Goal: Task Accomplishment & Management: Use online tool/utility

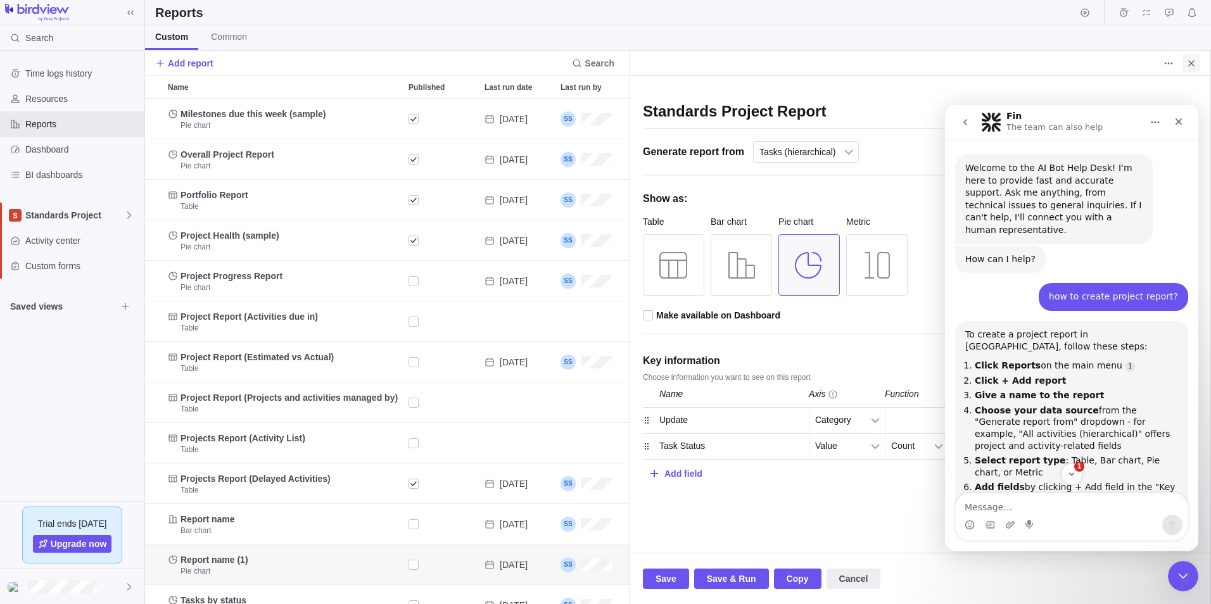
scroll to position [2, 0]
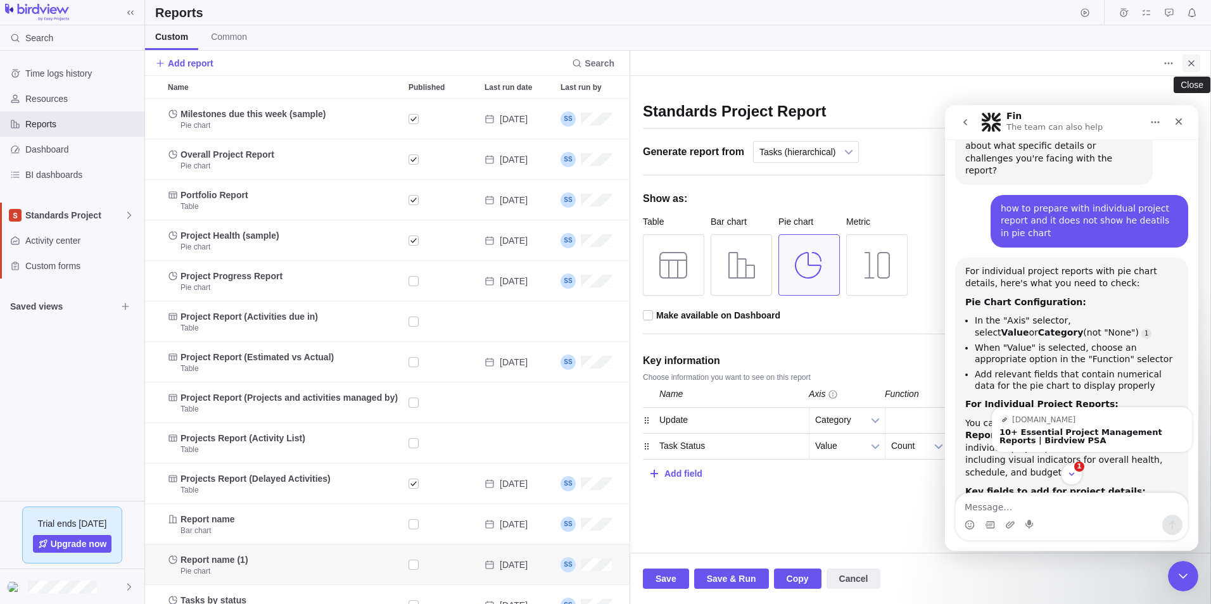
click at [1196, 61] on span "Close" at bounding box center [1192, 63] width 18 height 18
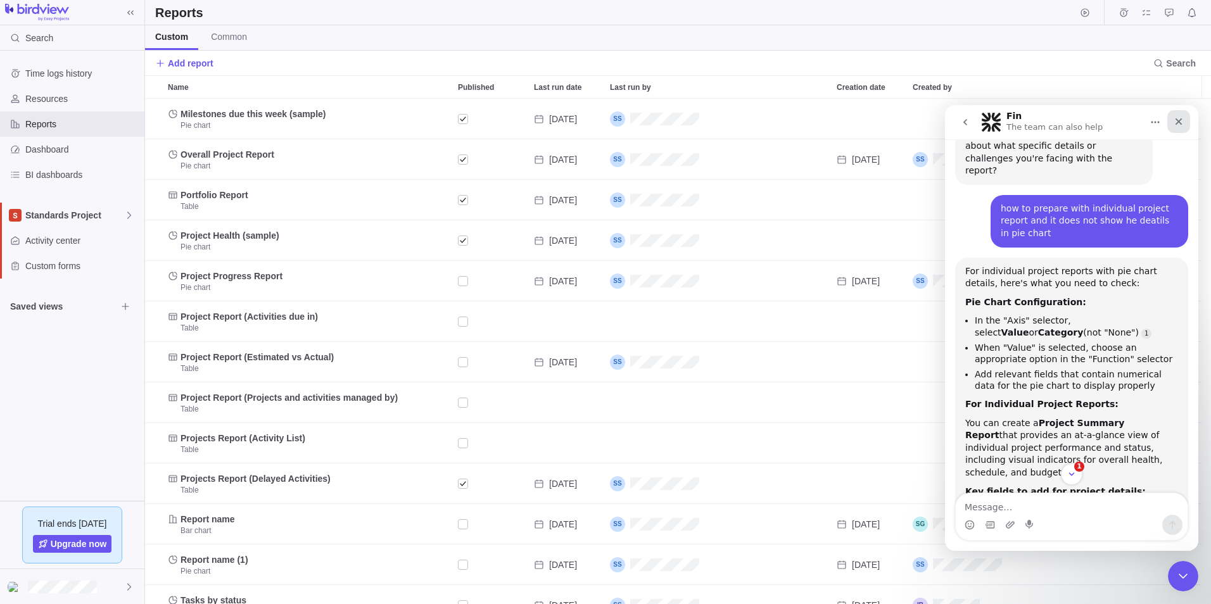
click at [1178, 119] on icon "Close" at bounding box center [1179, 122] width 10 height 10
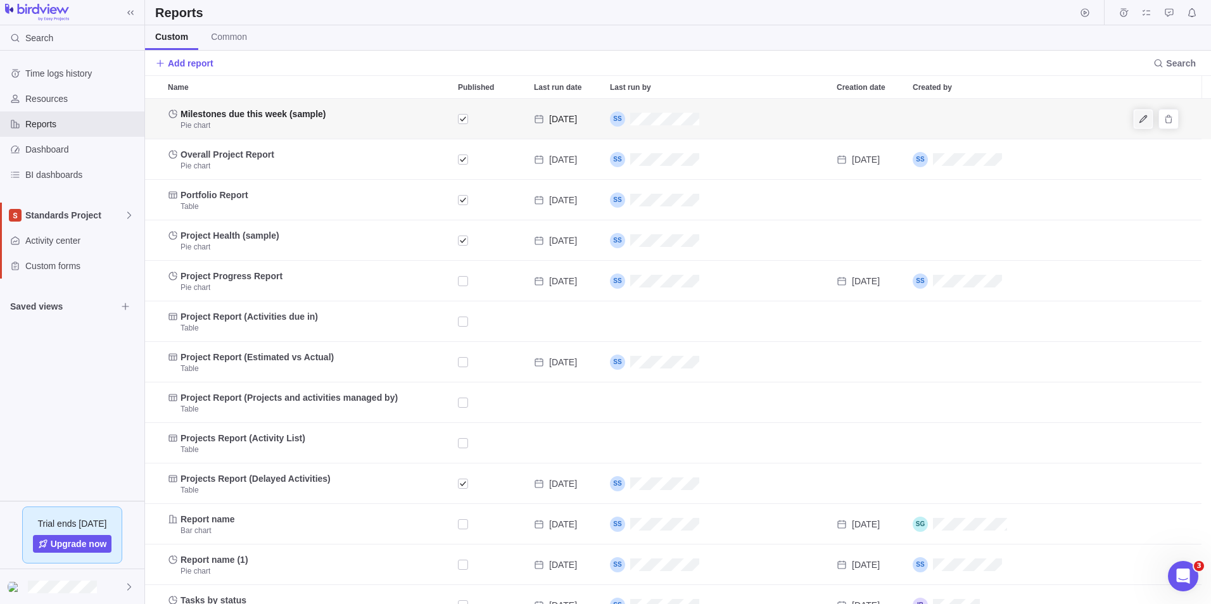
click at [1145, 119] on icon "Edit" at bounding box center [1143, 119] width 10 height 10
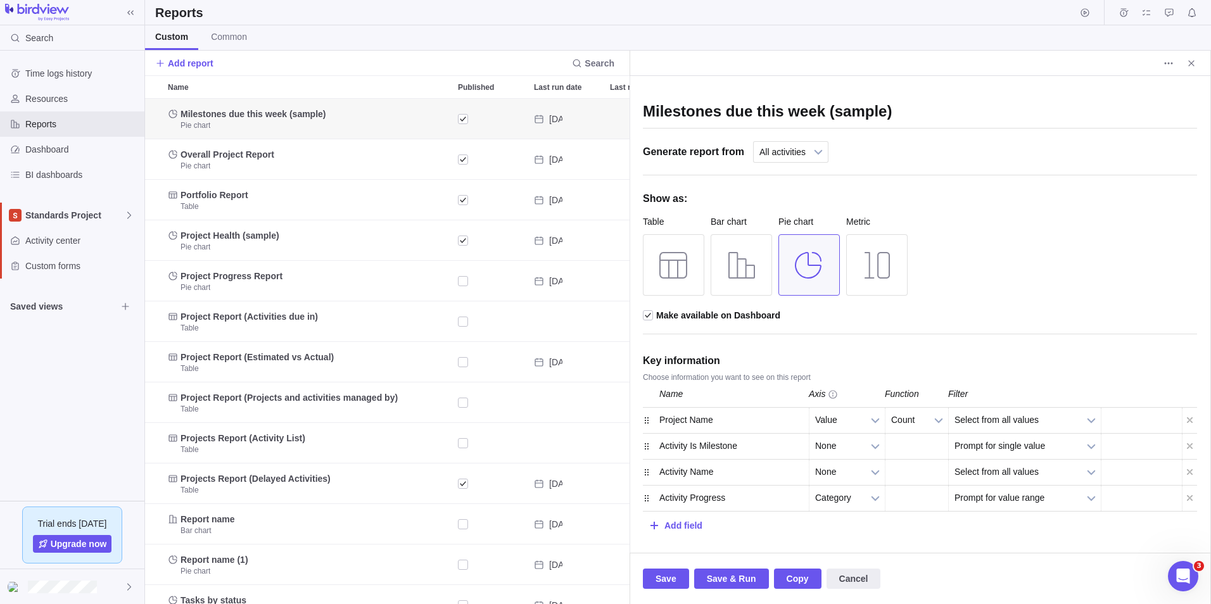
scroll to position [496, 475]
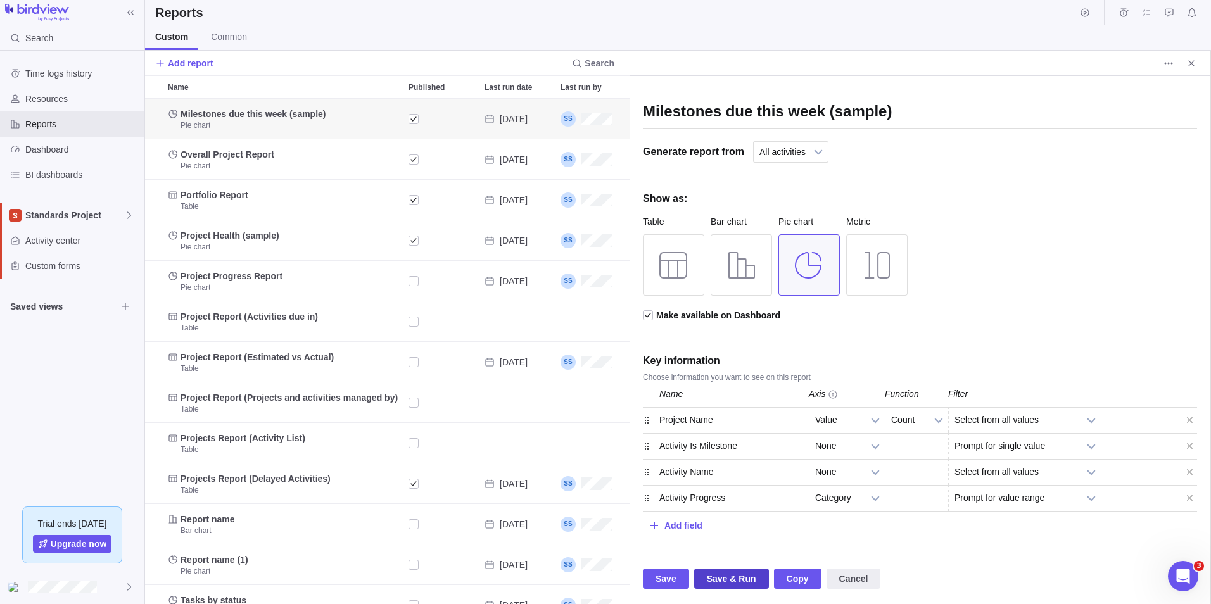
click at [725, 578] on span "Save & Run" at bounding box center [731, 578] width 49 height 15
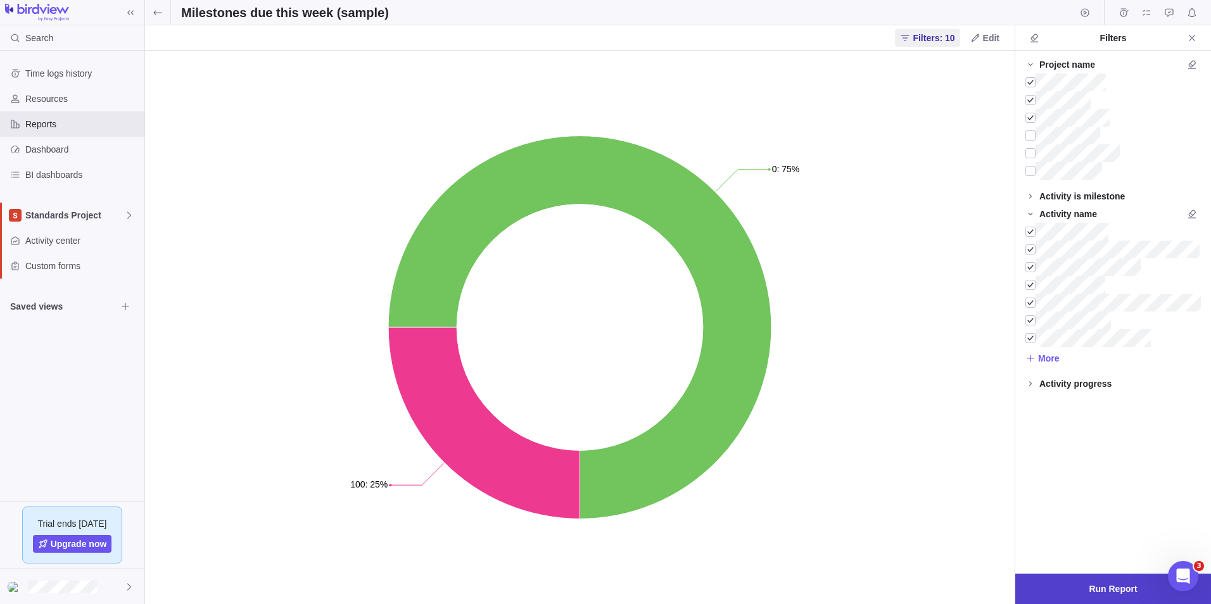
click at [1102, 590] on span "Run Report" at bounding box center [1113, 589] width 48 height 15
click at [1194, 41] on icon "Close" at bounding box center [1192, 38] width 10 height 10
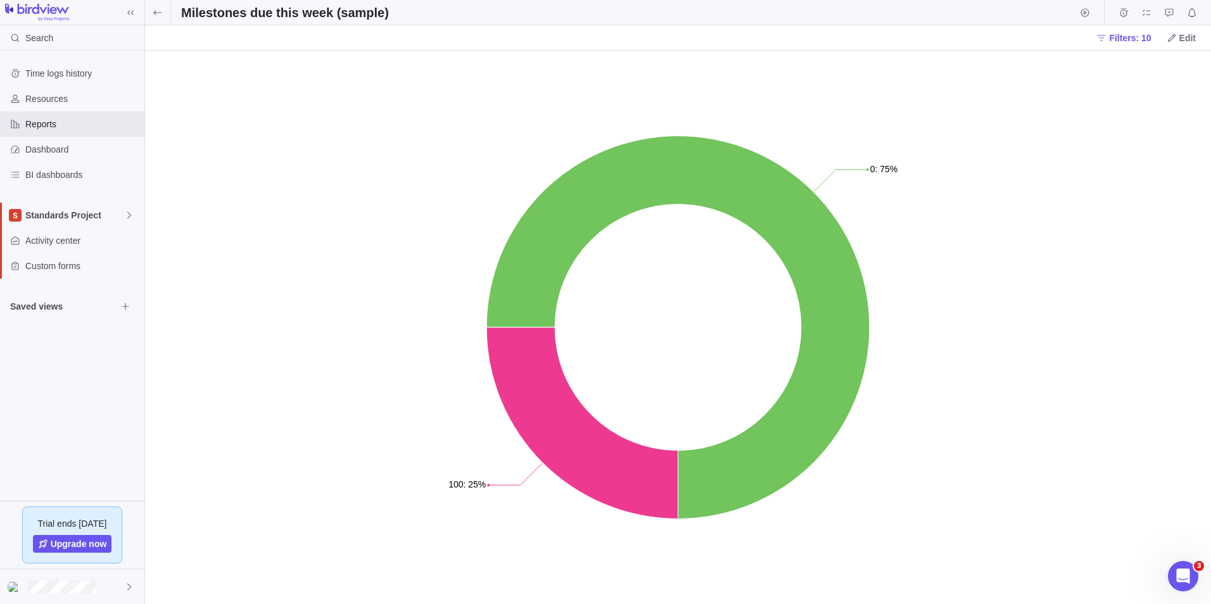
click at [1107, 34] on icon at bounding box center [1102, 38] width 10 height 10
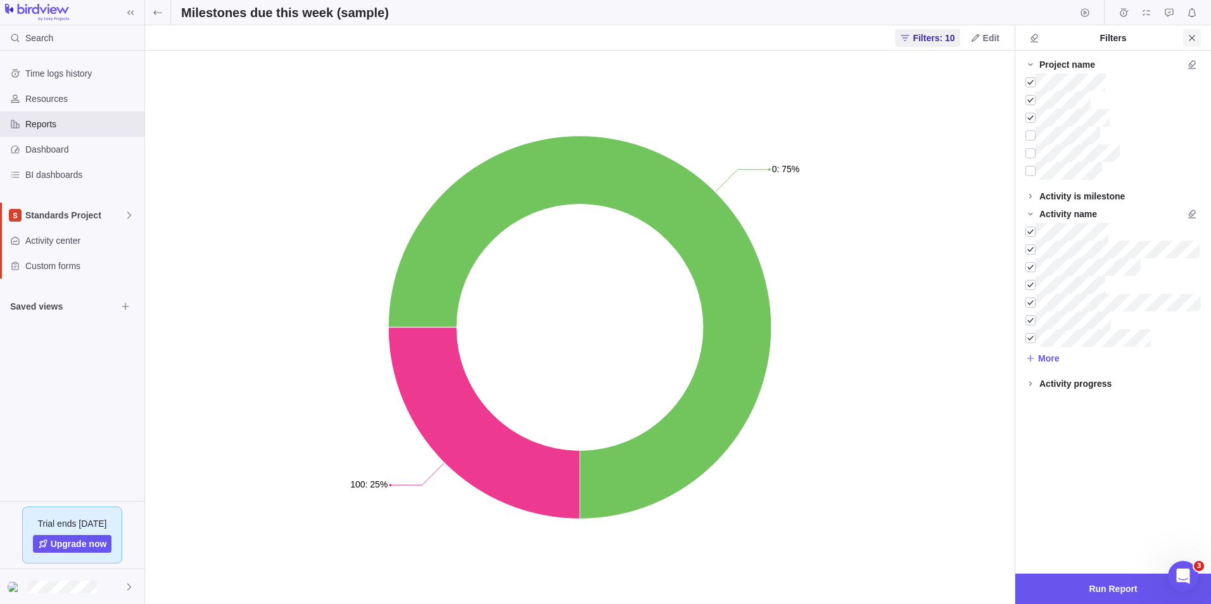
click at [1191, 37] on icon "Close" at bounding box center [1192, 38] width 6 height 6
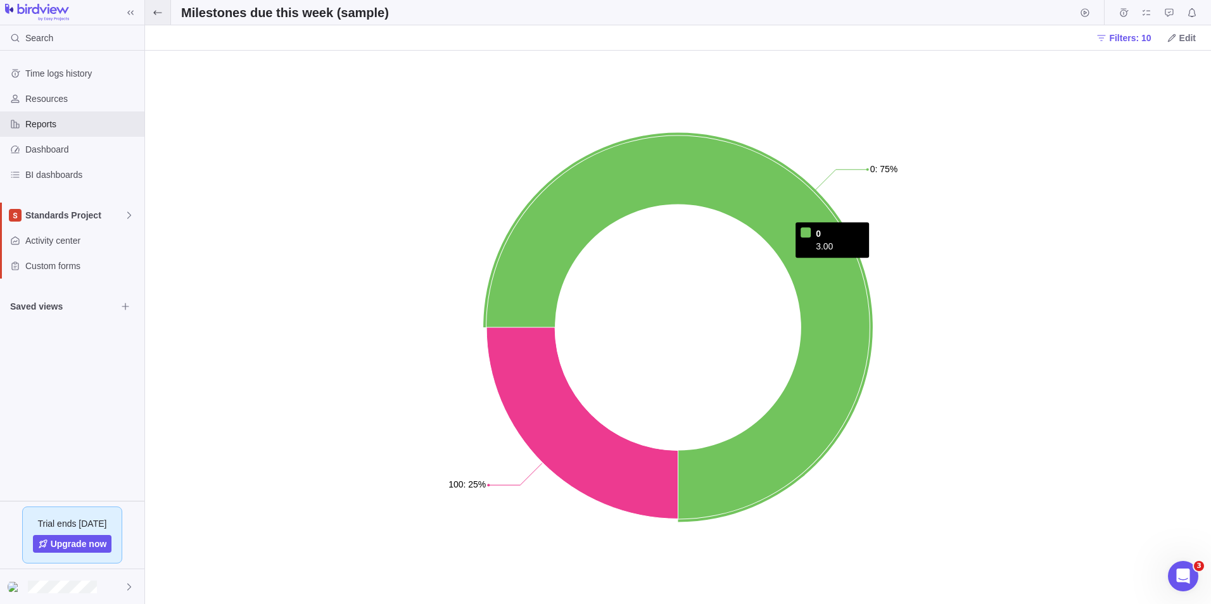
click at [160, 18] on span at bounding box center [157, 12] width 25 height 25
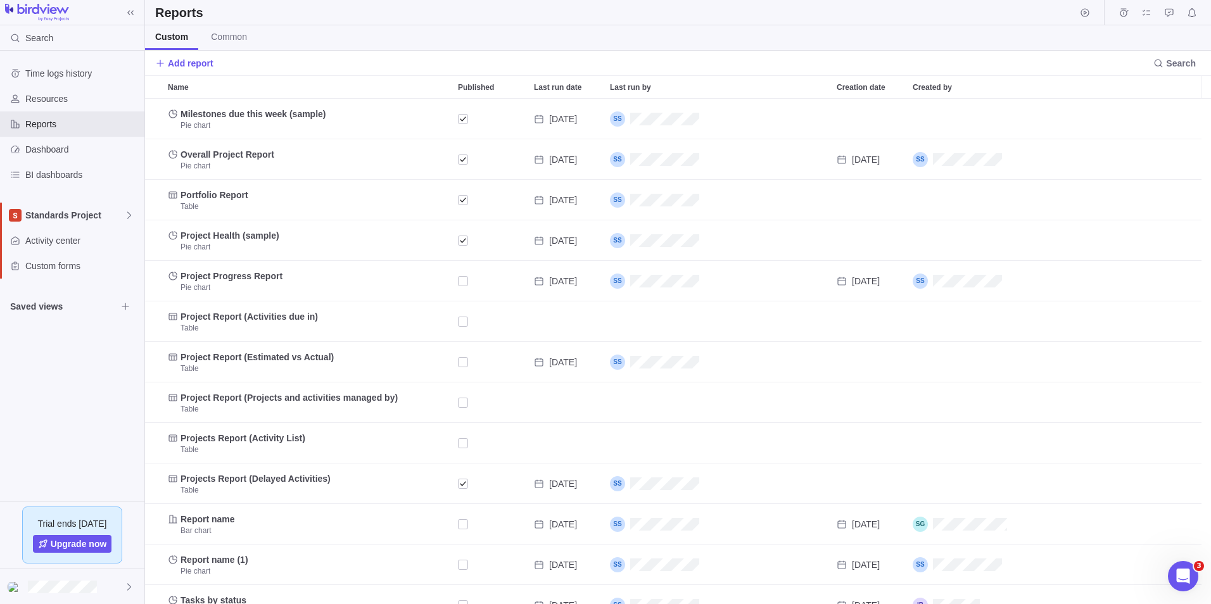
scroll to position [496, 1057]
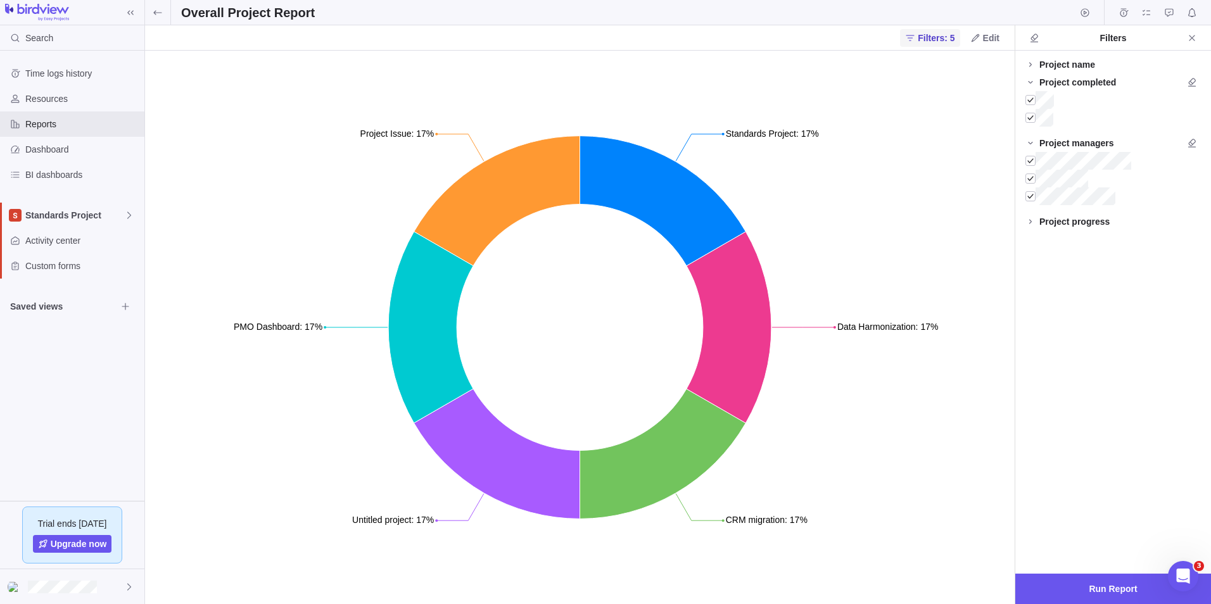
click at [933, 39] on span "Filters: 5" at bounding box center [936, 38] width 37 height 13
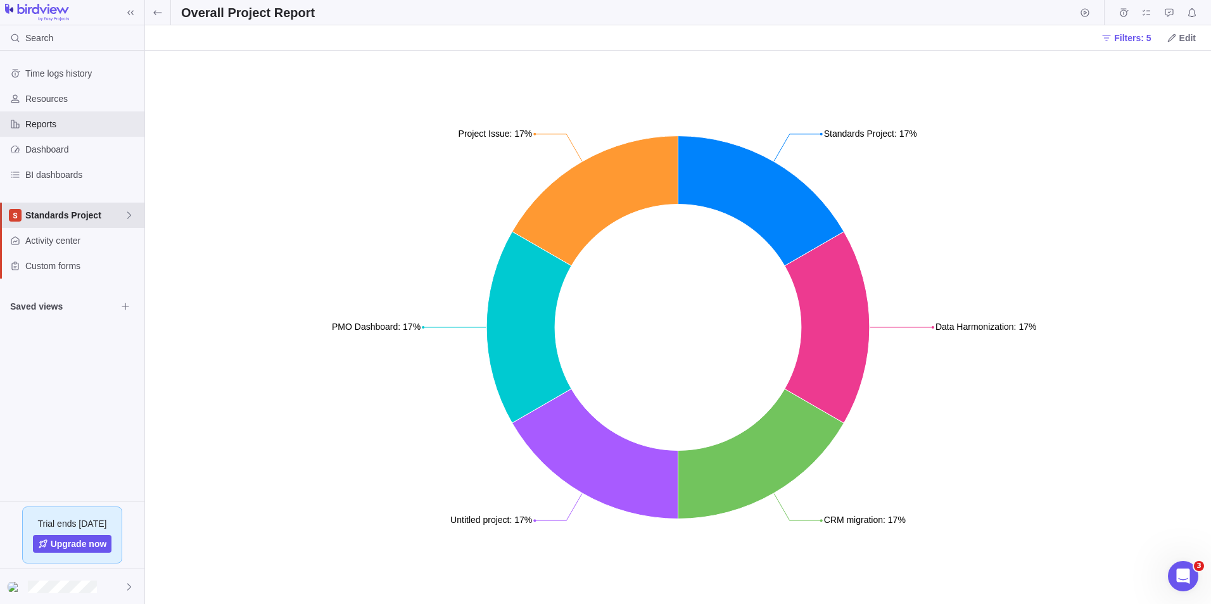
click at [123, 217] on span "Standards Project" at bounding box center [74, 215] width 99 height 13
click at [86, 250] on span "Main" at bounding box center [81, 245] width 95 height 13
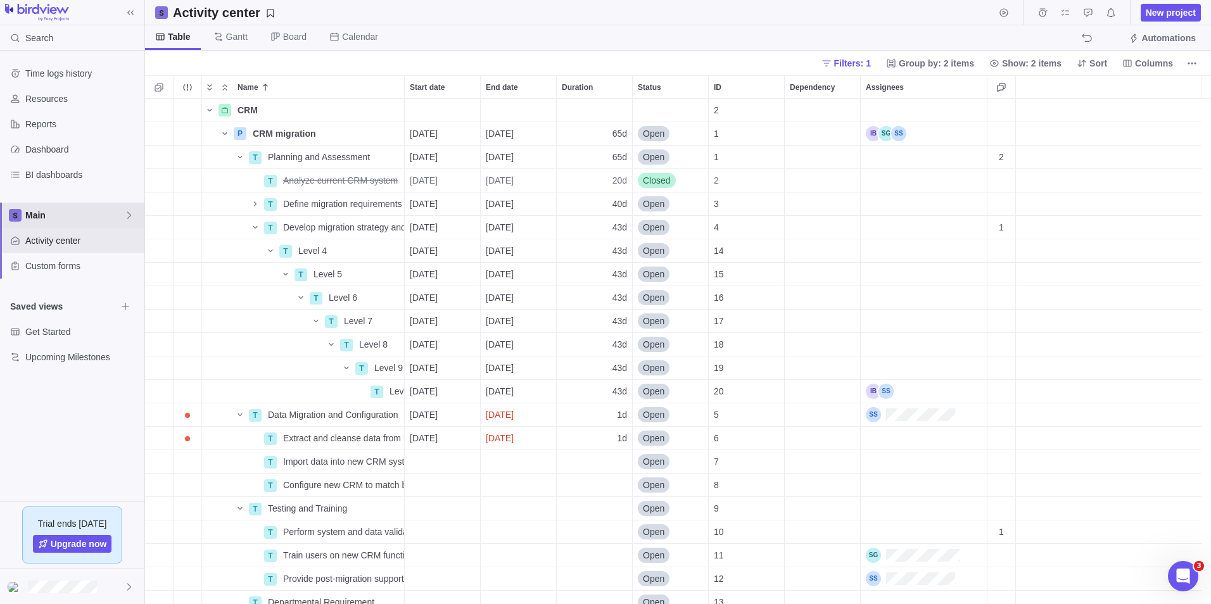
scroll to position [10, 10]
click at [51, 124] on span "Reports" at bounding box center [82, 124] width 114 height 13
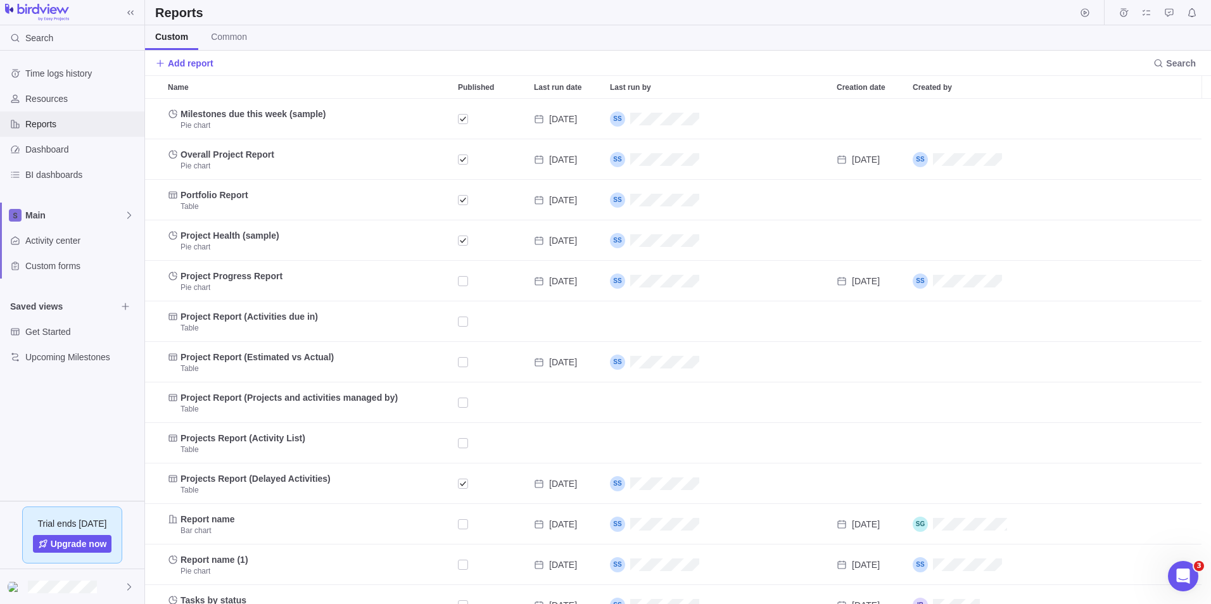
scroll to position [496, 1057]
click at [29, 148] on span "Dashboard" at bounding box center [82, 149] width 114 height 13
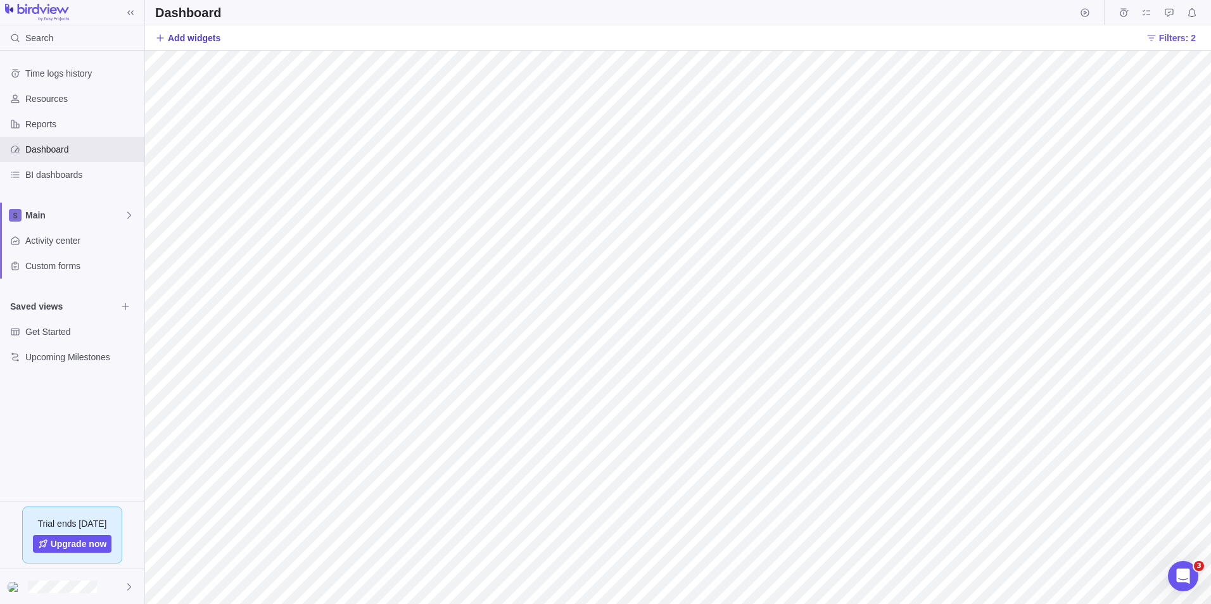
click at [200, 39] on span "Add widgets" at bounding box center [194, 38] width 53 height 13
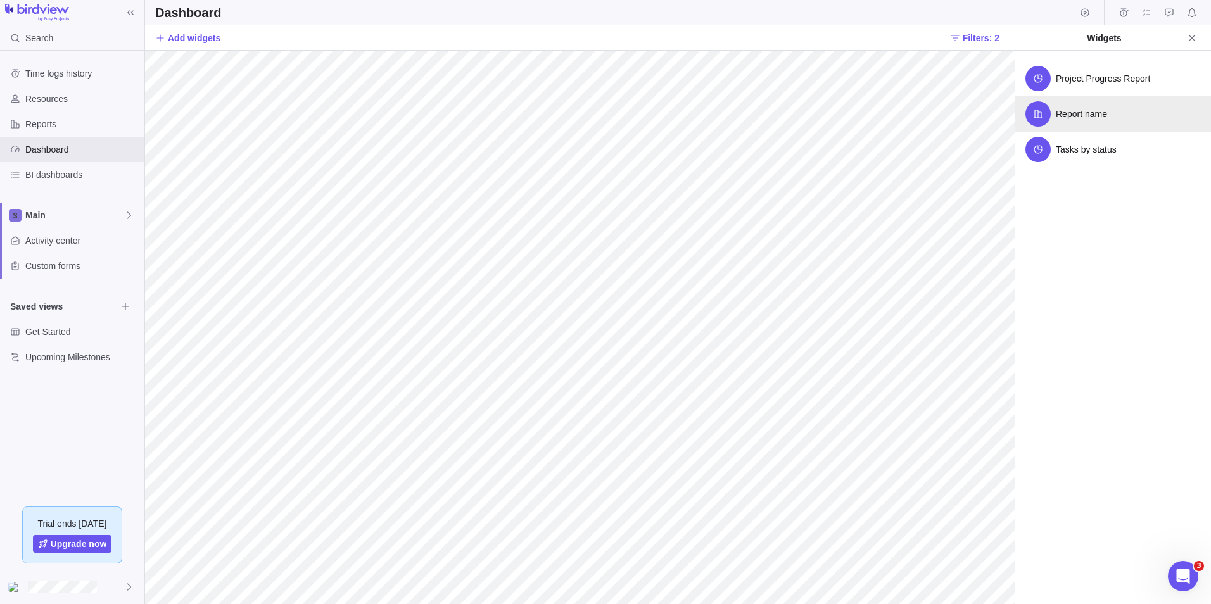
click at [1116, 122] on div "Report name" at bounding box center [1114, 113] width 196 height 35
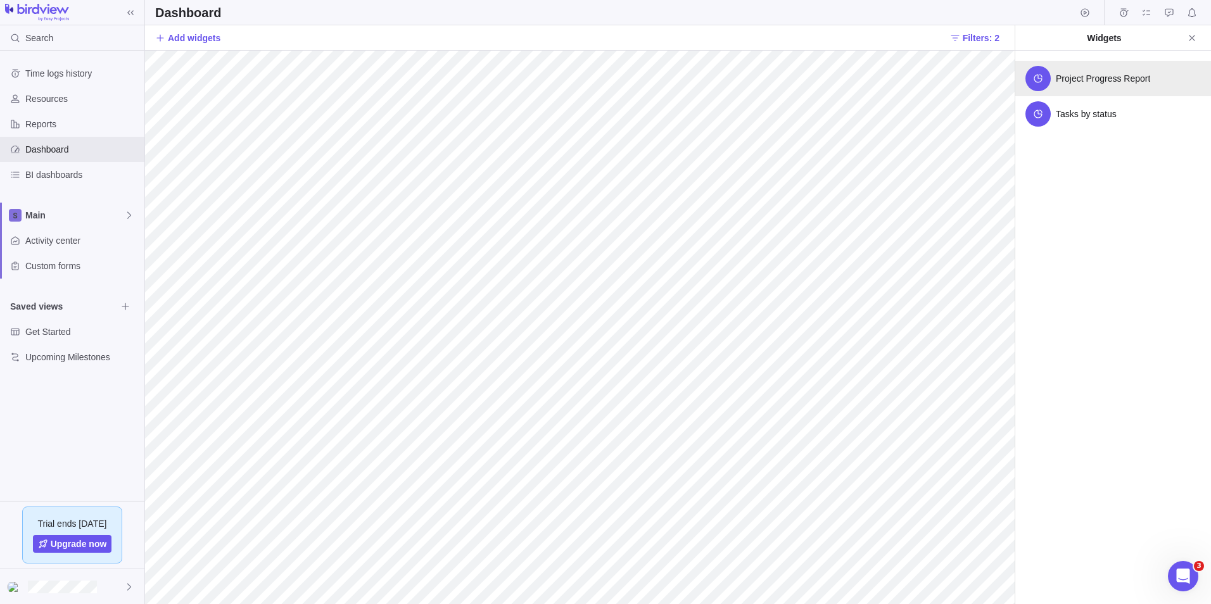
click at [1095, 77] on span "Project Progress Report" at bounding box center [1103, 78] width 94 height 13
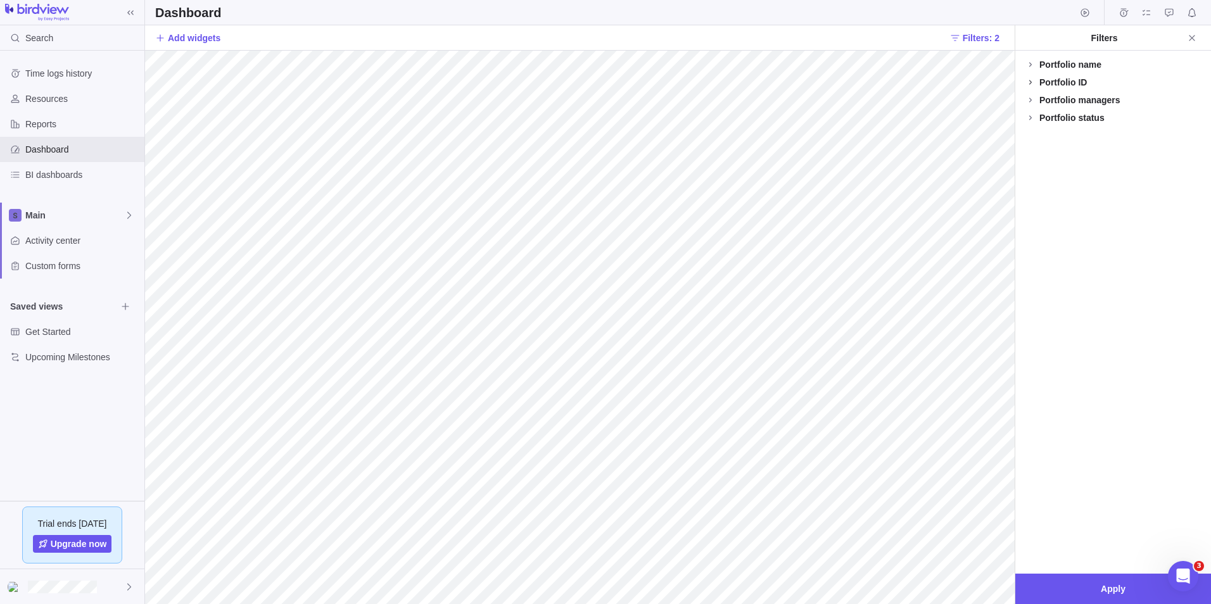
click at [1028, 79] on icon at bounding box center [1031, 82] width 10 height 10
click at [1025, 144] on span at bounding box center [1031, 147] width 18 height 18
click at [1026, 169] on div at bounding box center [1031, 165] width 10 height 18
click at [1029, 185] on div at bounding box center [1031, 183] width 10 height 18
click at [1035, 202] on div at bounding box center [1031, 200] width 10 height 18
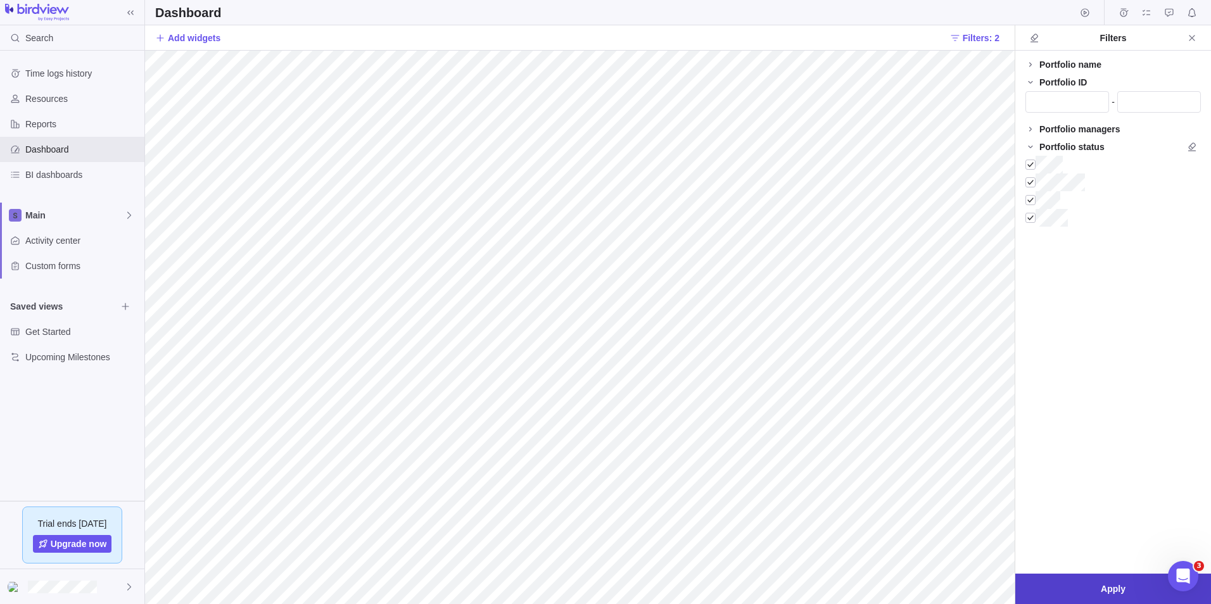
click at [1090, 596] on span "Apply" at bounding box center [1114, 589] width 196 height 30
click at [1031, 60] on icon at bounding box center [1031, 65] width 10 height 10
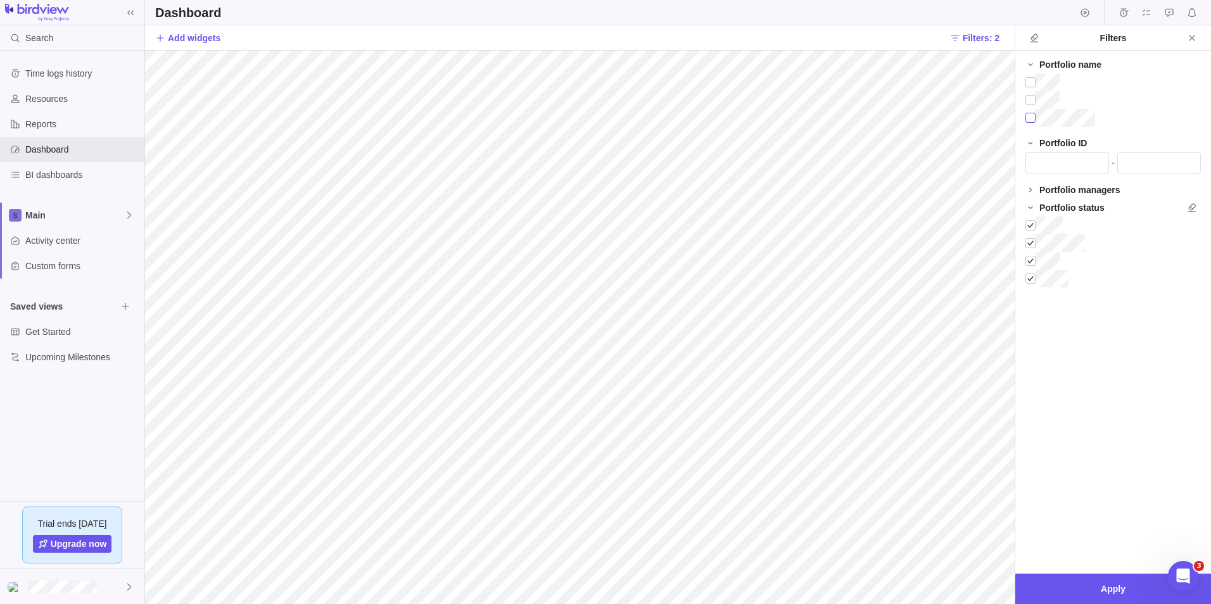
click at [1031, 117] on div at bounding box center [1031, 118] width 10 height 18
click at [1033, 78] on div at bounding box center [1031, 82] width 10 height 18
drag, startPoint x: 1027, startPoint y: 116, endPoint x: 1055, endPoint y: 144, distance: 39.4
click at [1028, 117] on div at bounding box center [1031, 118] width 10 height 18
click at [1112, 597] on span "Apply" at bounding box center [1114, 589] width 196 height 30
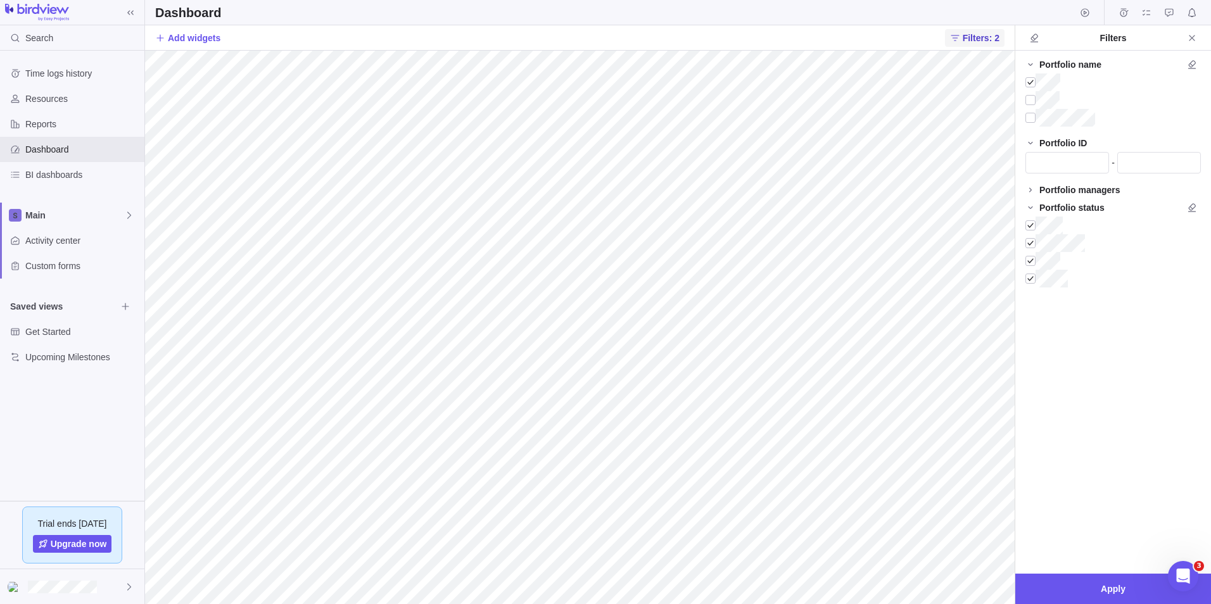
click at [987, 42] on span "Filters: 2" at bounding box center [981, 38] width 37 height 13
click at [1030, 154] on div at bounding box center [1031, 153] width 10 height 18
click at [1031, 99] on div at bounding box center [1031, 100] width 10 height 18
click at [1031, 79] on div at bounding box center [1031, 82] width 10 height 18
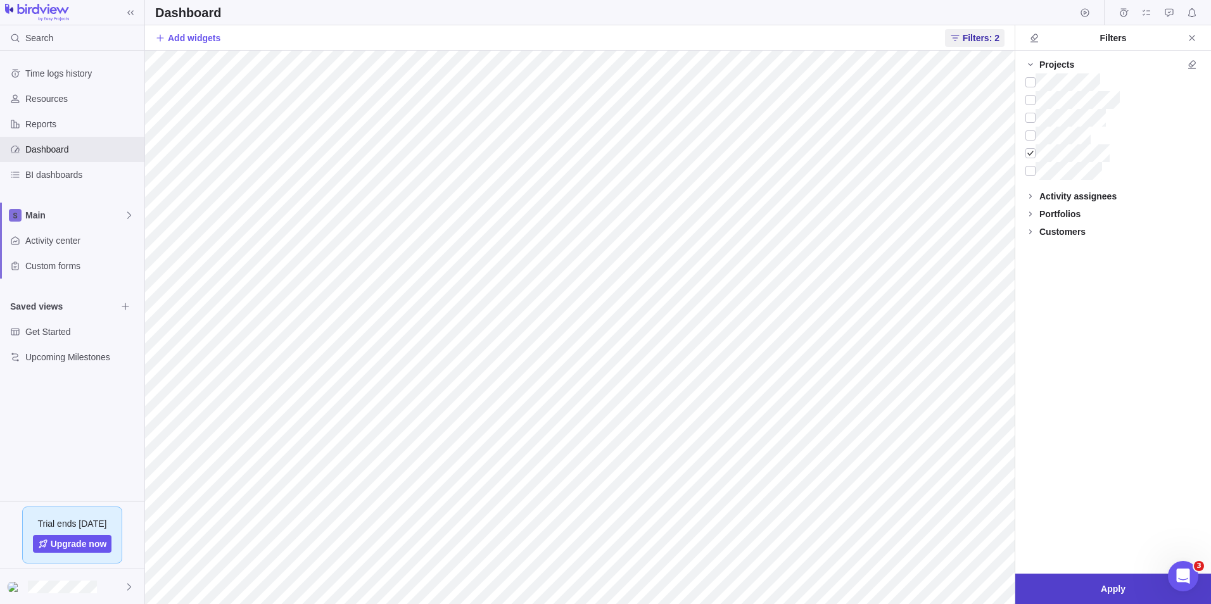
click at [1119, 592] on span "Apply" at bounding box center [1113, 589] width 25 height 15
click at [1031, 233] on icon at bounding box center [1030, 231] width 3 height 4
click at [1033, 196] on icon at bounding box center [1031, 196] width 10 height 10
click at [1031, 217] on div at bounding box center [1031, 214] width 10 height 18
click at [1033, 277] on icon at bounding box center [1031, 275] width 10 height 10
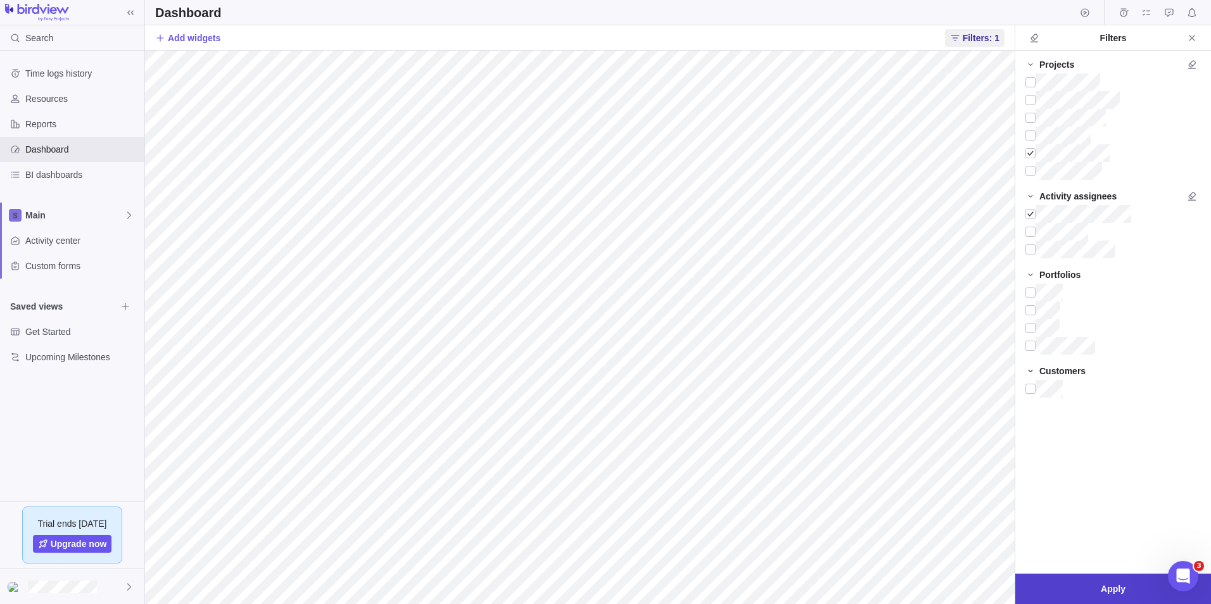
click at [1131, 601] on span "Apply" at bounding box center [1114, 589] width 196 height 30
click at [1030, 65] on icon at bounding box center [1030, 64] width 4 height 3
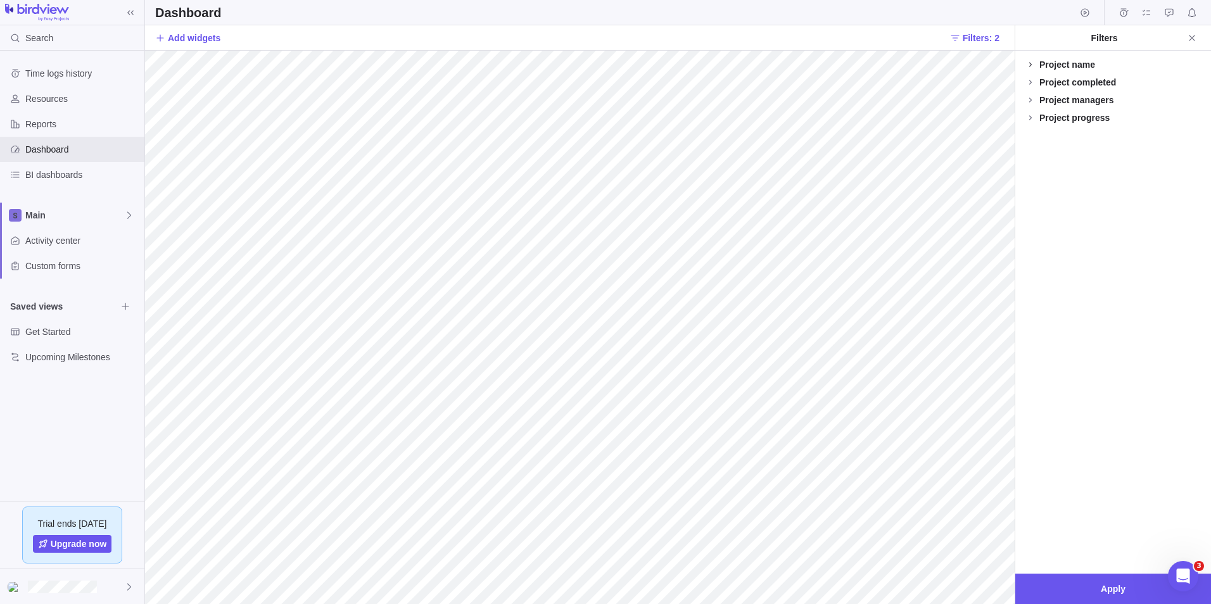
click at [1036, 65] on span at bounding box center [1031, 65] width 18 height 18
click at [1033, 94] on div at bounding box center [1031, 100] width 10 height 18
click at [1033, 113] on div at bounding box center [1031, 118] width 10 height 18
click at [1029, 130] on div at bounding box center [1031, 136] width 10 height 18
click at [1028, 149] on div at bounding box center [1031, 153] width 10 height 18
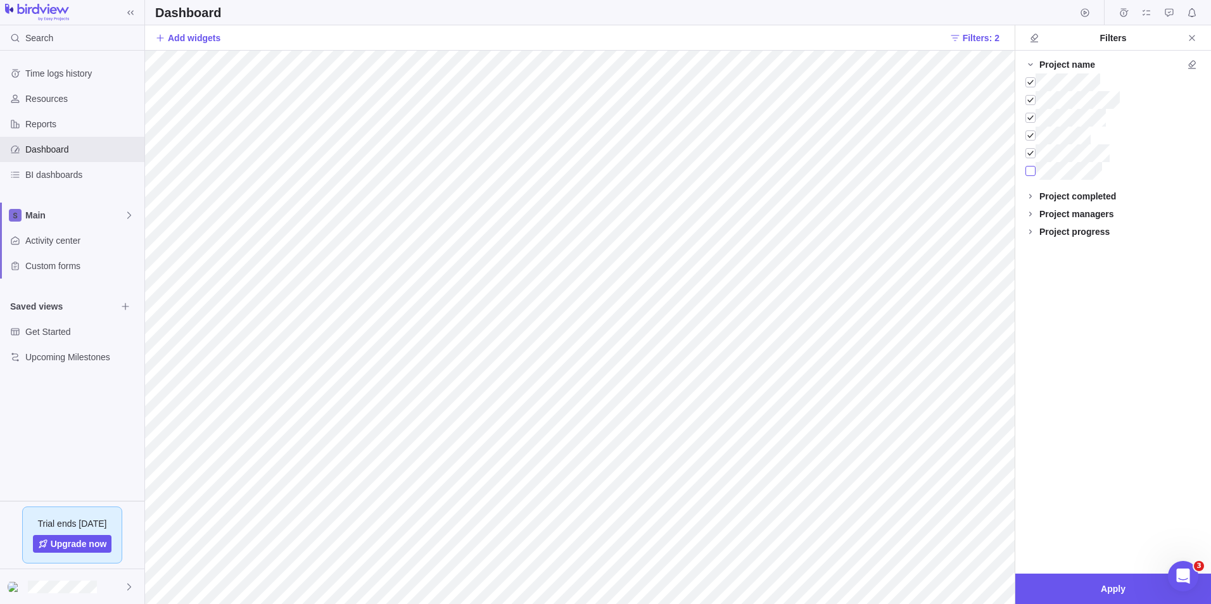
click at [1027, 171] on div at bounding box center [1031, 171] width 10 height 18
click at [1139, 592] on span "Apply" at bounding box center [1114, 589] width 196 height 30
click at [1129, 595] on span "Apply" at bounding box center [1114, 589] width 196 height 30
click at [1026, 170] on div at bounding box center [1031, 171] width 10 height 18
click at [1112, 582] on span "Apply" at bounding box center [1113, 589] width 25 height 15
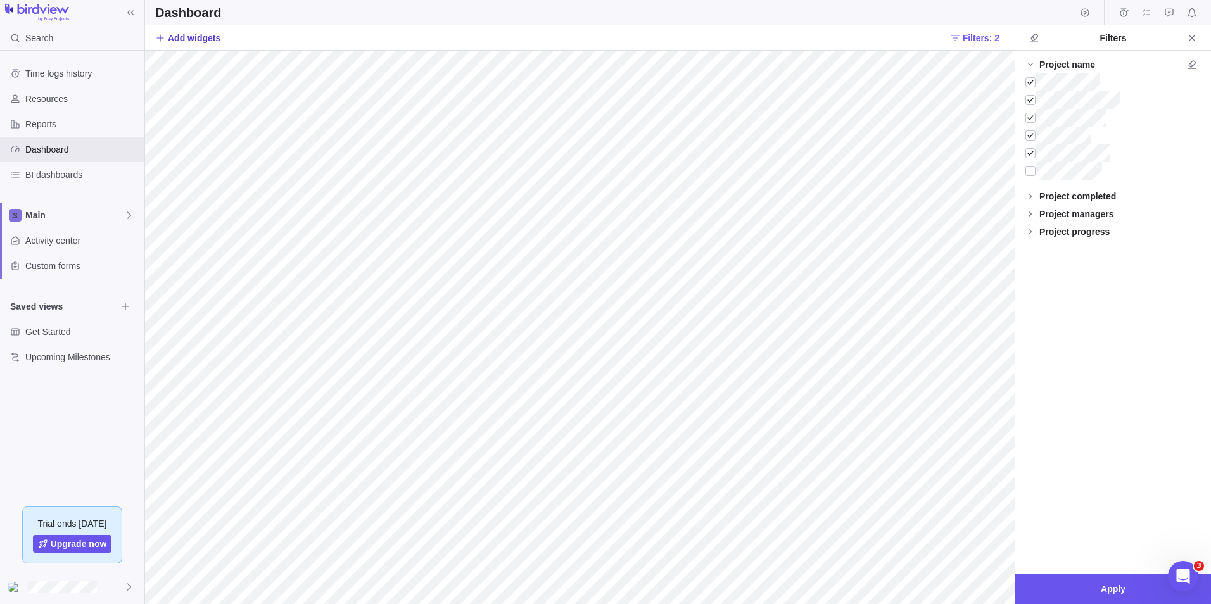
click at [186, 34] on span "Add widgets" at bounding box center [194, 38] width 53 height 13
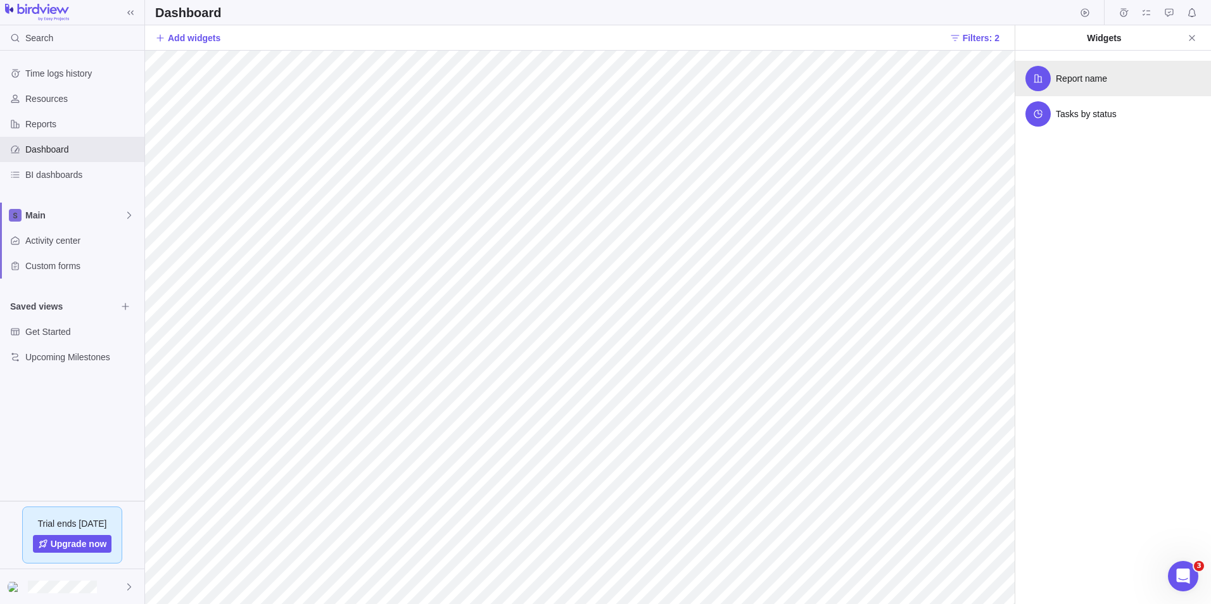
click at [1069, 79] on span "Report name" at bounding box center [1081, 78] width 51 height 13
click at [983, 42] on span "Filters: 2" at bounding box center [981, 38] width 37 height 13
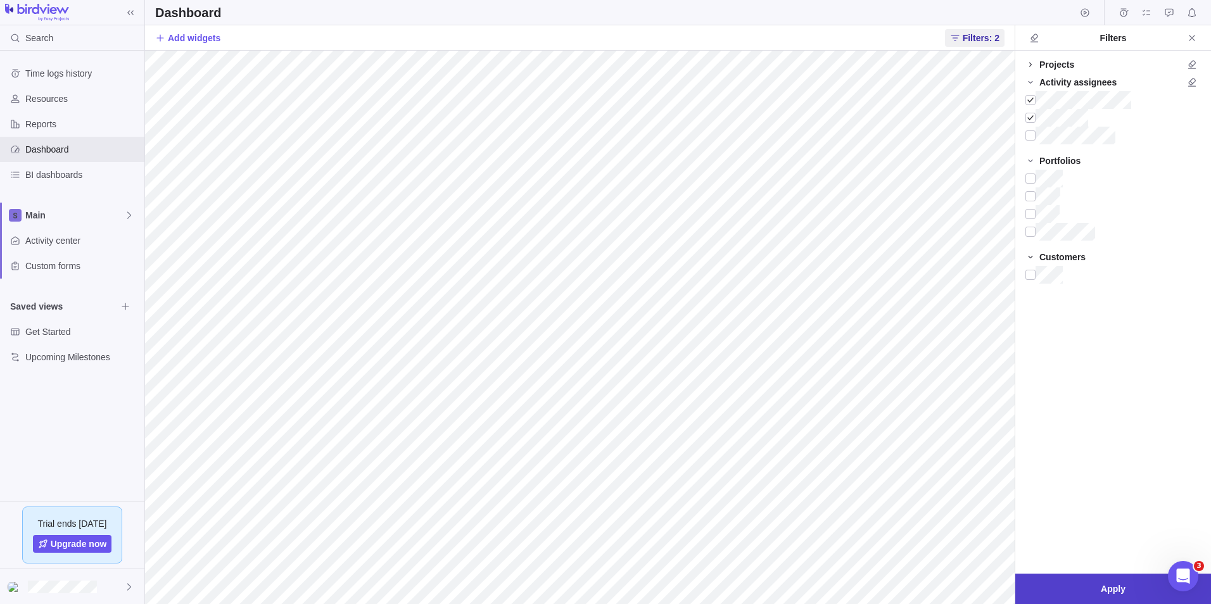
click at [1099, 590] on span "Apply" at bounding box center [1114, 589] width 196 height 30
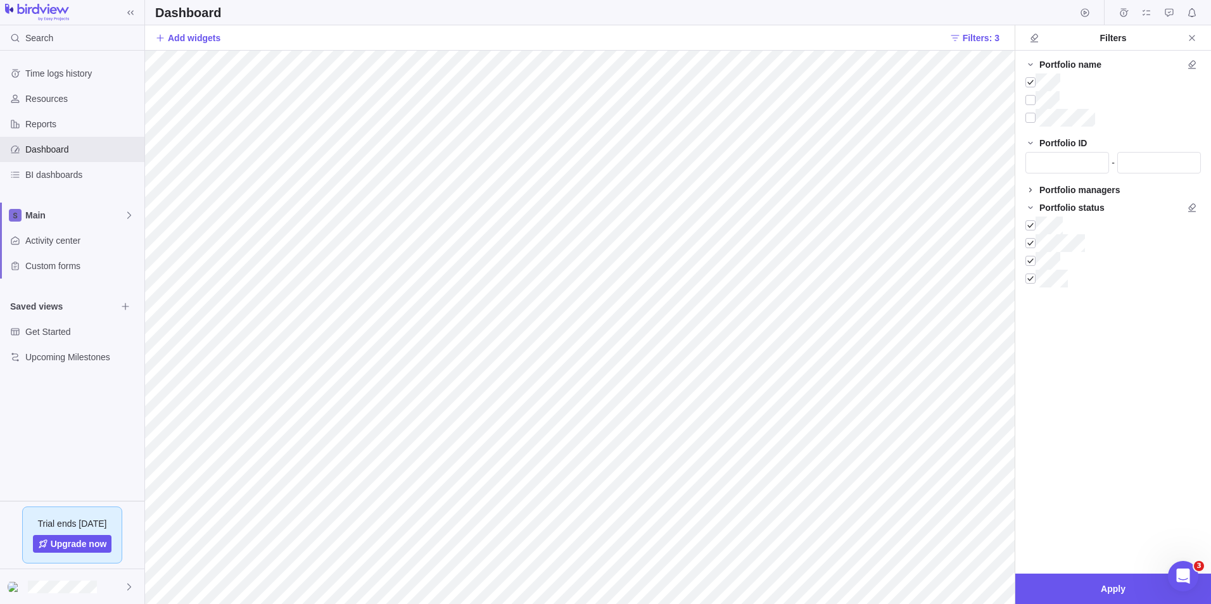
click at [1028, 194] on icon at bounding box center [1031, 190] width 10 height 10
click at [1034, 226] on div at bounding box center [1031, 226] width 10 height 18
click at [1033, 209] on div at bounding box center [1031, 208] width 10 height 18
click at [1029, 243] on div at bounding box center [1031, 243] width 10 height 18
click at [1032, 99] on div at bounding box center [1031, 100] width 10 height 18
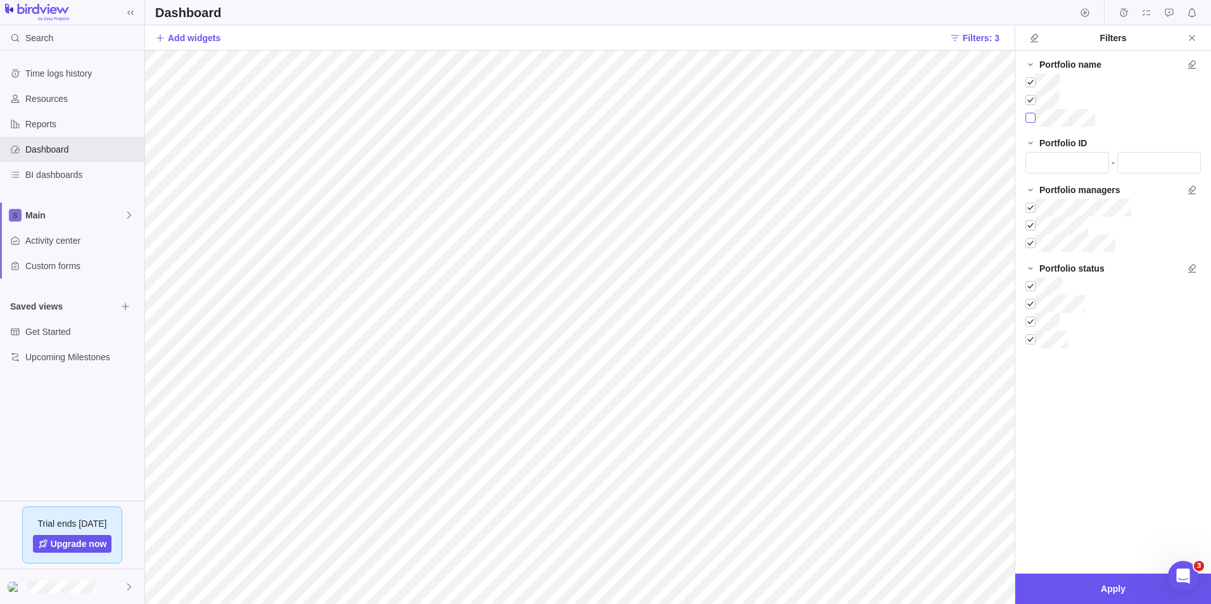
click at [1032, 117] on div at bounding box center [1031, 118] width 10 height 18
click at [1119, 584] on span "Apply" at bounding box center [1113, 589] width 25 height 15
click at [1111, 593] on span "Apply" at bounding box center [1113, 589] width 25 height 15
click at [1034, 271] on icon at bounding box center [1031, 269] width 10 height 10
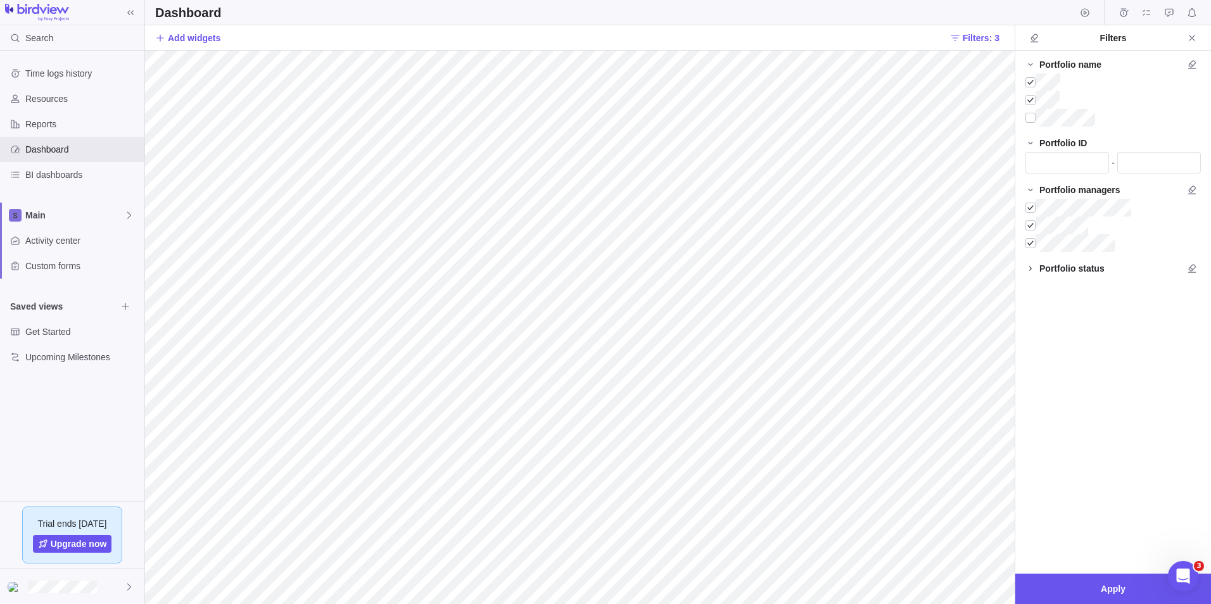
click at [1033, 270] on icon at bounding box center [1031, 269] width 10 height 10
click at [1032, 286] on div at bounding box center [1031, 286] width 10 height 18
click at [1030, 302] on div at bounding box center [1031, 304] width 10 height 18
click at [1030, 321] on div at bounding box center [1031, 322] width 10 height 18
click at [1028, 343] on div at bounding box center [1031, 340] width 10 height 18
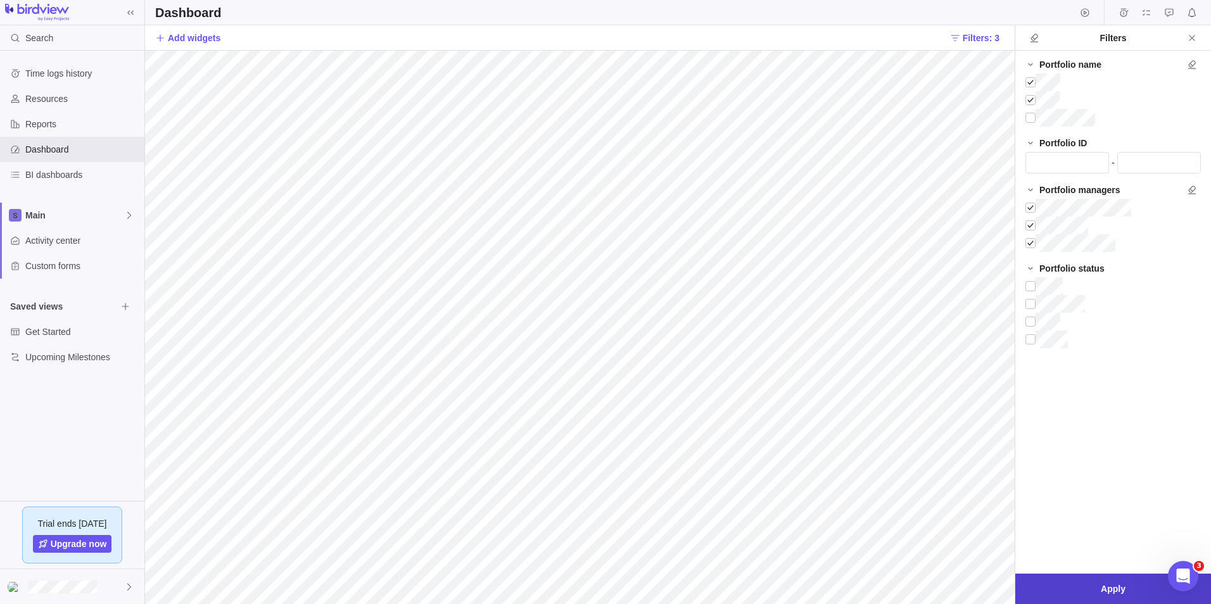
click at [1138, 592] on span "Apply" at bounding box center [1114, 589] width 196 height 30
click at [1026, 115] on div at bounding box center [1031, 118] width 10 height 18
click at [1113, 598] on span "Apply" at bounding box center [1114, 589] width 196 height 30
click at [1040, 160] on input "text" at bounding box center [1068, 163] width 84 height 22
click at [1157, 162] on input "text" at bounding box center [1160, 163] width 84 height 22
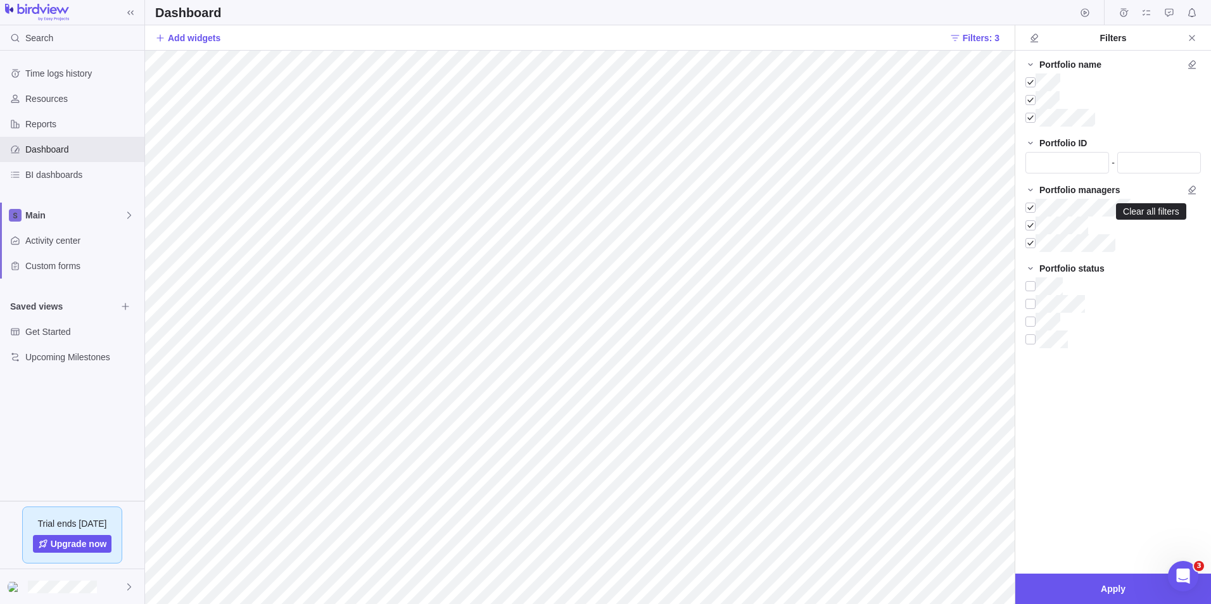
click at [1189, 189] on icon "Clear all filters" at bounding box center [1192, 190] width 10 height 10
click at [1033, 207] on div at bounding box center [1031, 208] width 10 height 18
click at [1032, 226] on div at bounding box center [1031, 226] width 10 height 18
click at [1031, 244] on div at bounding box center [1031, 243] width 10 height 18
click at [1033, 288] on div at bounding box center [1031, 286] width 10 height 18
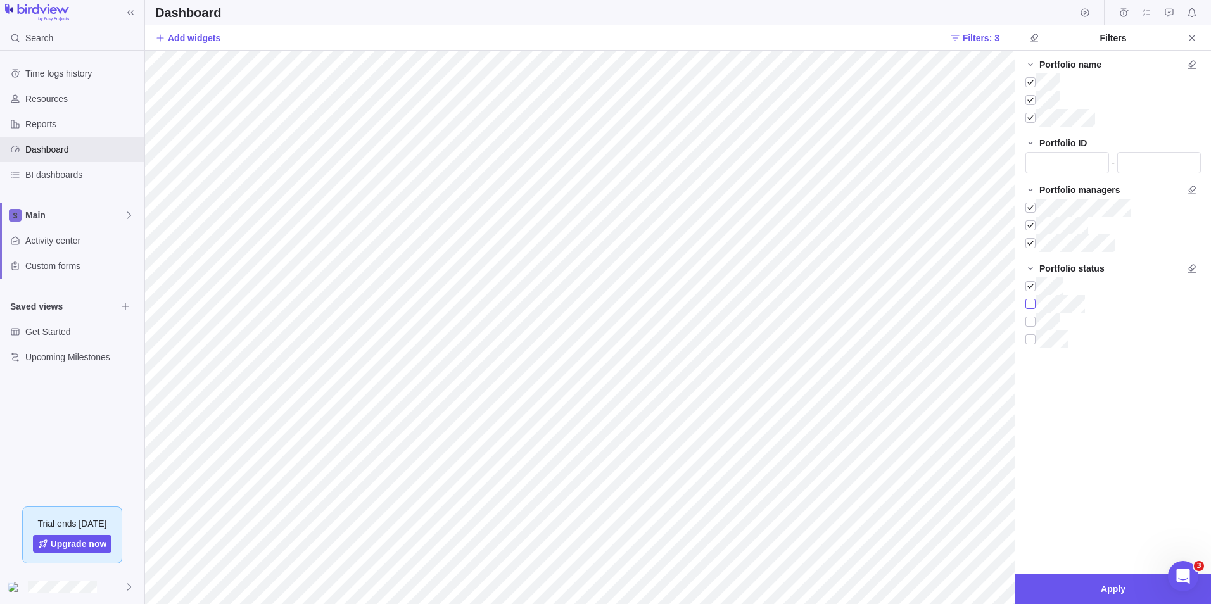
click at [1027, 307] on div at bounding box center [1031, 304] width 10 height 18
click at [1026, 324] on div at bounding box center [1031, 322] width 10 height 18
click at [1028, 346] on div at bounding box center [1031, 340] width 10 height 18
click at [1144, 597] on span "Apply" at bounding box center [1114, 589] width 196 height 30
click at [1194, 34] on icon "Close" at bounding box center [1192, 38] width 10 height 10
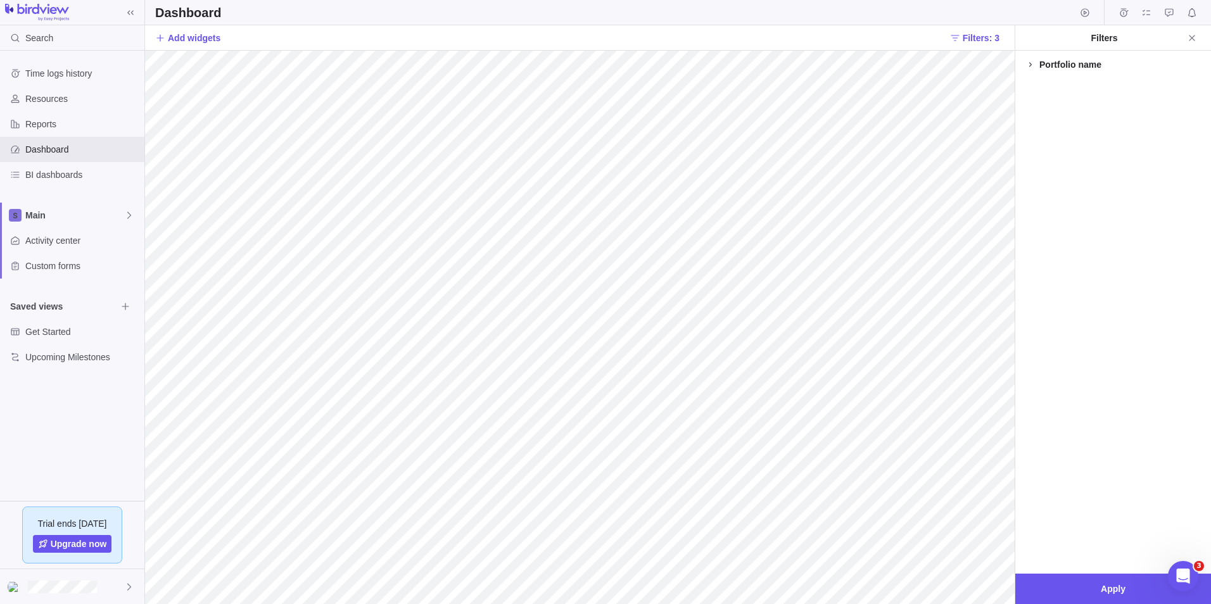
click at [1031, 63] on icon at bounding box center [1031, 65] width 10 height 10
click at [1035, 94] on div at bounding box center [1031, 100] width 10 height 18
click at [1034, 113] on div at bounding box center [1031, 118] width 10 height 18
click at [1102, 589] on span "Apply" at bounding box center [1114, 589] width 196 height 30
click at [1031, 134] on div at bounding box center [1031, 136] width 10 height 18
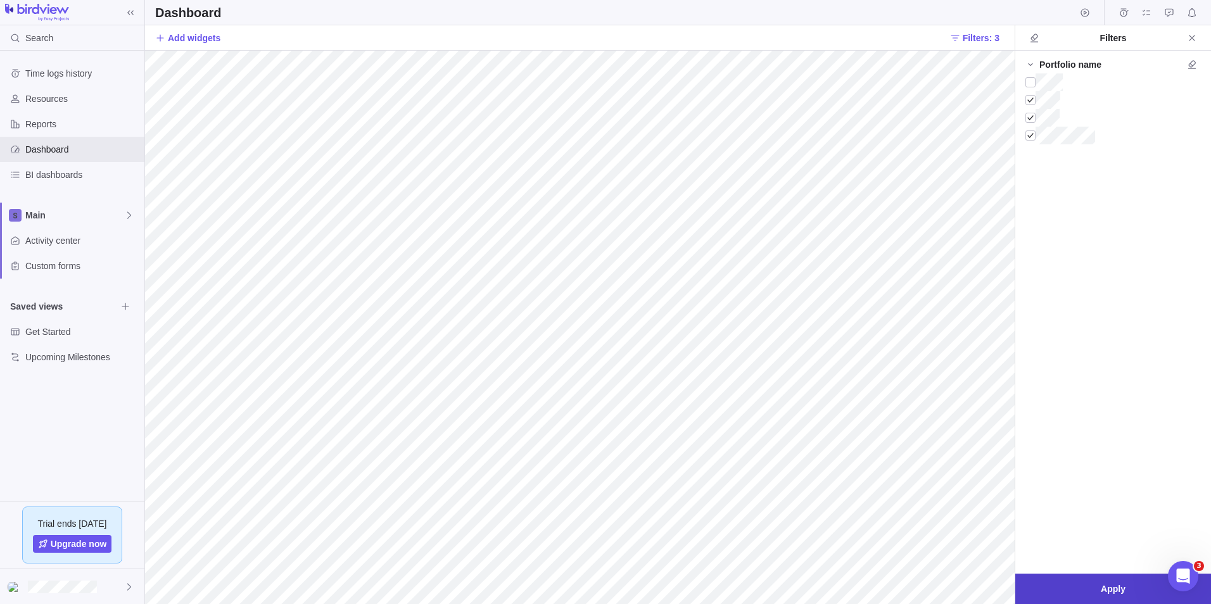
click at [1116, 582] on span "Apply" at bounding box center [1113, 589] width 25 height 15
click at [1115, 594] on span "Apply" at bounding box center [1113, 589] width 25 height 15
click at [1188, 40] on icon "Close" at bounding box center [1192, 38] width 10 height 10
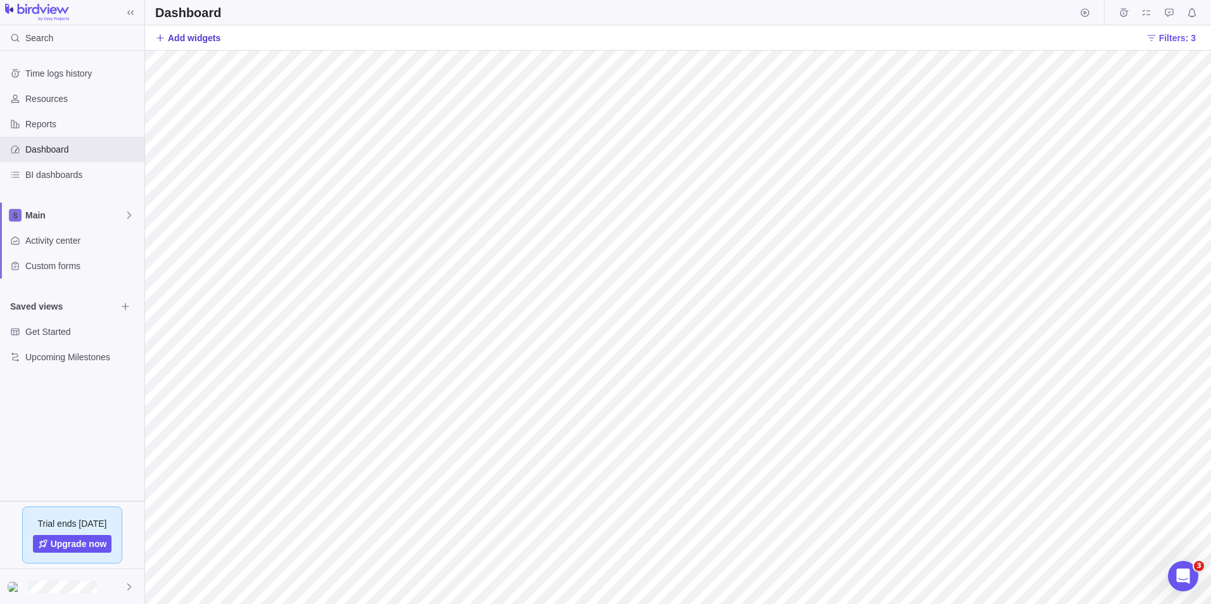
click at [209, 42] on span "Add widgets" at bounding box center [194, 38] width 53 height 13
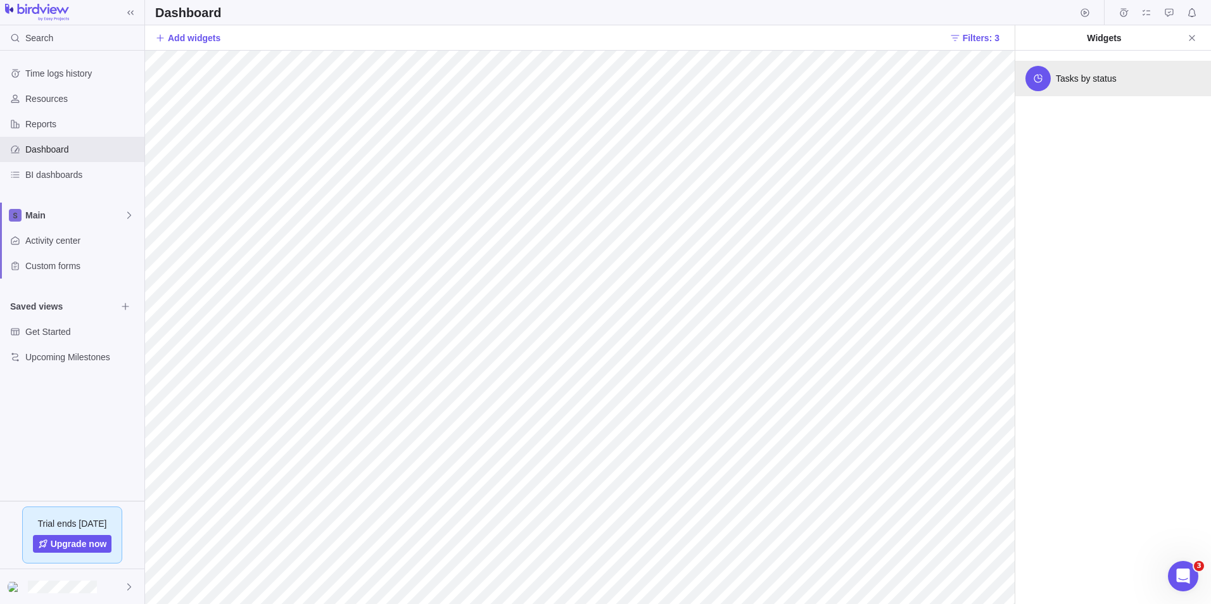
click at [1064, 78] on span "Tasks by status" at bounding box center [1086, 78] width 61 height 13
click at [1111, 350] on link "Reports section" at bounding box center [1113, 347] width 61 height 13
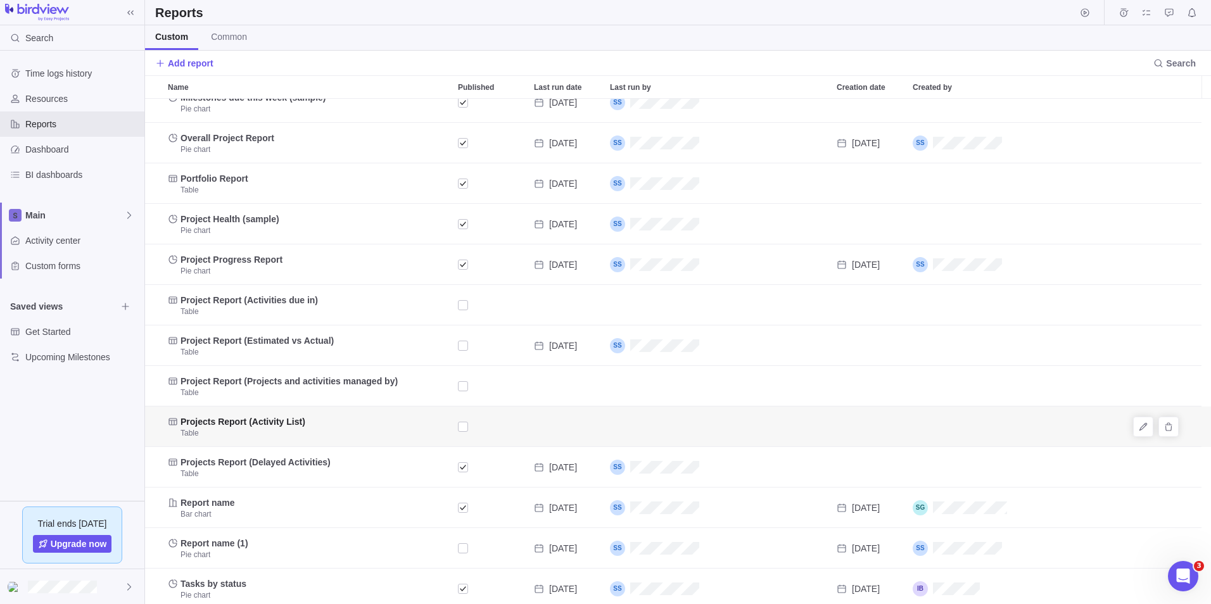
scroll to position [22, 0]
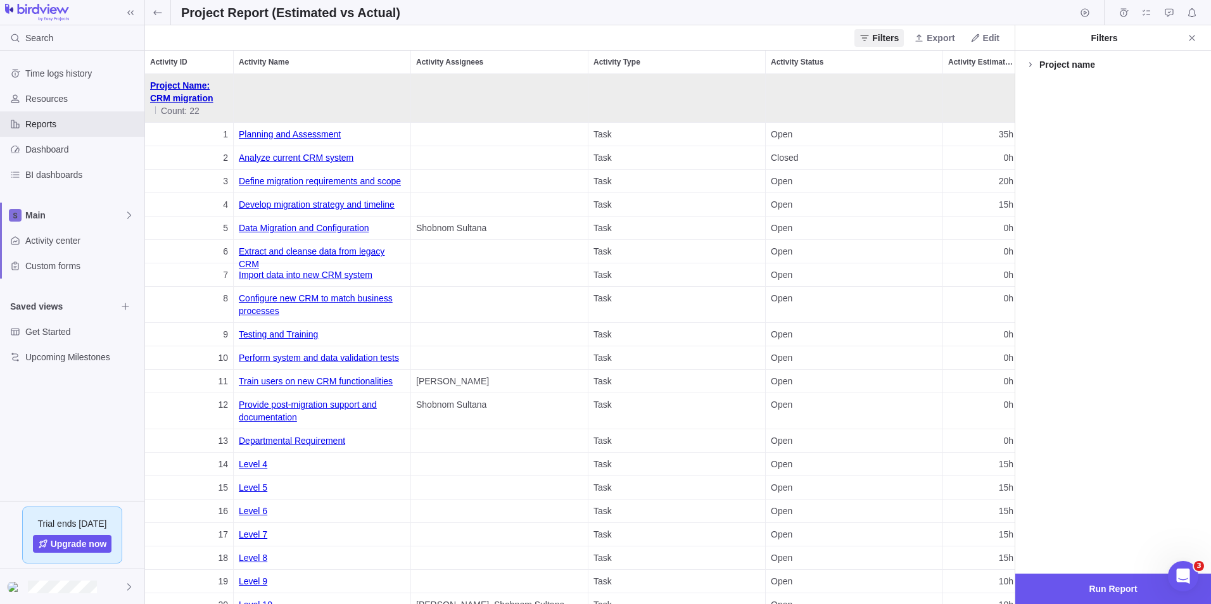
scroll to position [521, 860]
click at [70, 155] on span "Dashboard" at bounding box center [82, 149] width 114 height 13
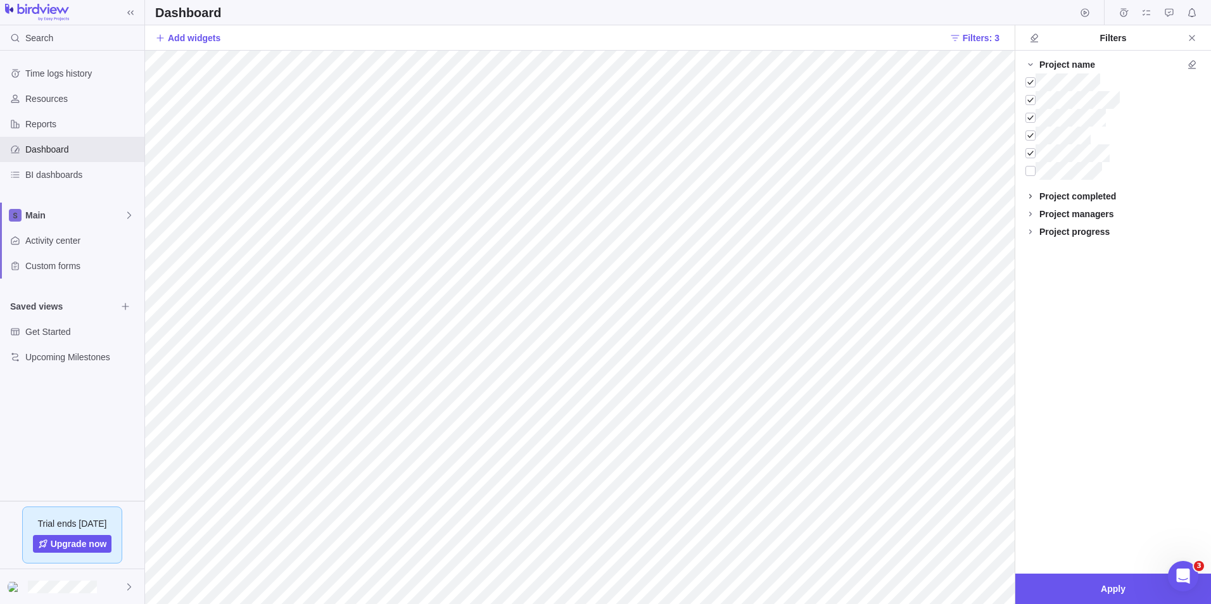
click at [1033, 196] on icon at bounding box center [1031, 196] width 10 height 10
click at [1030, 214] on div at bounding box center [1031, 214] width 10 height 18
click at [1033, 212] on div at bounding box center [1031, 214] width 10 height 18
click at [1033, 259] on icon at bounding box center [1031, 257] width 10 height 10
click at [1034, 274] on div at bounding box center [1031, 275] width 10 height 18
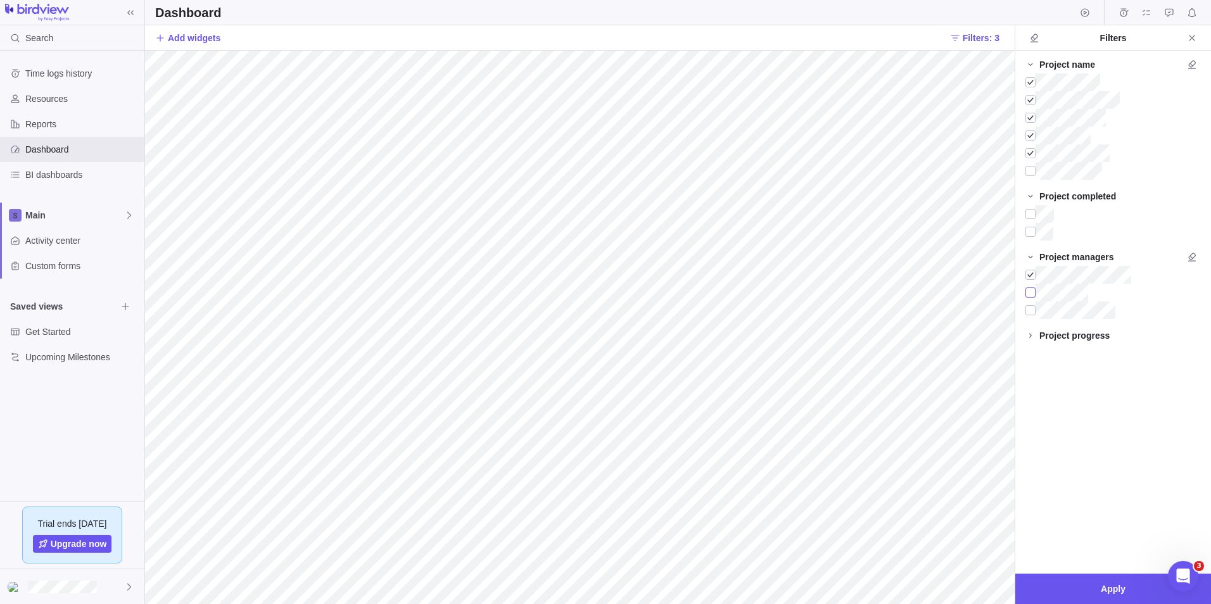
click at [1035, 295] on div at bounding box center [1031, 293] width 10 height 18
click at [1034, 309] on div at bounding box center [1031, 311] width 10 height 18
click at [1035, 336] on icon at bounding box center [1031, 336] width 10 height 10
click at [1078, 354] on input "text" at bounding box center [1068, 356] width 84 height 22
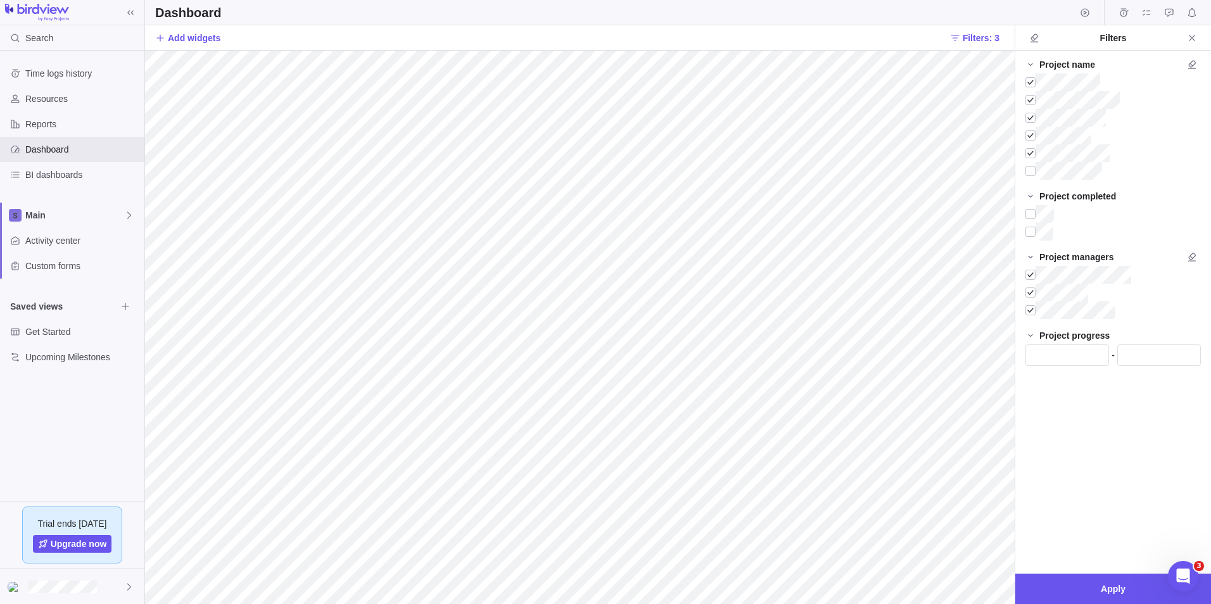
drag, startPoint x: 1078, startPoint y: 354, endPoint x: 1043, endPoint y: 369, distance: 38.3
click at [1043, 369] on div "-" at bounding box center [1114, 359] width 196 height 29
click at [1131, 589] on span "Apply" at bounding box center [1114, 589] width 196 height 30
click at [1120, 589] on span "Apply" at bounding box center [1113, 589] width 25 height 15
click at [969, 38] on span "Filters: 3" at bounding box center [981, 38] width 37 height 13
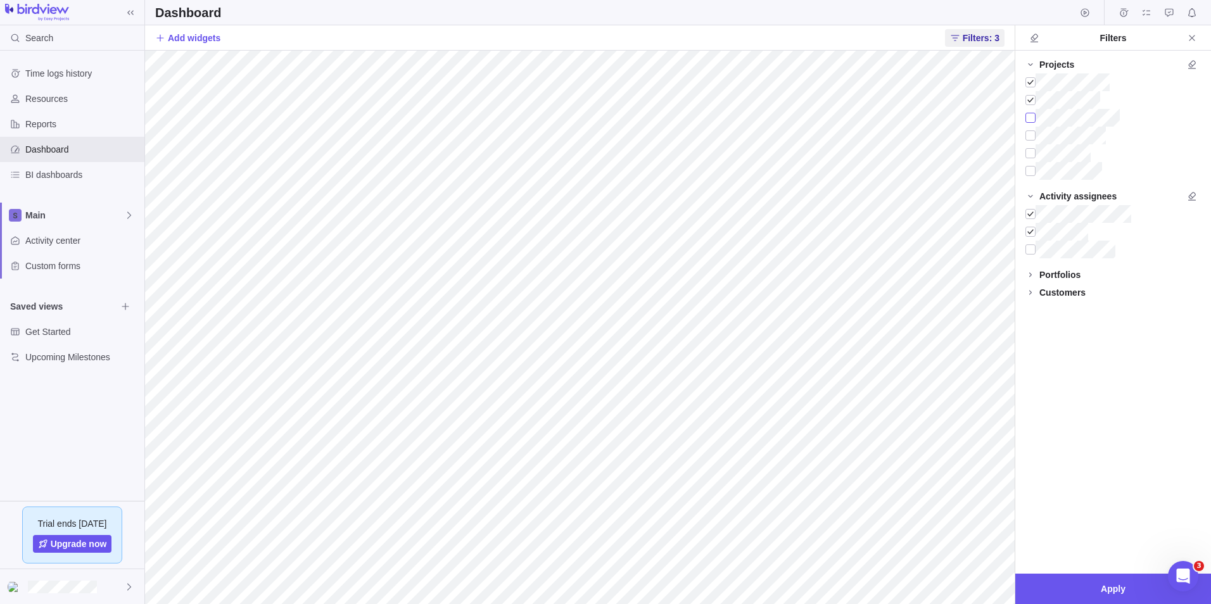
click at [1033, 121] on div at bounding box center [1031, 118] width 10 height 18
click at [1033, 141] on div at bounding box center [1031, 136] width 10 height 18
click at [1032, 158] on div at bounding box center [1031, 153] width 10 height 18
click at [1031, 174] on div at bounding box center [1031, 171] width 10 height 18
click at [1094, 589] on span "Apply" at bounding box center [1114, 589] width 196 height 30
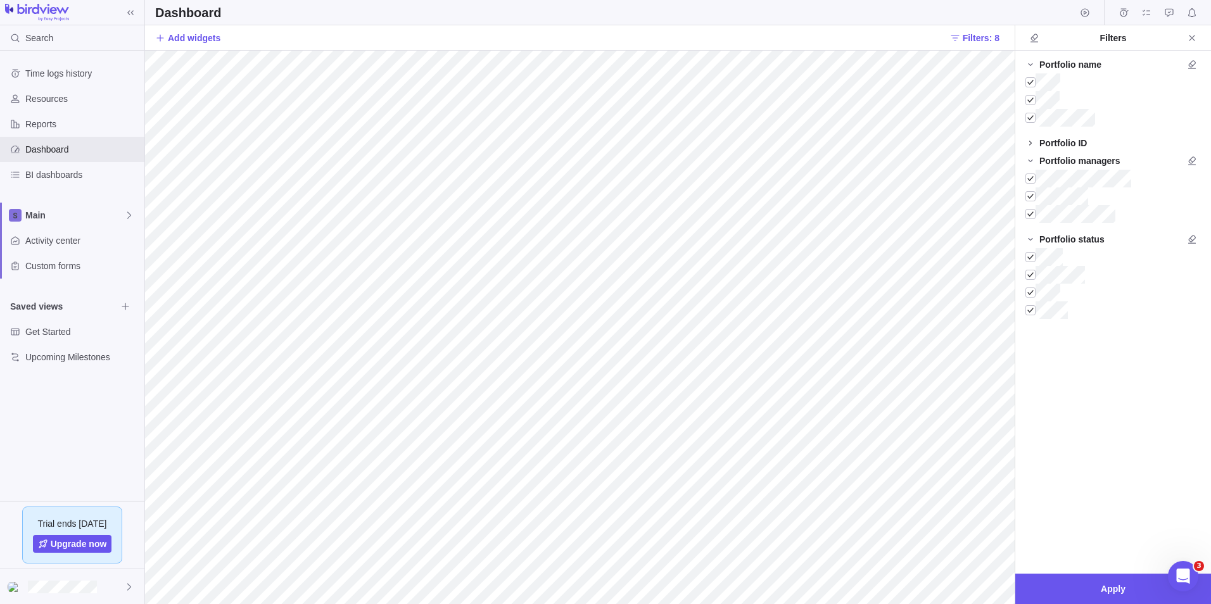
click at [1035, 141] on icon at bounding box center [1031, 143] width 10 height 10
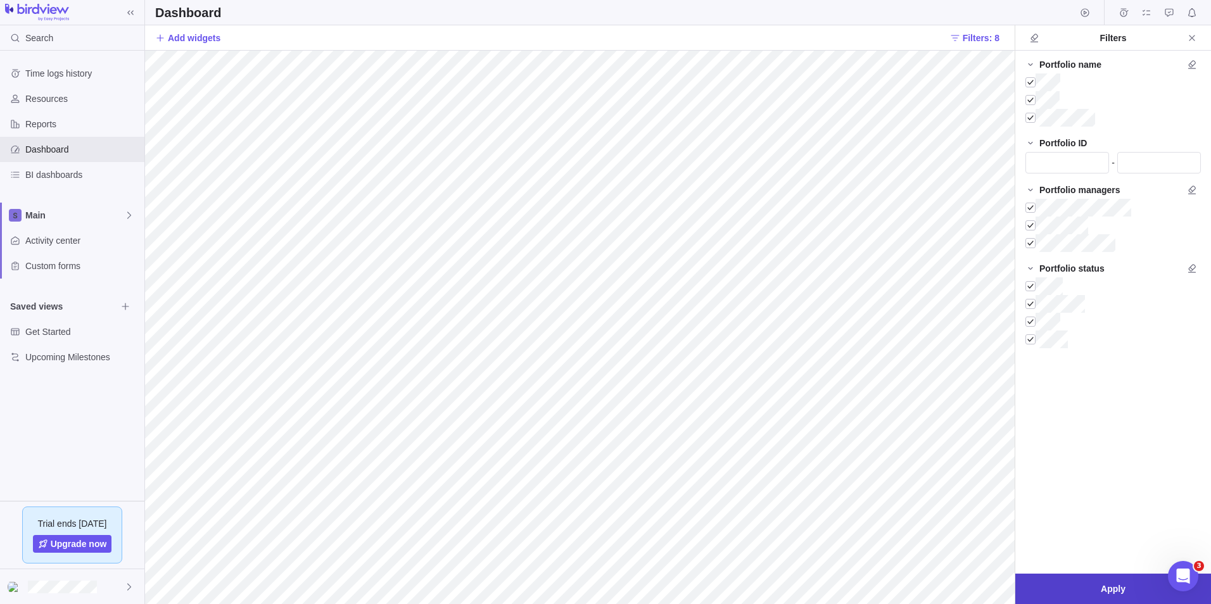
click at [1090, 595] on span "Apply" at bounding box center [1114, 589] width 196 height 30
click at [1033, 81] on div at bounding box center [1031, 82] width 10 height 18
click at [1029, 96] on div at bounding box center [1031, 100] width 10 height 18
click at [1029, 291] on div at bounding box center [1031, 286] width 10 height 18
click at [1031, 307] on div at bounding box center [1031, 304] width 10 height 18
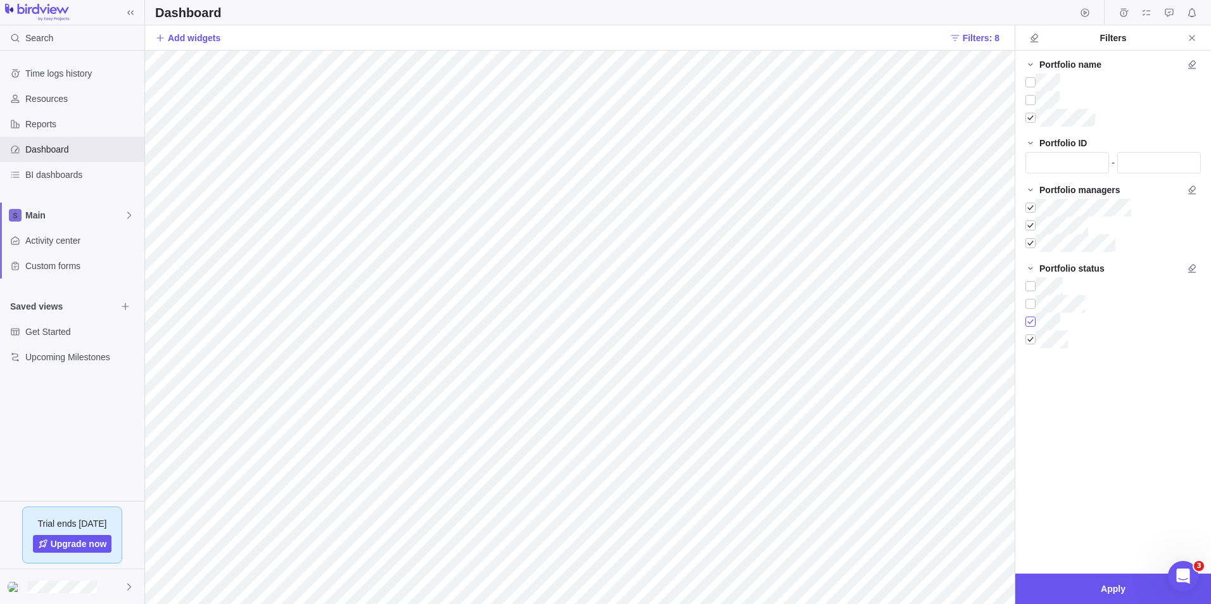
drag, startPoint x: 1032, startPoint y: 322, endPoint x: 1031, endPoint y: 333, distance: 10.8
click at [1032, 323] on div at bounding box center [1031, 322] width 10 height 18
click at [1030, 343] on div at bounding box center [1031, 340] width 10 height 18
drag, startPoint x: 1027, startPoint y: 82, endPoint x: 1031, endPoint y: 95, distance: 13.2
click at [1028, 84] on div at bounding box center [1031, 82] width 10 height 18
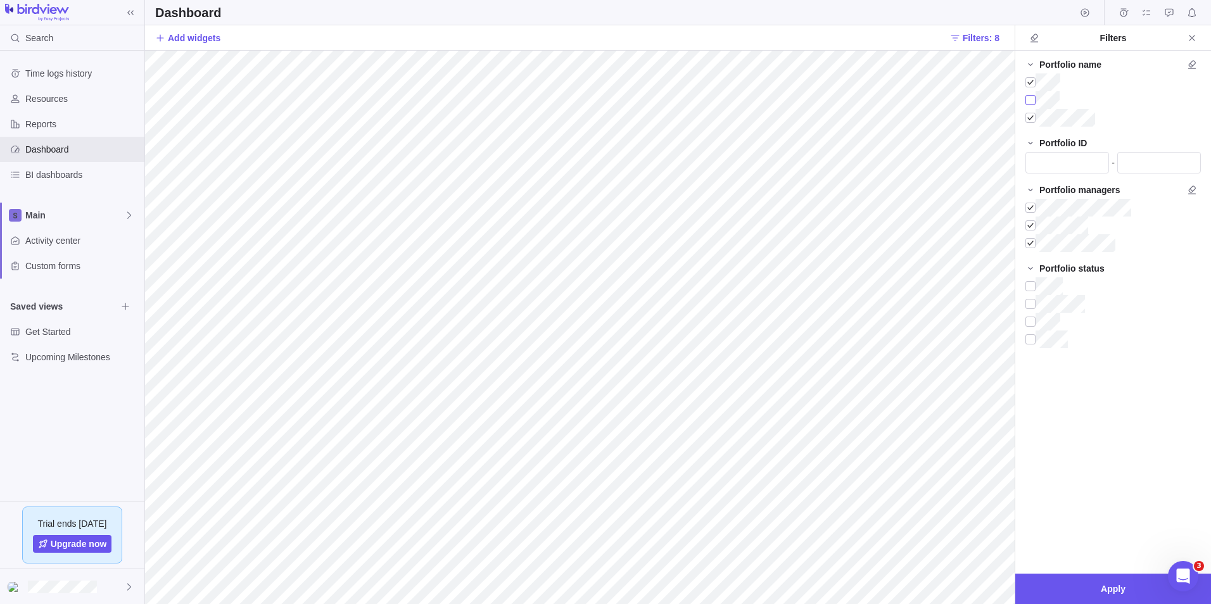
click at [1031, 96] on div at bounding box center [1031, 100] width 10 height 18
click at [1100, 593] on span "Apply" at bounding box center [1114, 589] width 196 height 30
click at [1033, 207] on div at bounding box center [1031, 208] width 10 height 18
click at [1029, 229] on div at bounding box center [1031, 226] width 10 height 18
click at [1030, 243] on div at bounding box center [1031, 243] width 10 height 18
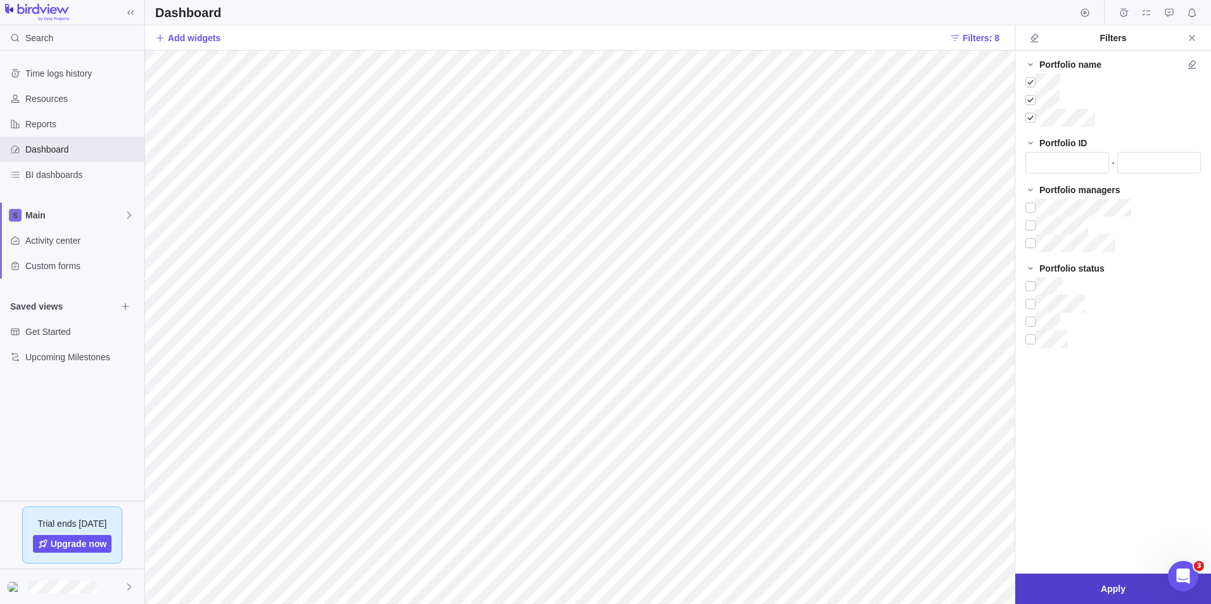
click at [1101, 584] on span "Apply" at bounding box center [1113, 589] width 25 height 15
click at [1192, 35] on icon "Close" at bounding box center [1192, 38] width 10 height 10
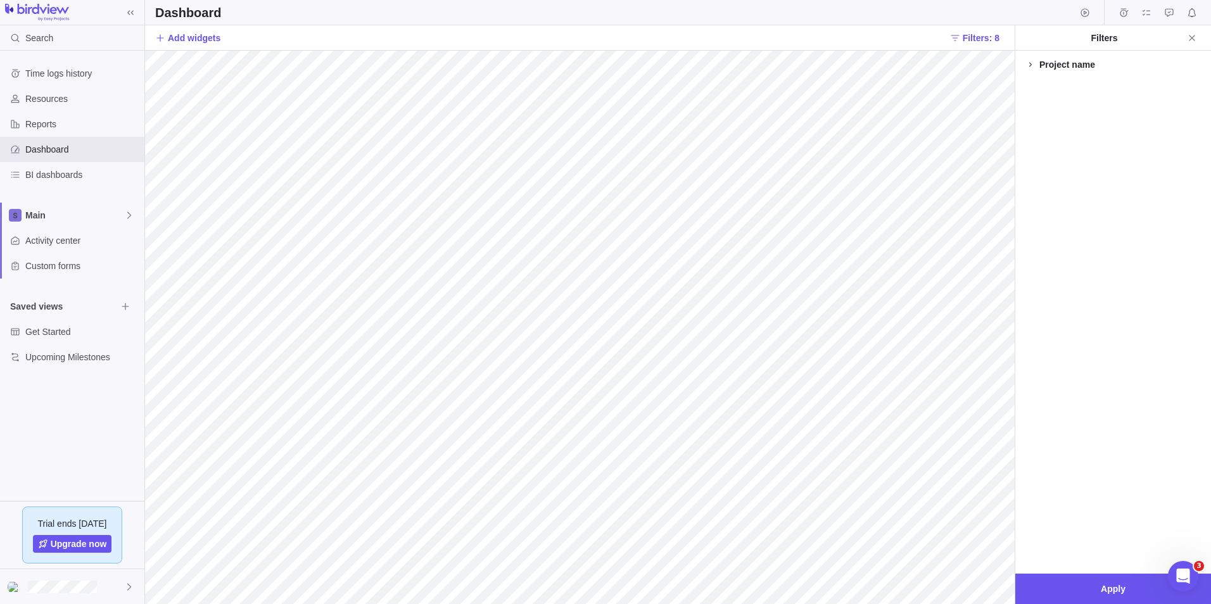
click at [1033, 67] on icon at bounding box center [1031, 65] width 10 height 10
click at [1028, 94] on div at bounding box center [1031, 100] width 10 height 18
click at [1028, 118] on div at bounding box center [1031, 118] width 10 height 18
click at [1026, 138] on div at bounding box center [1031, 136] width 10 height 18
click at [1029, 162] on div at bounding box center [1031, 153] width 10 height 18
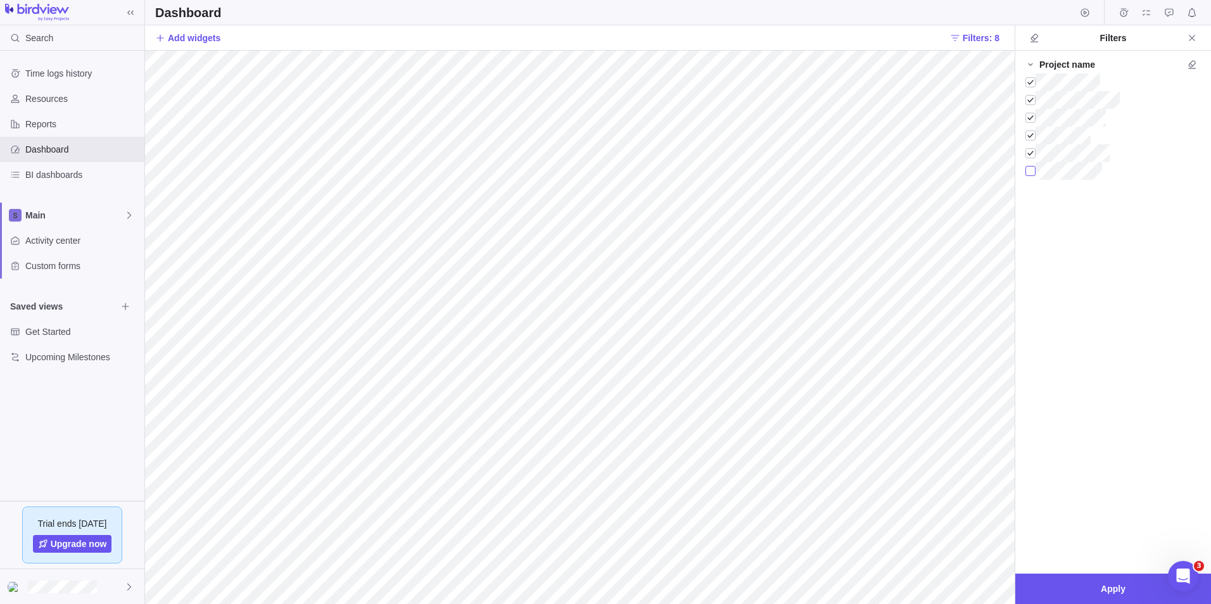
drag, startPoint x: 1028, startPoint y: 174, endPoint x: 1046, endPoint y: 255, distance: 83.0
click at [1028, 174] on div at bounding box center [1031, 171] width 10 height 18
click at [1116, 597] on span "Apply" at bounding box center [1114, 589] width 196 height 30
click at [1104, 597] on span "Apply" at bounding box center [1114, 589] width 196 height 30
click at [1033, 98] on div at bounding box center [1031, 100] width 10 height 18
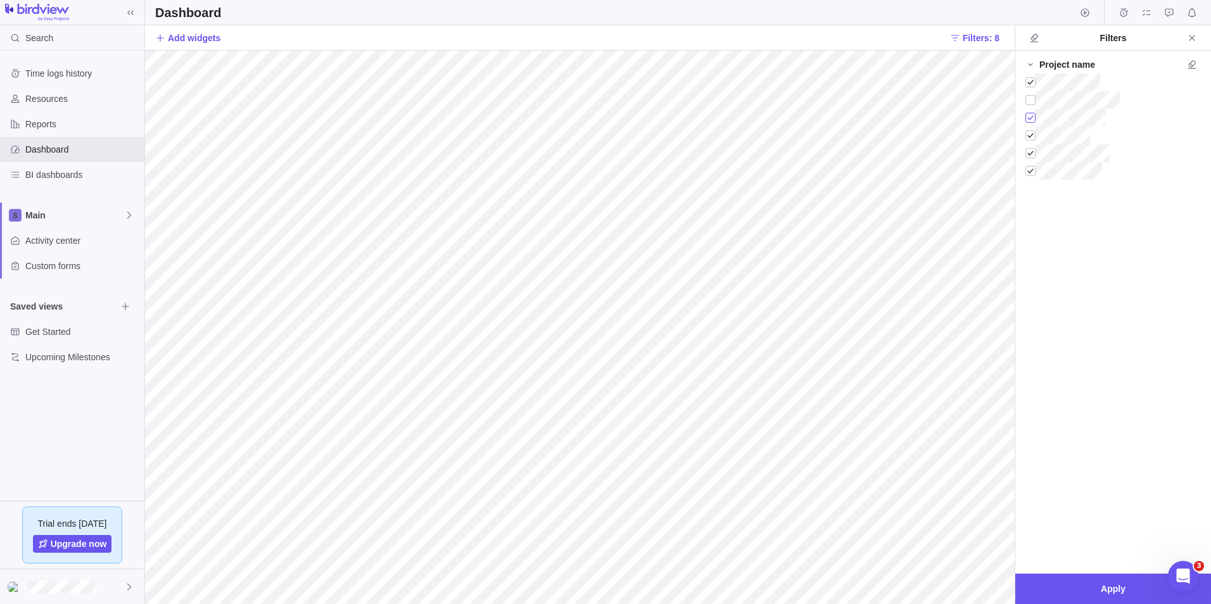
click at [1030, 119] on div at bounding box center [1031, 118] width 10 height 18
click at [1029, 137] on div at bounding box center [1031, 136] width 10 height 18
click at [1028, 154] on div at bounding box center [1031, 153] width 10 height 18
click at [1030, 170] on div at bounding box center [1031, 171] width 10 height 18
click at [1101, 590] on span "Apply" at bounding box center [1113, 589] width 25 height 15
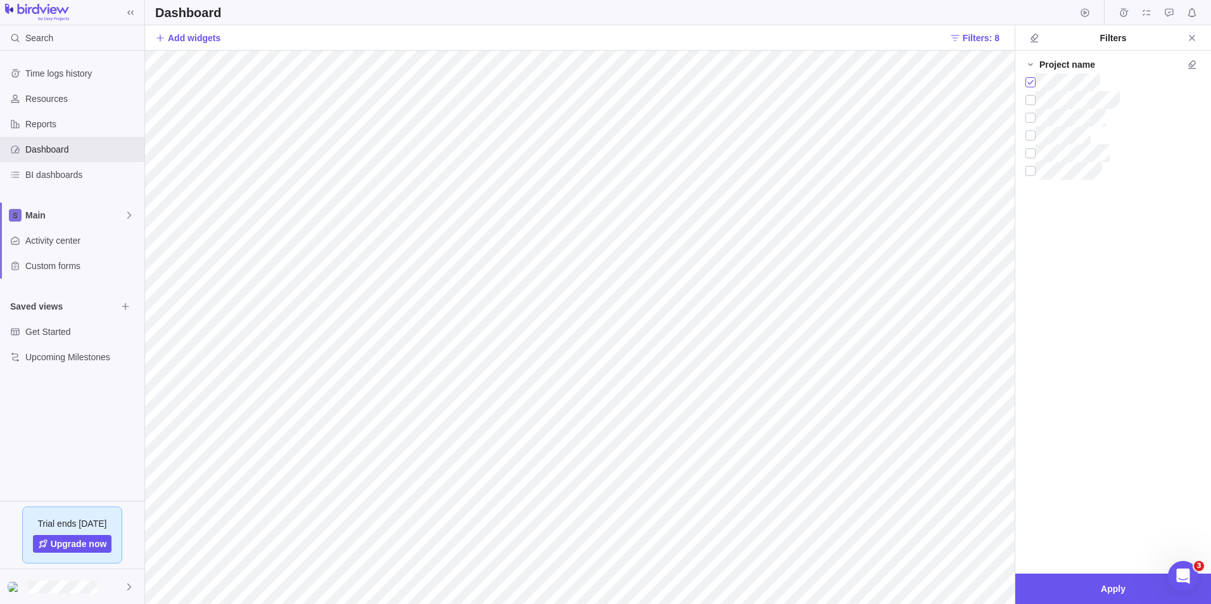
drag, startPoint x: 1030, startPoint y: 84, endPoint x: 1031, endPoint y: 90, distance: 6.5
click at [1030, 84] on div at bounding box center [1031, 82] width 10 height 18
click at [1034, 100] on div at bounding box center [1031, 100] width 10 height 18
click at [1116, 584] on span "Apply" at bounding box center [1113, 589] width 25 height 15
click at [1033, 99] on div at bounding box center [1031, 100] width 10 height 18
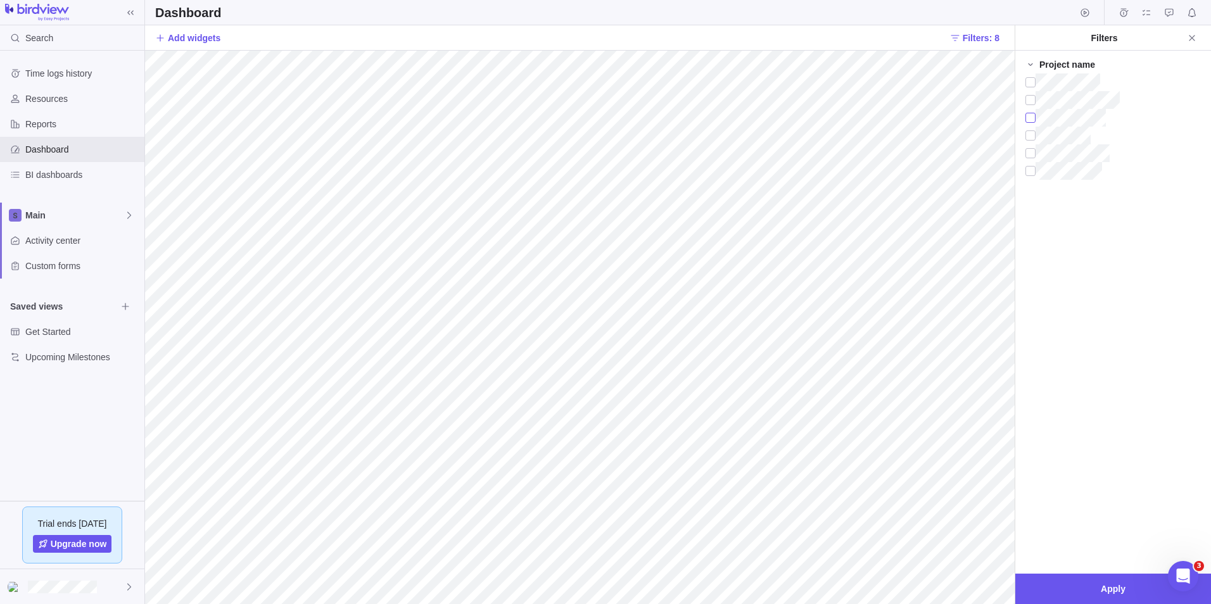
click at [1031, 120] on div at bounding box center [1031, 118] width 10 height 18
click at [1119, 590] on span "Apply" at bounding box center [1113, 589] width 25 height 15
click at [1034, 115] on div at bounding box center [1031, 118] width 10 height 18
drag, startPoint x: 1033, startPoint y: 153, endPoint x: 1036, endPoint y: 219, distance: 66.0
click at [1032, 153] on div at bounding box center [1031, 153] width 10 height 18
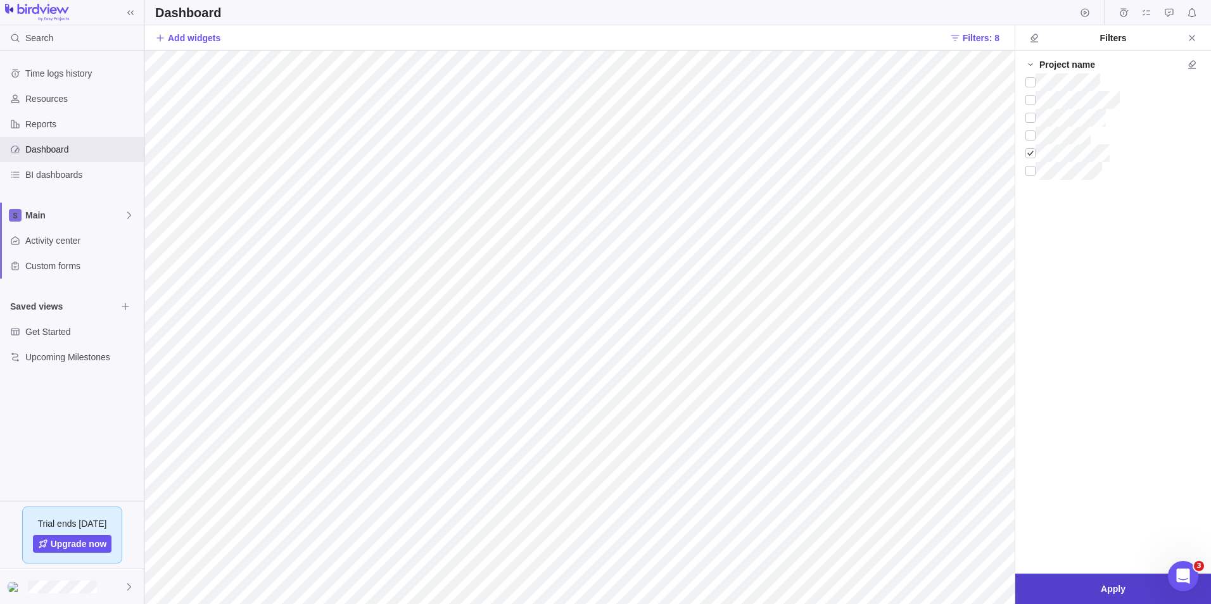
click at [1119, 587] on span "Apply" at bounding box center [1113, 589] width 25 height 15
click at [1033, 98] on div at bounding box center [1031, 100] width 10 height 18
click at [1115, 592] on span "Apply" at bounding box center [1113, 589] width 25 height 15
click at [1162, 585] on span "Apply" at bounding box center [1114, 589] width 196 height 30
click at [1197, 37] on span "Close" at bounding box center [1192, 38] width 18 height 18
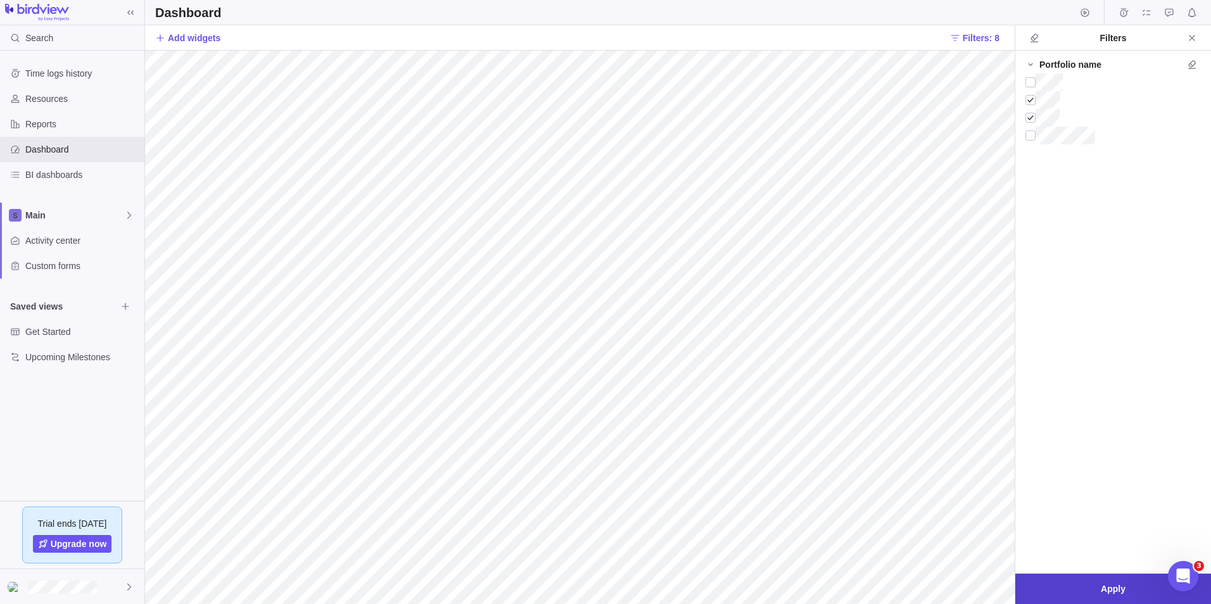
click at [1131, 593] on span "Apply" at bounding box center [1114, 589] width 196 height 30
click at [1034, 136] on div at bounding box center [1031, 136] width 10 height 18
click at [1102, 593] on span "Apply" at bounding box center [1113, 589] width 25 height 15
click at [1033, 82] on div at bounding box center [1031, 82] width 10 height 18
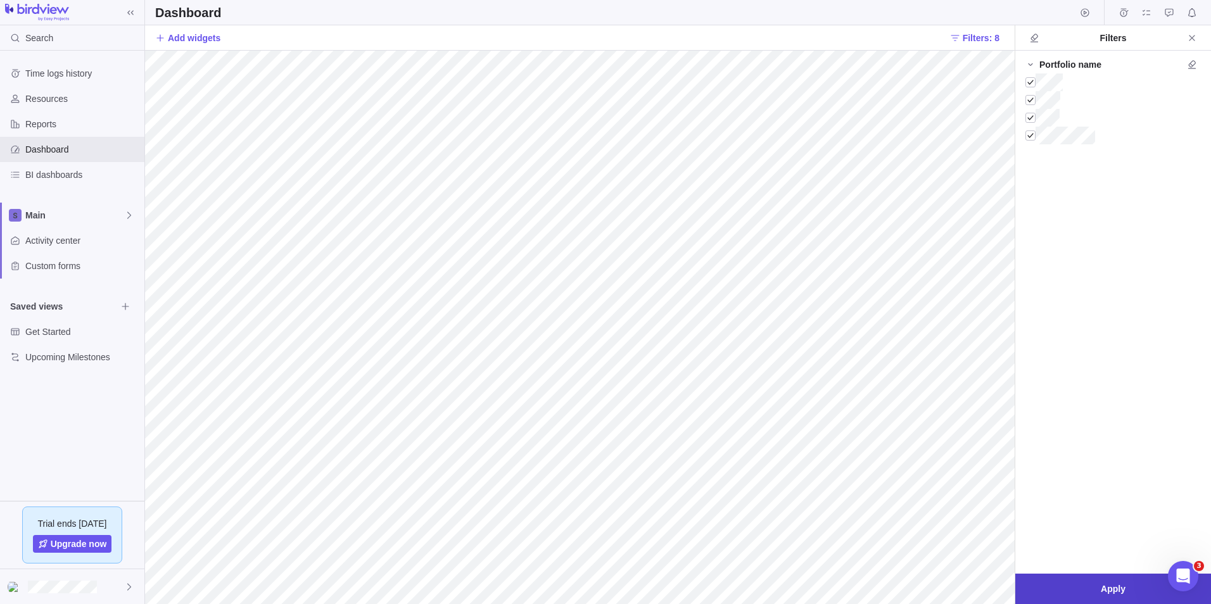
click at [1118, 587] on span "Apply" at bounding box center [1113, 589] width 25 height 15
click at [1188, 41] on icon "Close" at bounding box center [1192, 38] width 10 height 10
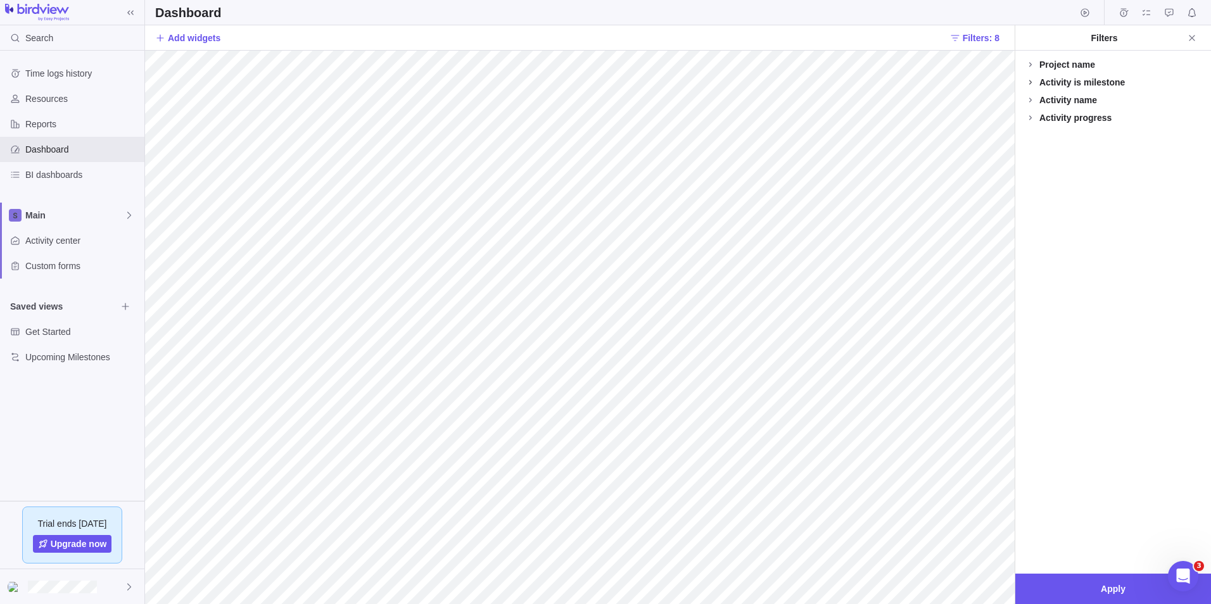
click at [1033, 80] on icon at bounding box center [1031, 82] width 10 height 10
click at [1028, 96] on div at bounding box center [1031, 100] width 10 height 18
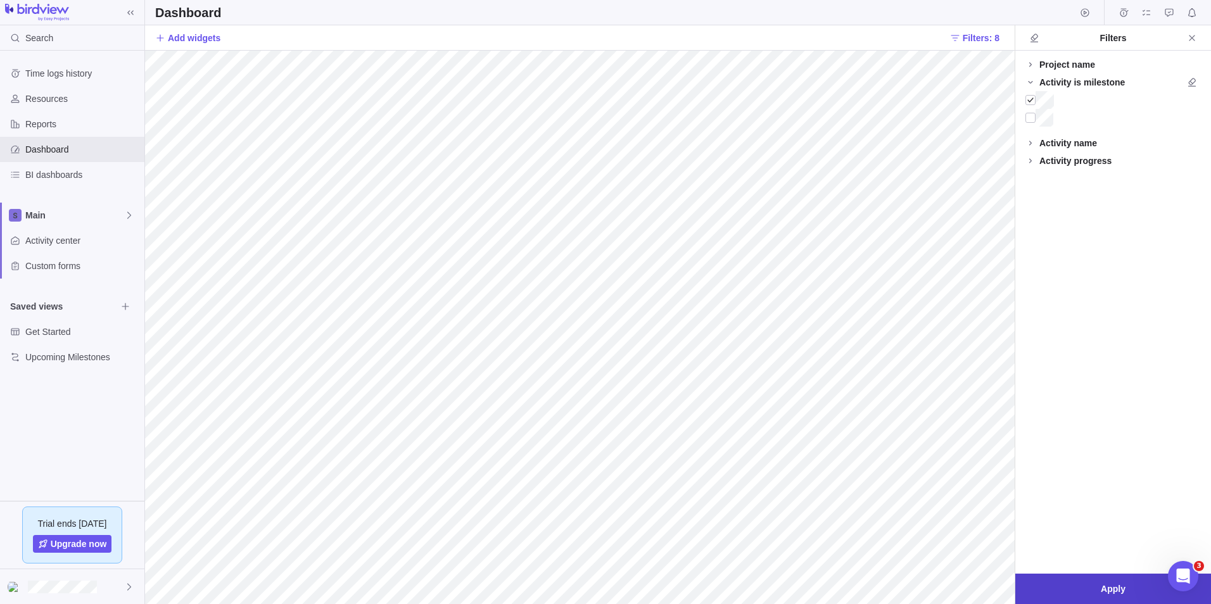
click at [1090, 593] on span "Apply" at bounding box center [1114, 589] width 196 height 30
click at [1034, 99] on div at bounding box center [1031, 100] width 10 height 18
click at [1076, 594] on span "Apply" at bounding box center [1114, 589] width 196 height 30
click at [1033, 63] on icon at bounding box center [1031, 65] width 10 height 10
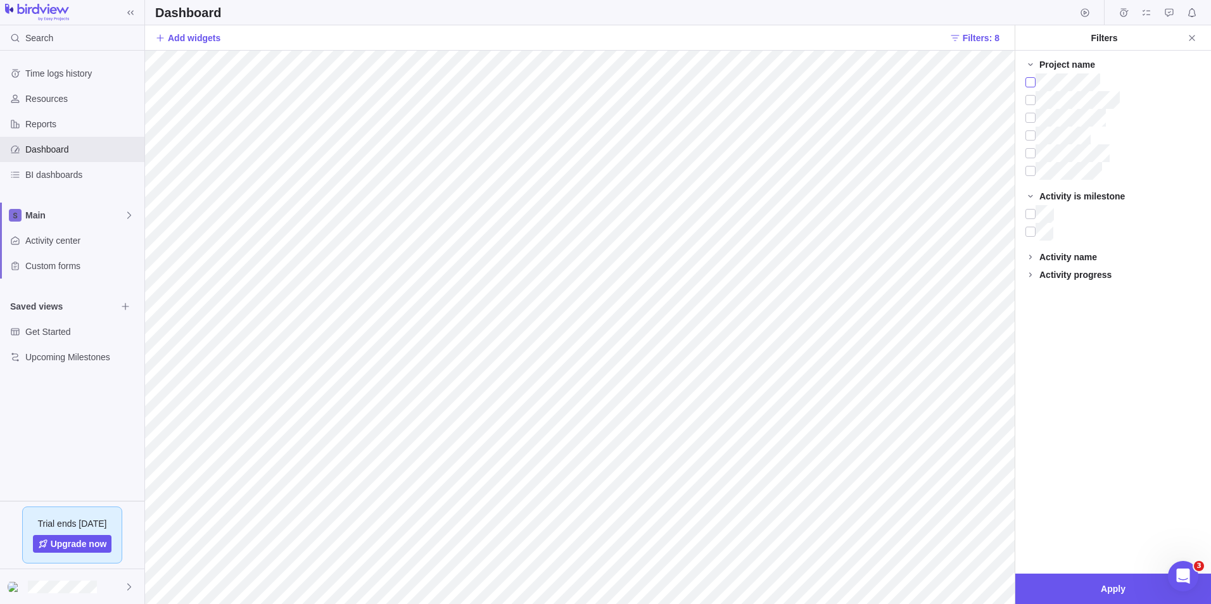
click at [1026, 83] on div at bounding box center [1031, 82] width 10 height 18
click at [1033, 99] on div at bounding box center [1031, 100] width 10 height 18
click at [1035, 153] on div at bounding box center [1031, 153] width 10 height 18
click at [1132, 587] on span "Apply" at bounding box center [1114, 589] width 196 height 30
click at [1031, 255] on icon at bounding box center [1031, 257] width 10 height 10
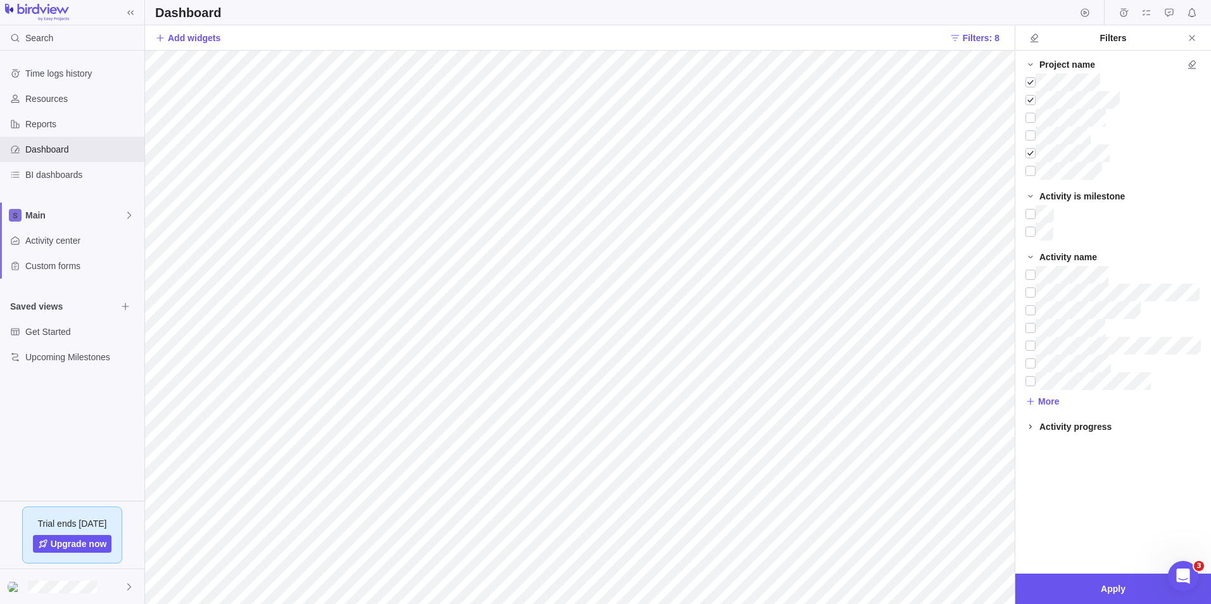
click at [1034, 427] on icon at bounding box center [1031, 427] width 10 height 10
click at [1052, 438] on input "text" at bounding box center [1068, 447] width 84 height 22
click at [1054, 441] on input "text" at bounding box center [1068, 447] width 84 height 22
drag, startPoint x: 1057, startPoint y: 442, endPoint x: 1022, endPoint y: 455, distance: 37.9
click at [1024, 459] on div "-" at bounding box center [1114, 450] width 196 height 29
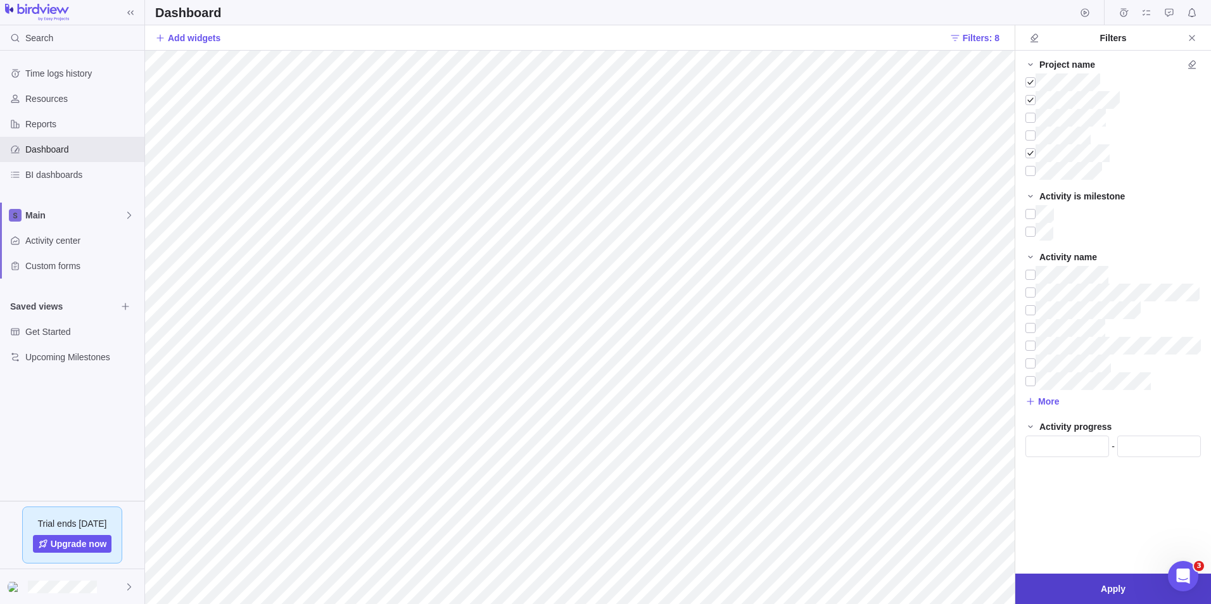
click at [1102, 587] on span "Apply" at bounding box center [1113, 589] width 25 height 15
click at [1185, 37] on span "Close" at bounding box center [1192, 38] width 18 height 18
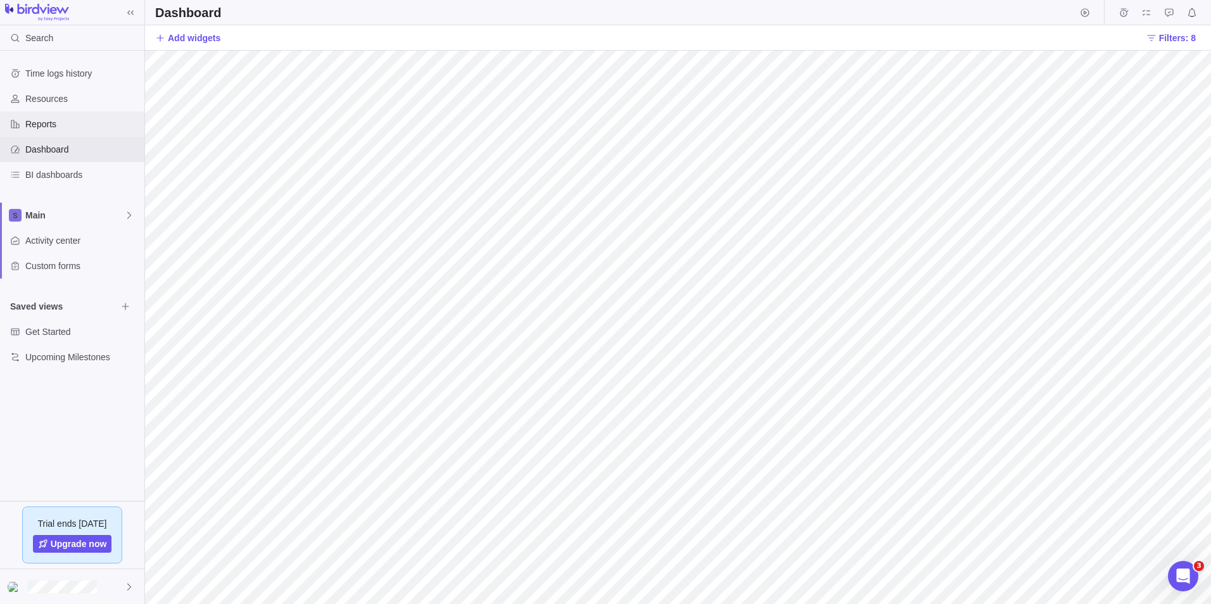
click at [51, 130] on span "Reports" at bounding box center [82, 124] width 114 height 13
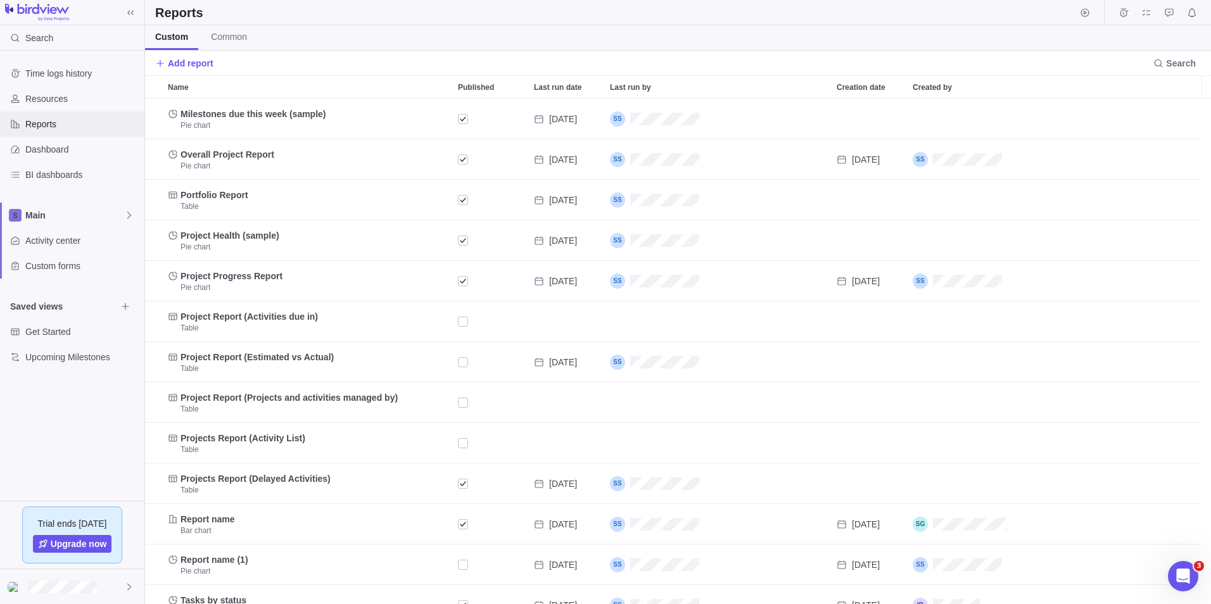
scroll to position [496, 1057]
click at [461, 365] on div "Published" at bounding box center [463, 363] width 10 height 18
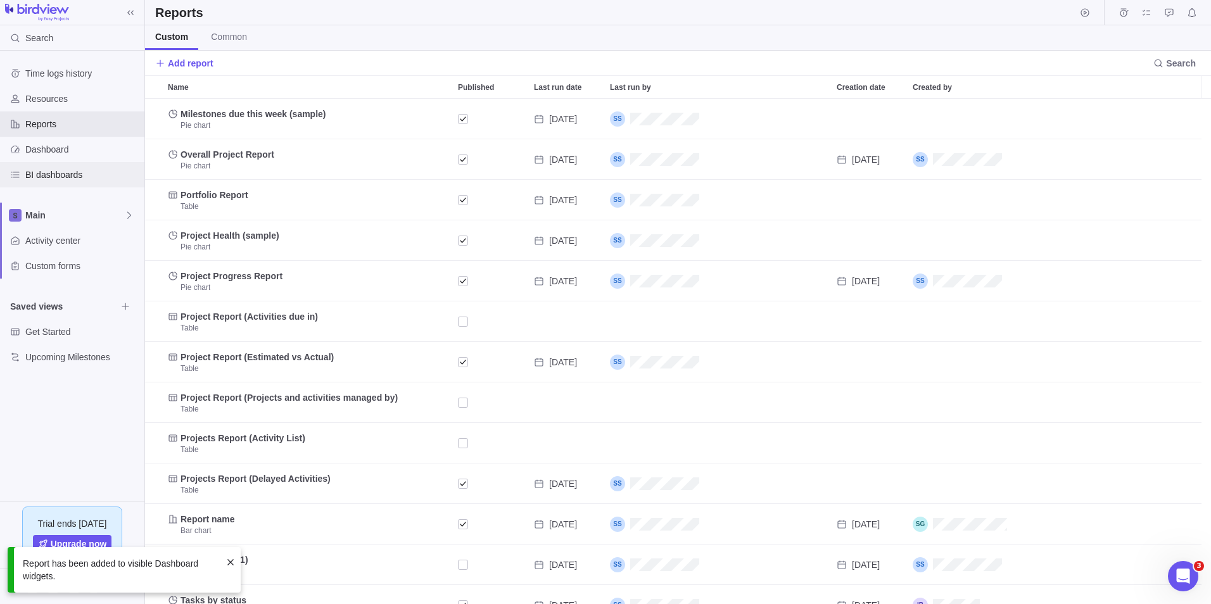
click at [56, 178] on span "BI dashboards" at bounding box center [82, 175] width 114 height 13
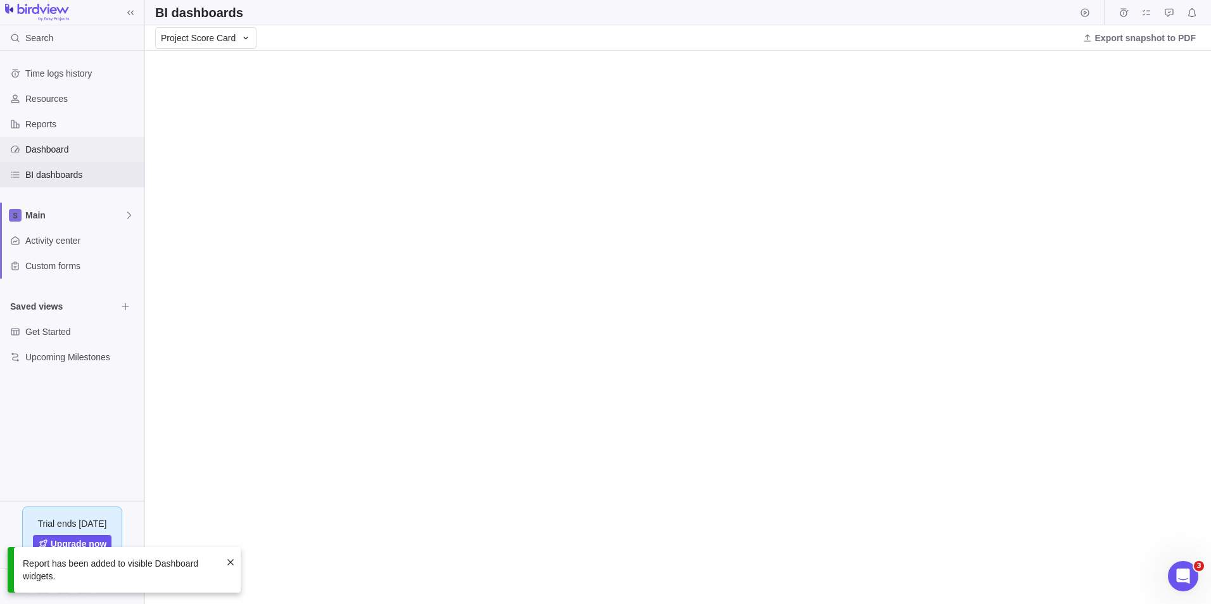
click at [46, 146] on span "Dashboard" at bounding box center [82, 149] width 114 height 13
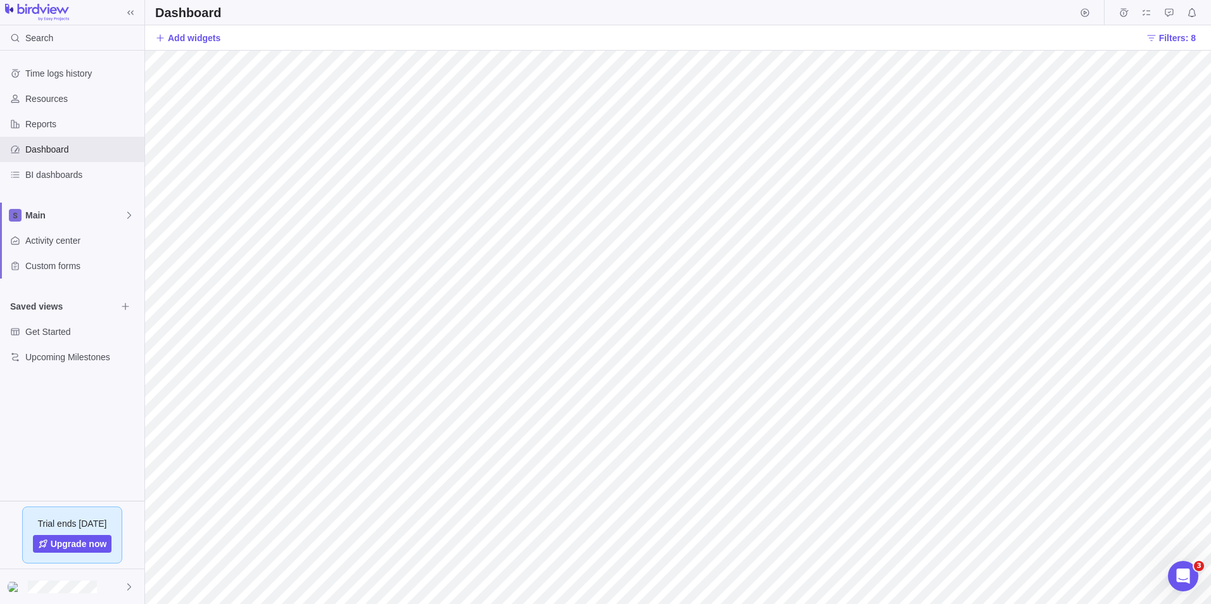
click at [518, 42] on div "Dashboard Add widgets Filters: 8 Filters Project name Apply Filters Project nam…" at bounding box center [678, 302] width 1066 height 604
click at [1149, 39] on icon at bounding box center [1152, 38] width 10 height 10
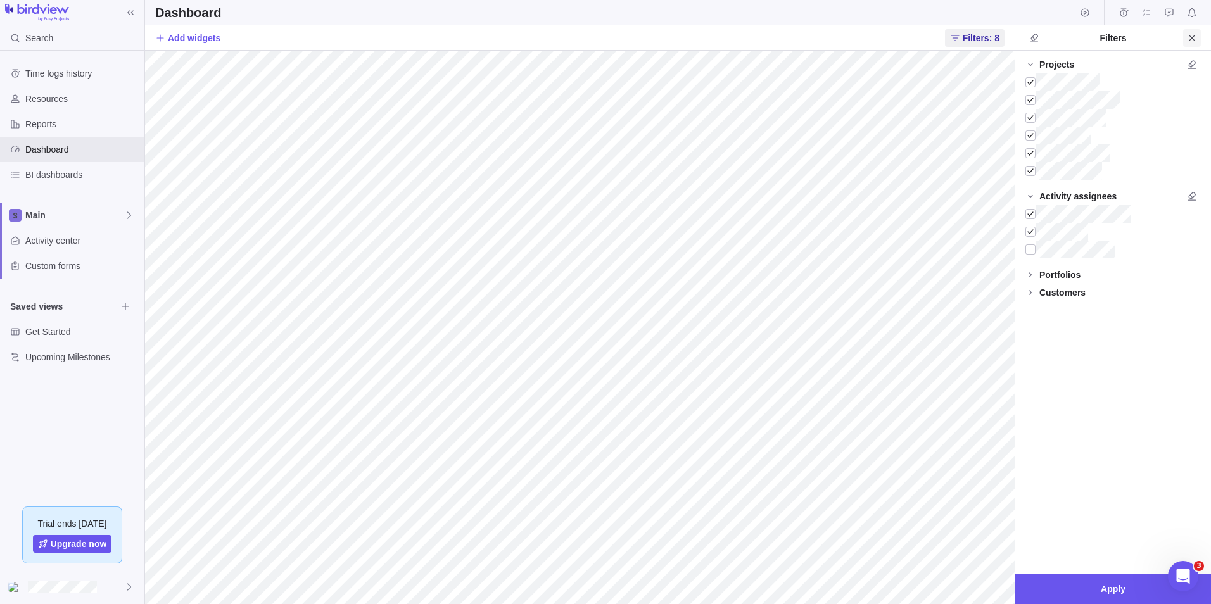
click at [1190, 37] on icon "Close" at bounding box center [1192, 38] width 10 height 10
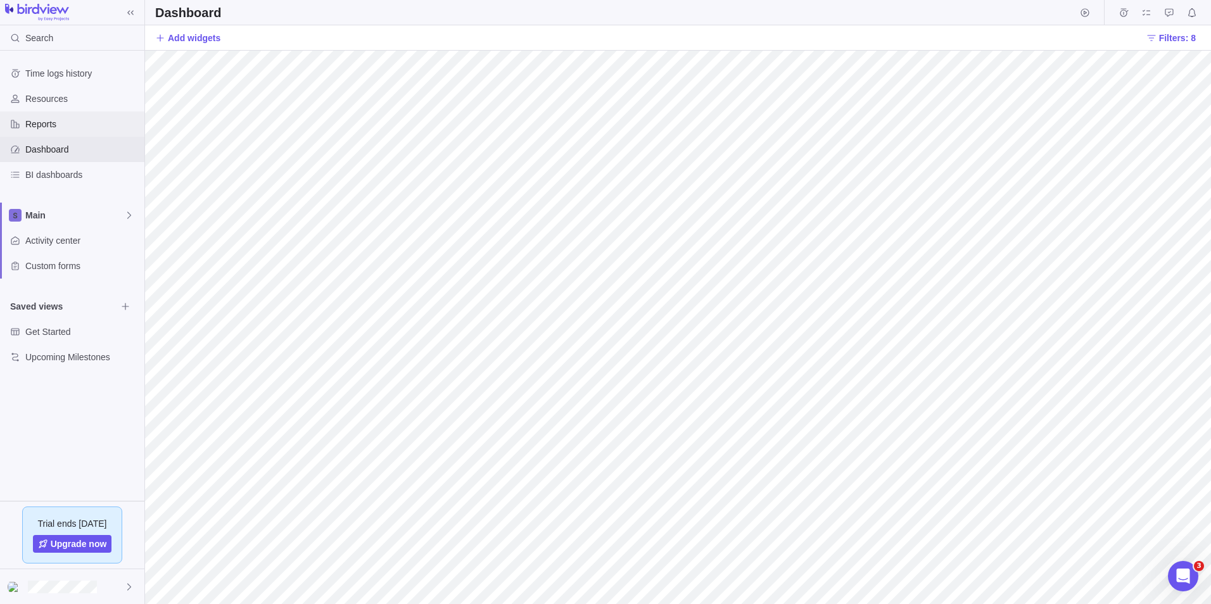
click at [94, 120] on span "Reports" at bounding box center [82, 124] width 114 height 13
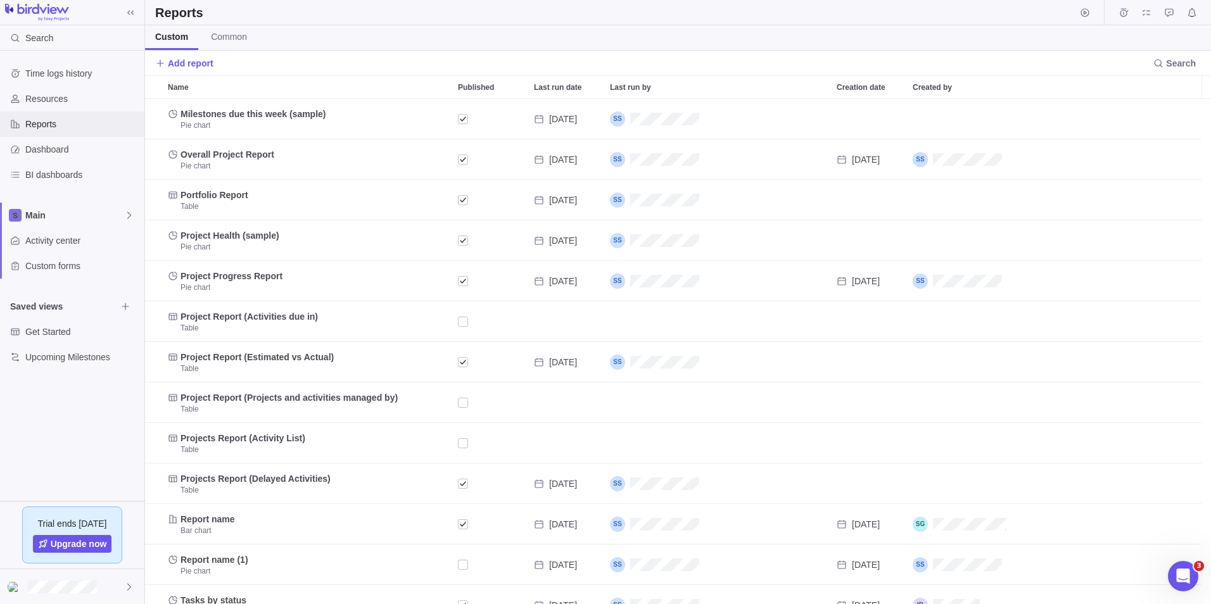
scroll to position [496, 1057]
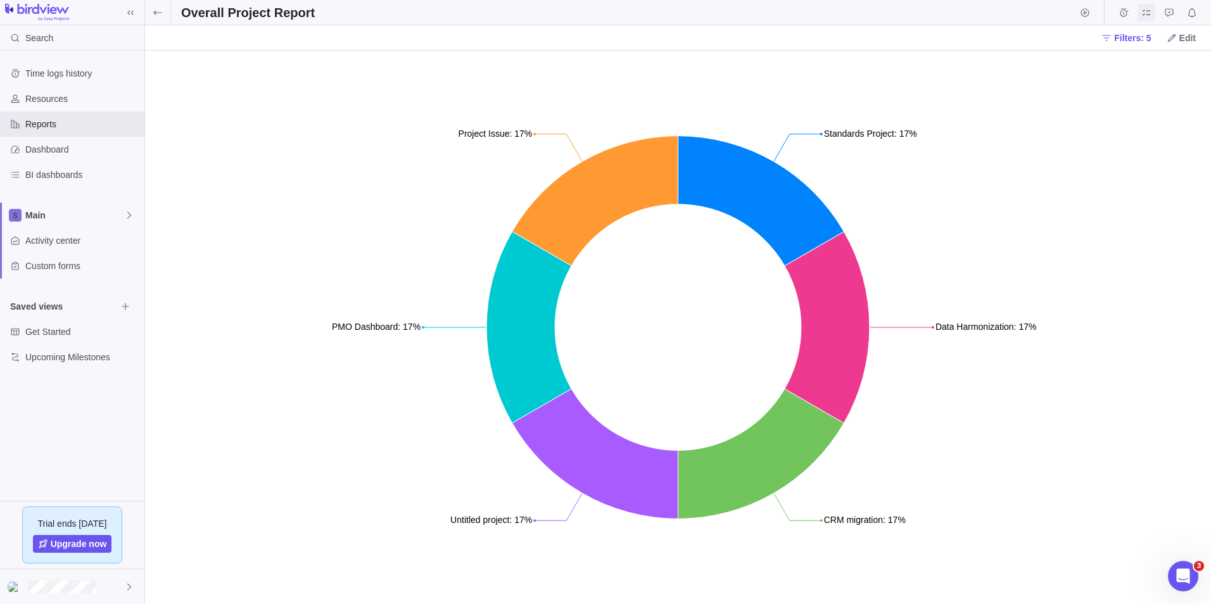
click at [1151, 13] on icon "My assignments" at bounding box center [1147, 13] width 10 height 10
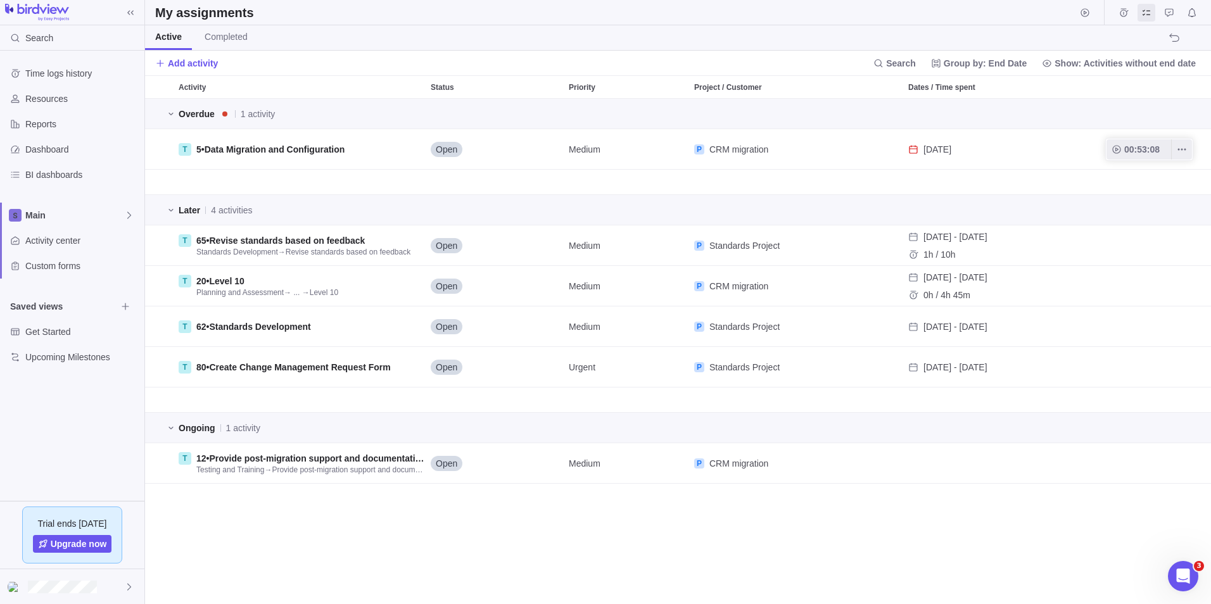
scroll to position [496, 1057]
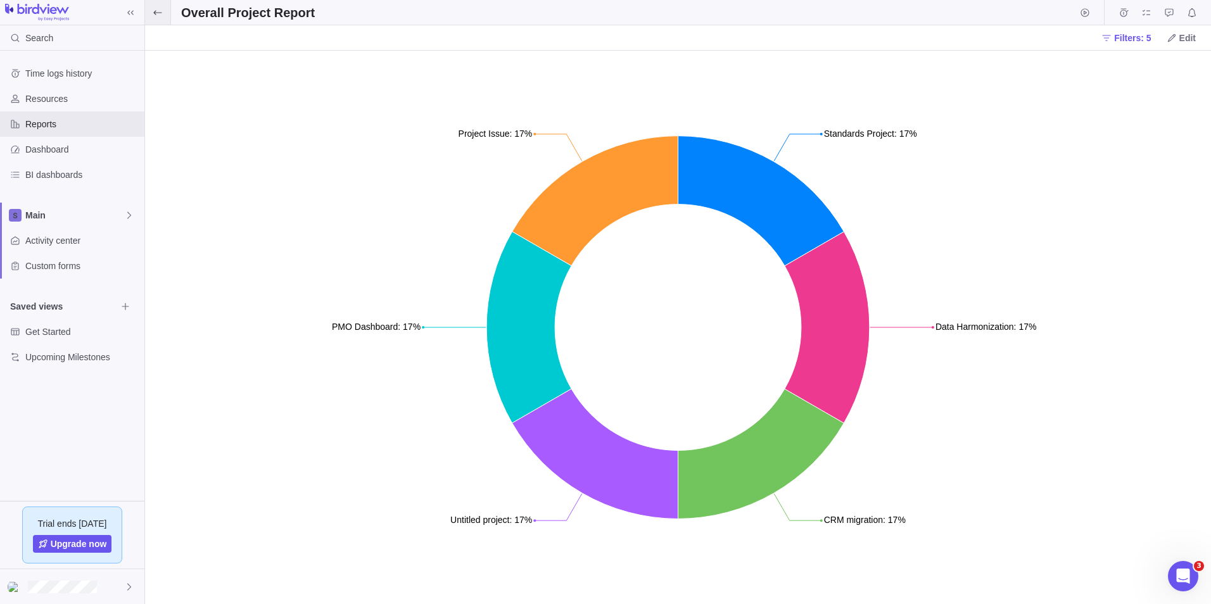
click at [159, 11] on icon at bounding box center [158, 13] width 10 height 10
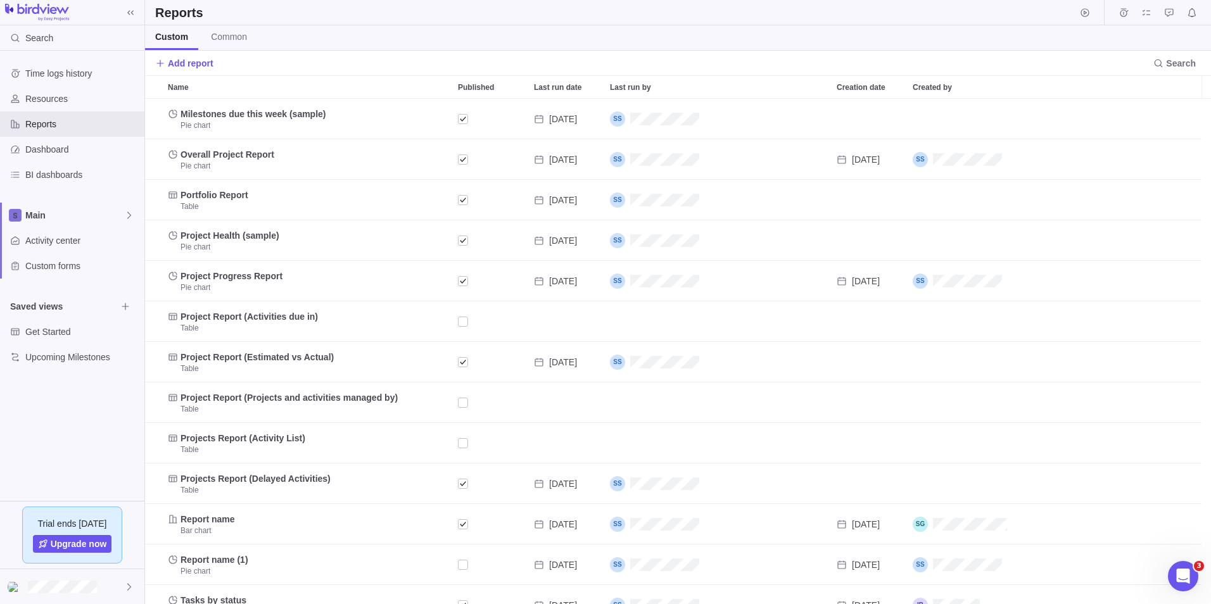
scroll to position [496, 1057]
click at [64, 154] on span "Dashboard" at bounding box center [82, 149] width 114 height 13
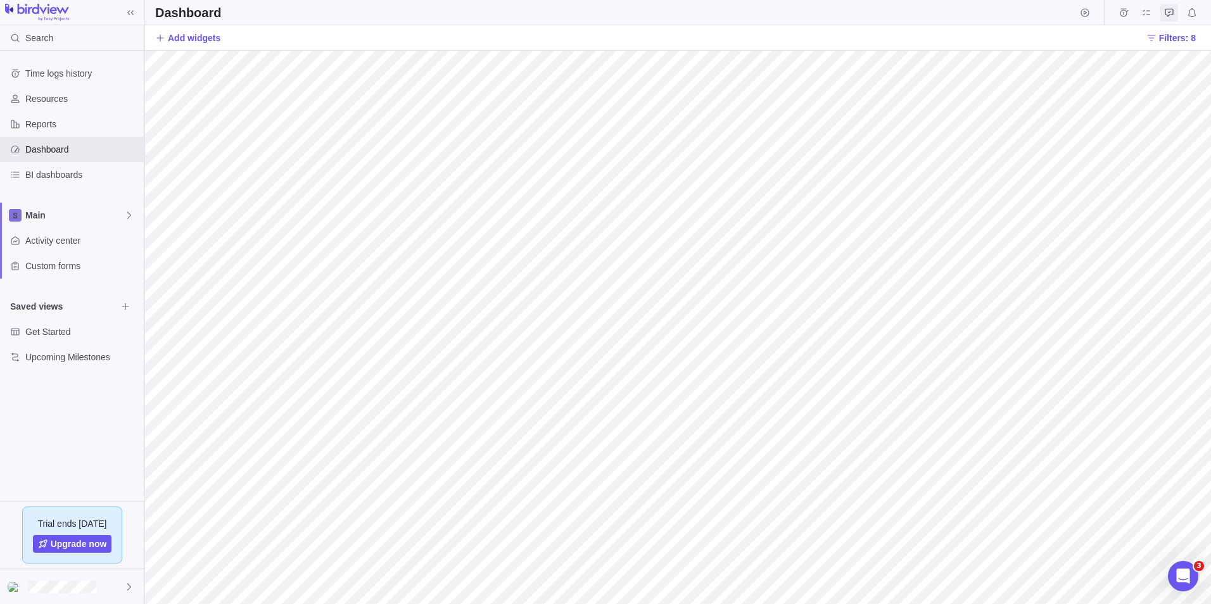
click at [1164, 13] on span "Approval requests" at bounding box center [1170, 13] width 18 height 18
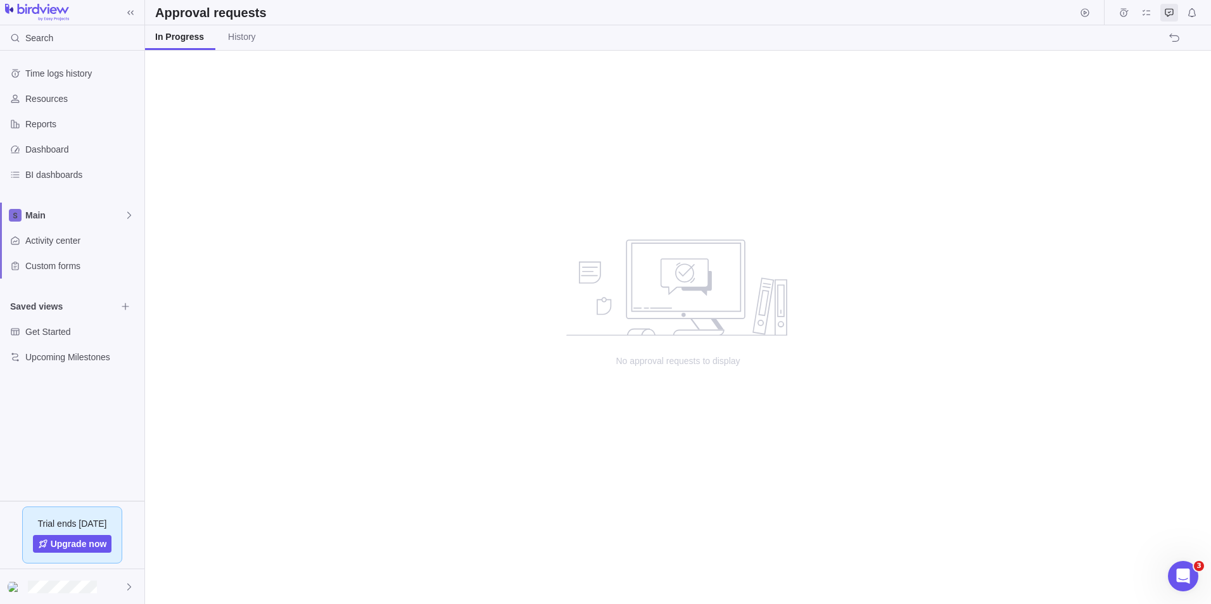
scroll to position [544, 1057]
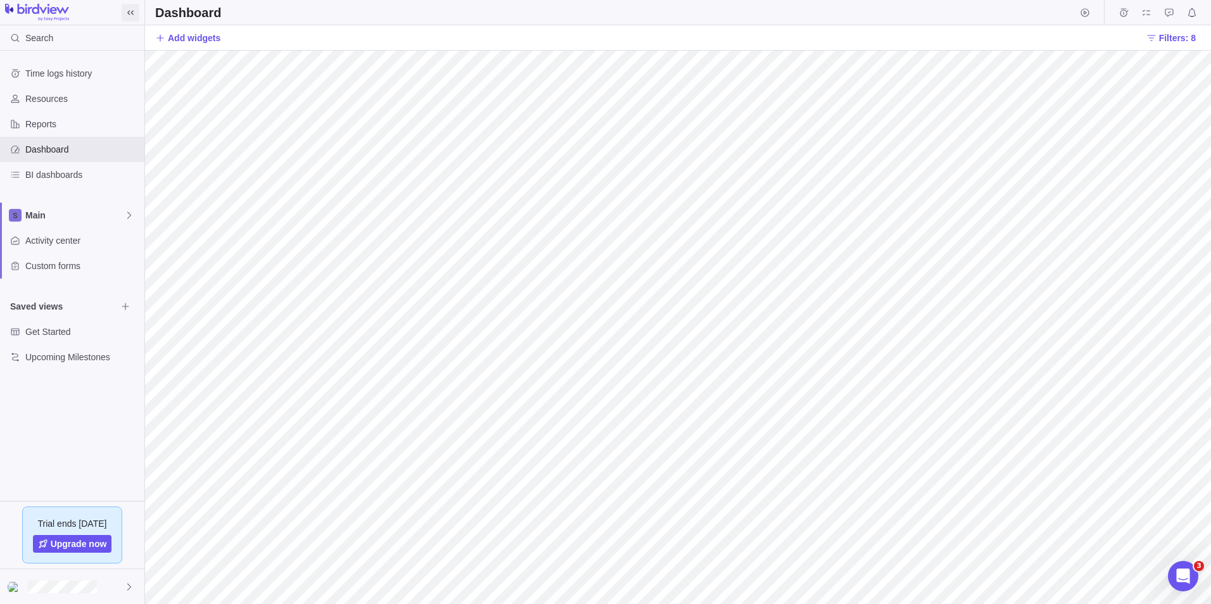
click at [132, 11] on icon at bounding box center [130, 13] width 10 height 10
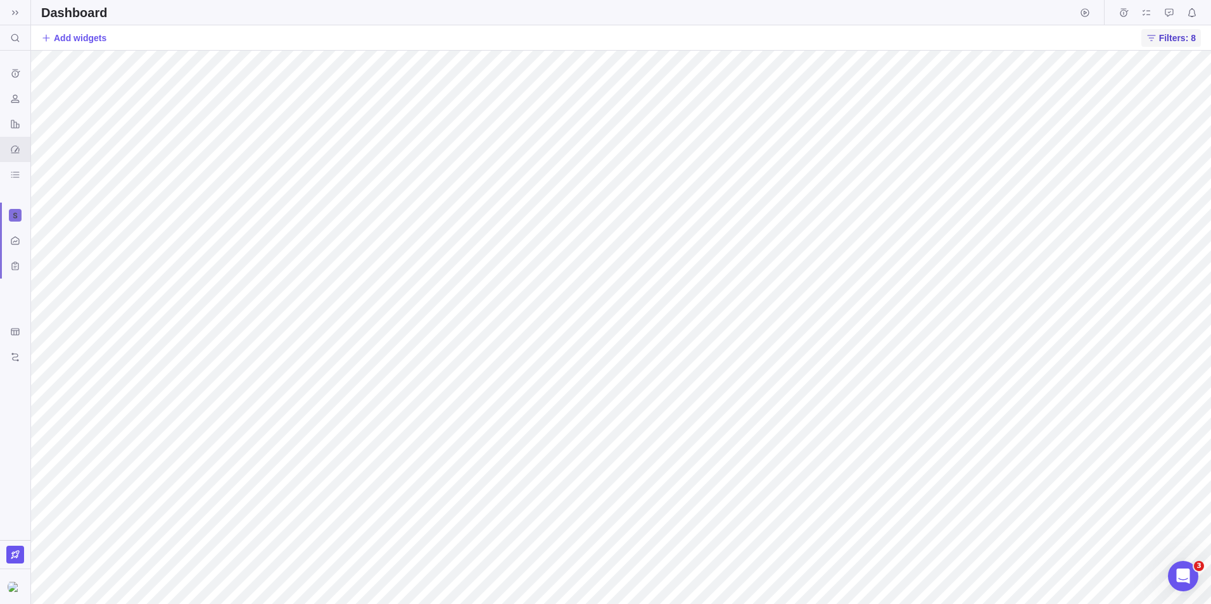
click at [1157, 38] on icon at bounding box center [1152, 38] width 10 height 10
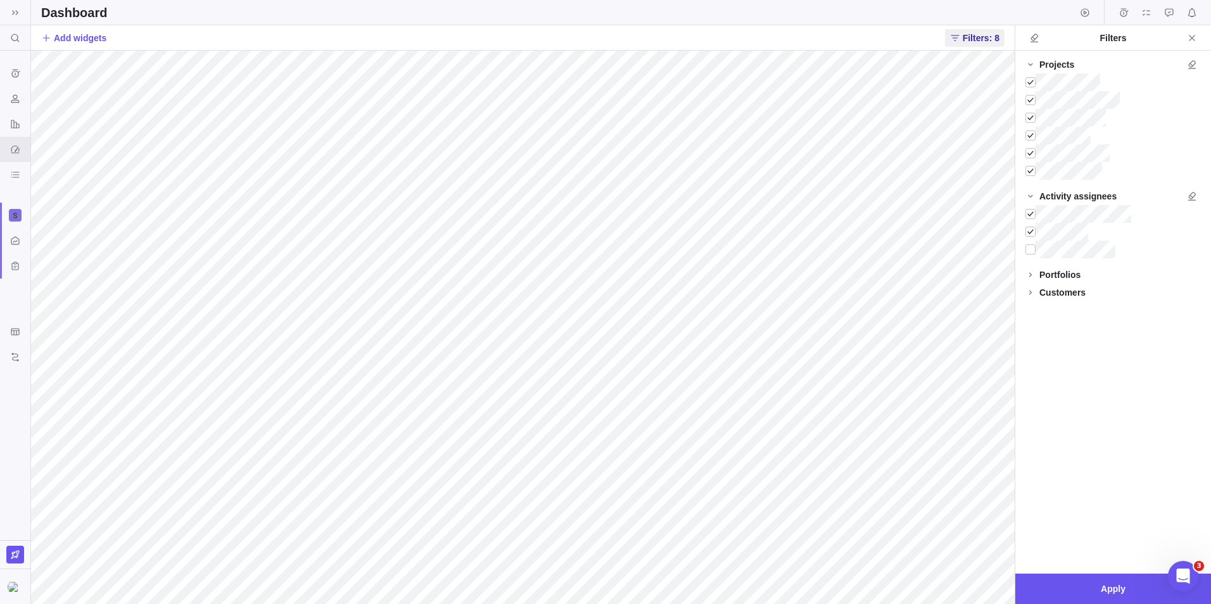
click at [174, 18] on div "Dashboard" at bounding box center [621, 12] width 1180 height 25
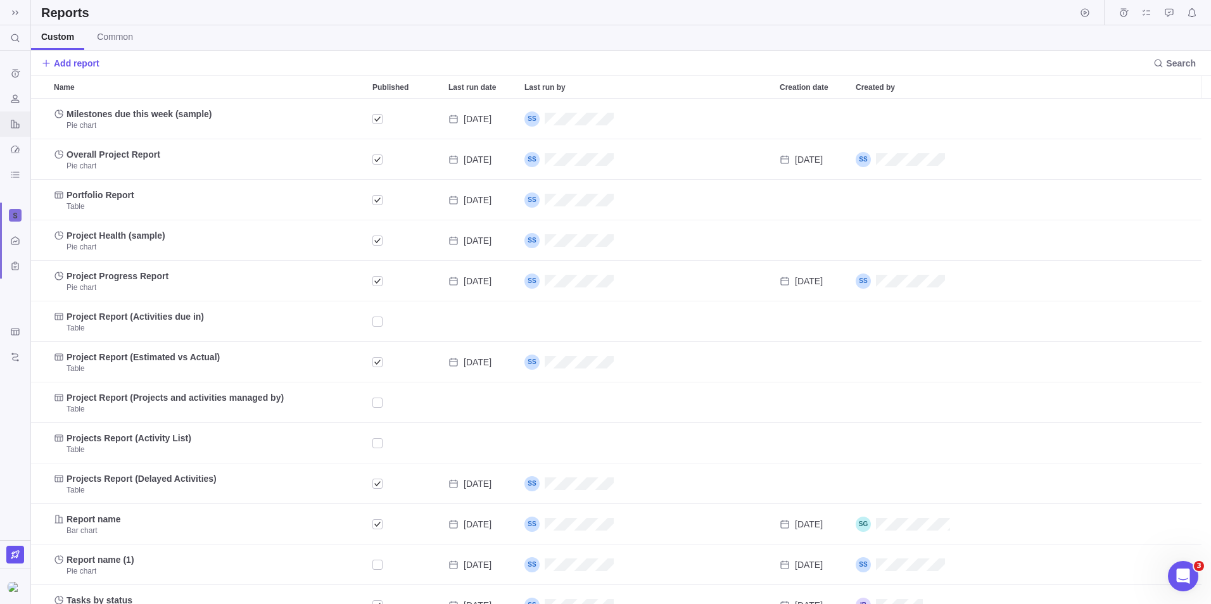
scroll to position [496, 1171]
click at [11, 9] on icon at bounding box center [15, 13] width 10 height 10
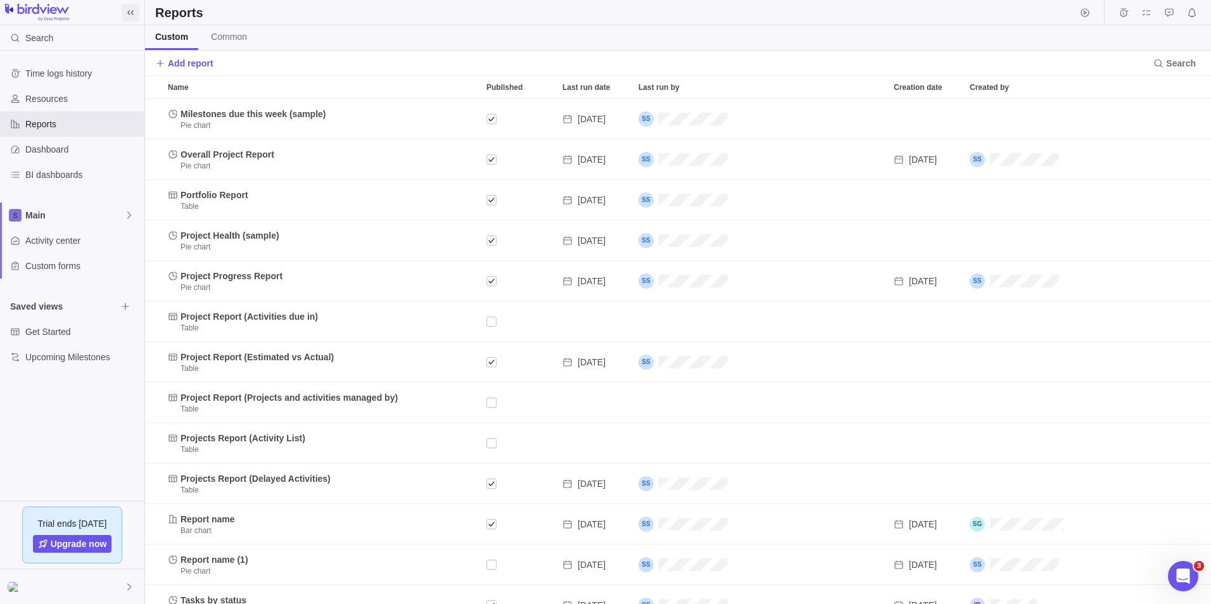
scroll to position [496, 1057]
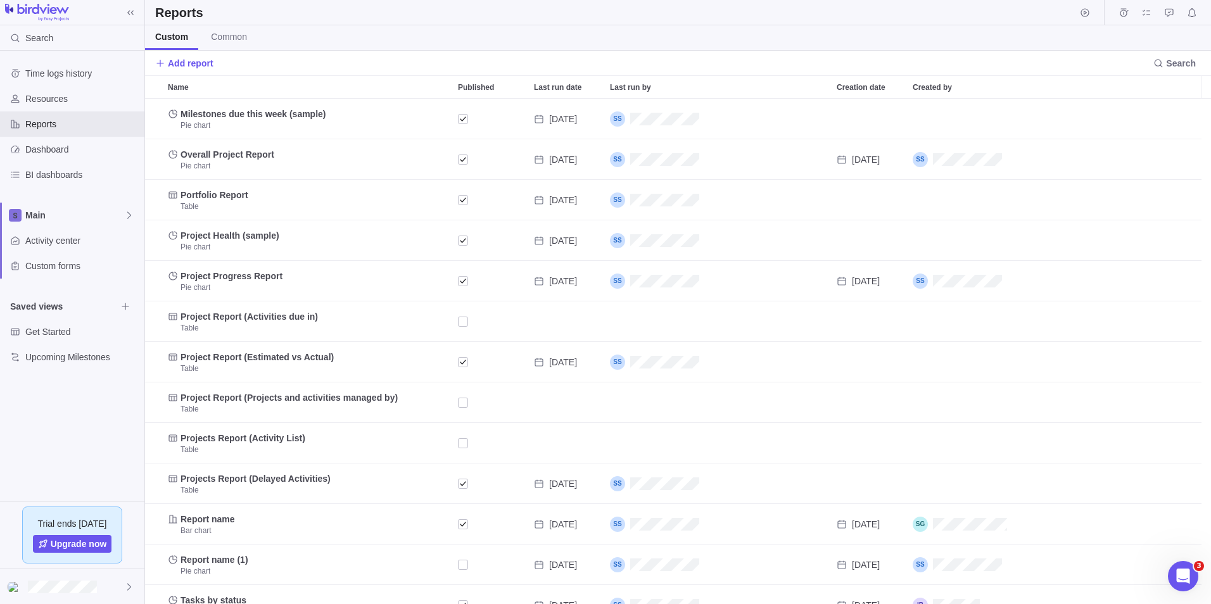
drag, startPoint x: 59, startPoint y: 175, endPoint x: 855, endPoint y: 60, distance: 804.6
click at [855, 60] on div "Add report" at bounding box center [651, 63] width 993 height 18
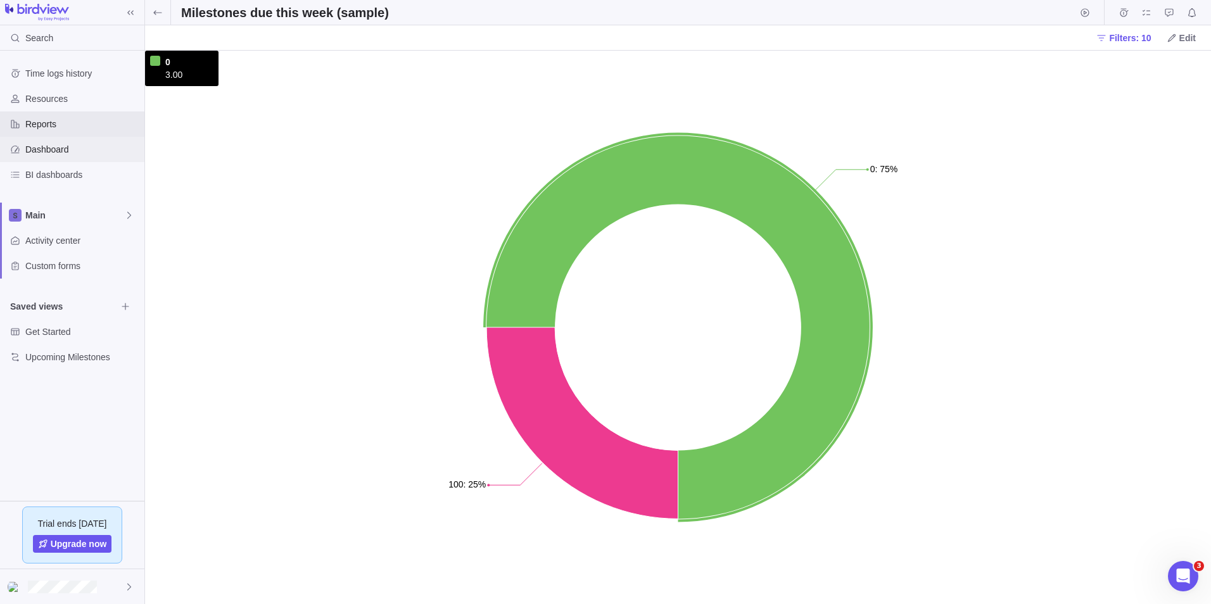
drag, startPoint x: 838, startPoint y: 129, endPoint x: 77, endPoint y: 153, distance: 761.2
click at [77, 153] on span "Dashboard" at bounding box center [82, 149] width 114 height 13
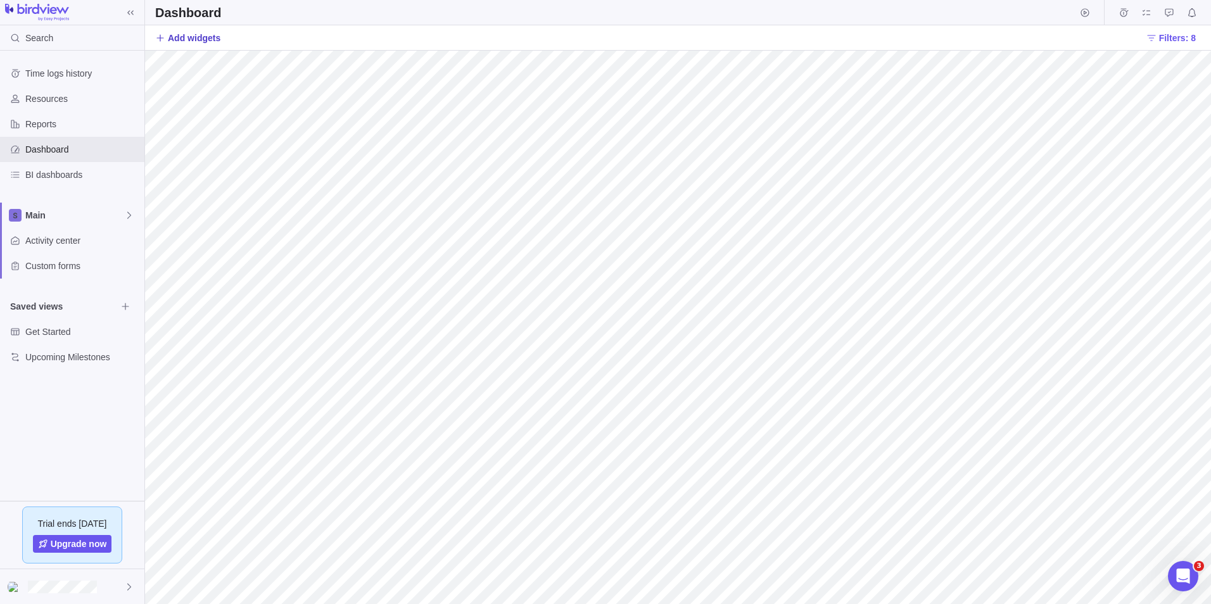
click at [202, 37] on span "Add widgets" at bounding box center [194, 38] width 53 height 13
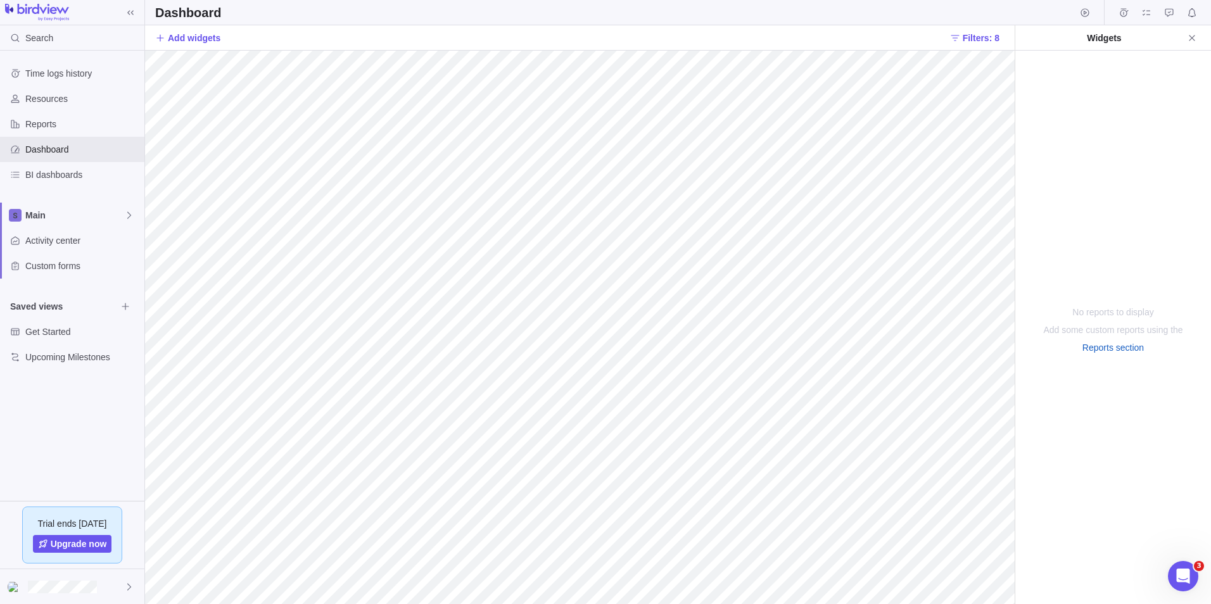
click at [1093, 37] on div "Widgets" at bounding box center [1105, 38] width 158 height 13
click at [1129, 42] on div "Widgets" at bounding box center [1105, 38] width 158 height 13
click at [1096, 32] on div "Widgets" at bounding box center [1105, 38] width 158 height 13
click at [1089, 198] on div "No reports to display Add some custom reports using the Reports section" at bounding box center [1114, 328] width 196 height 554
click at [990, 37] on span "Filters: 8" at bounding box center [981, 38] width 37 height 13
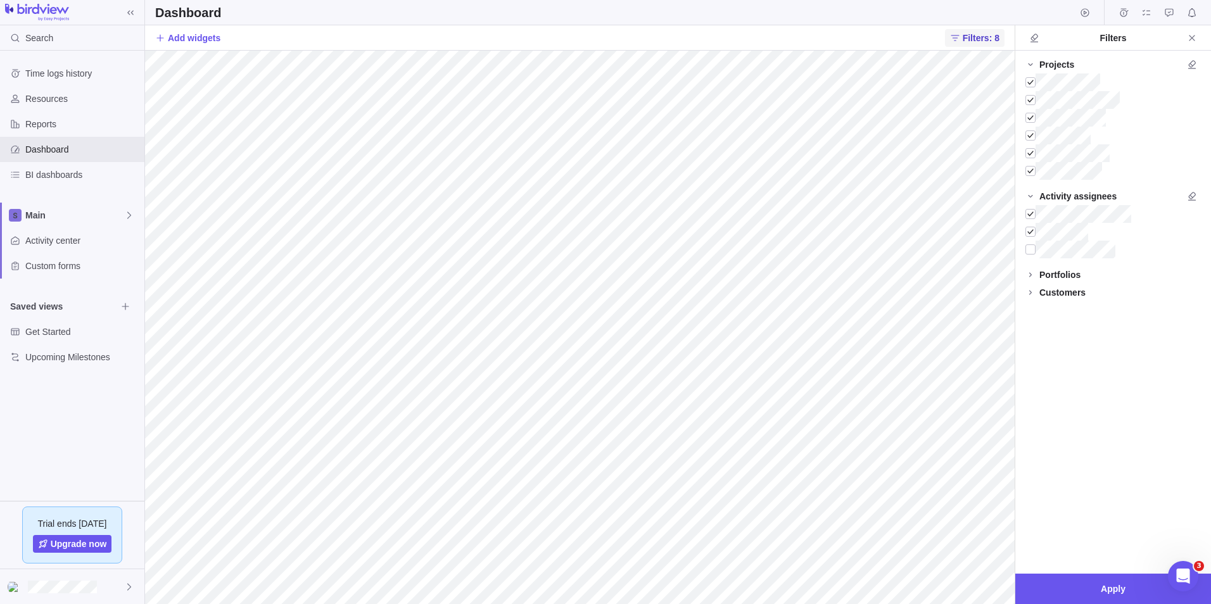
click at [990, 37] on span "Filters: 8" at bounding box center [981, 38] width 37 height 13
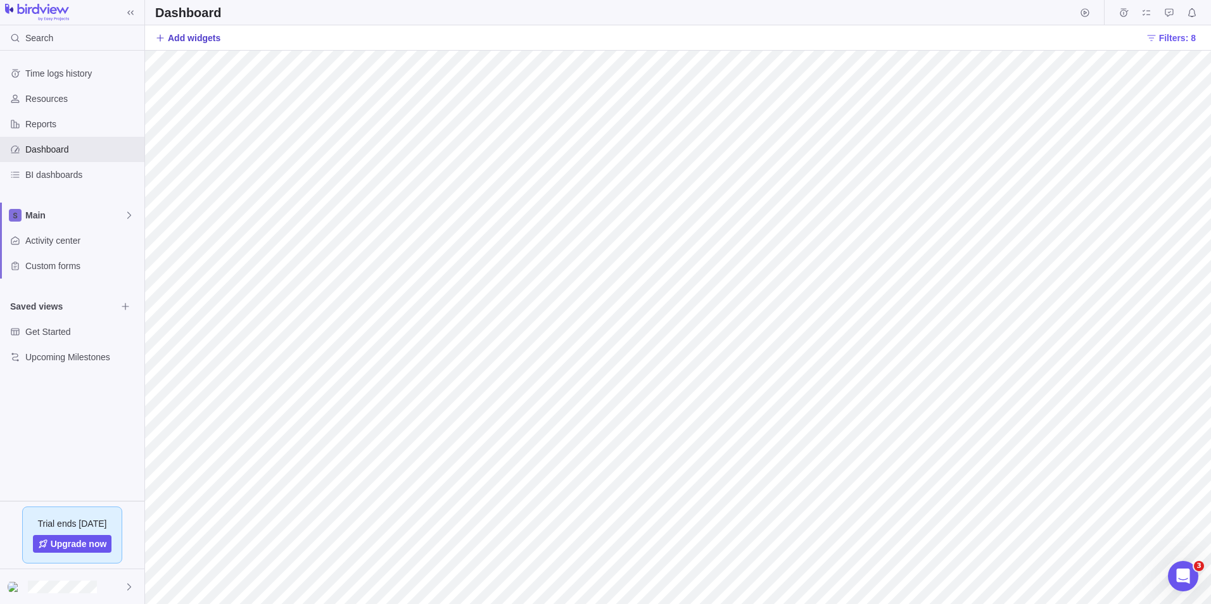
click at [213, 41] on span "Add widgets" at bounding box center [194, 38] width 53 height 13
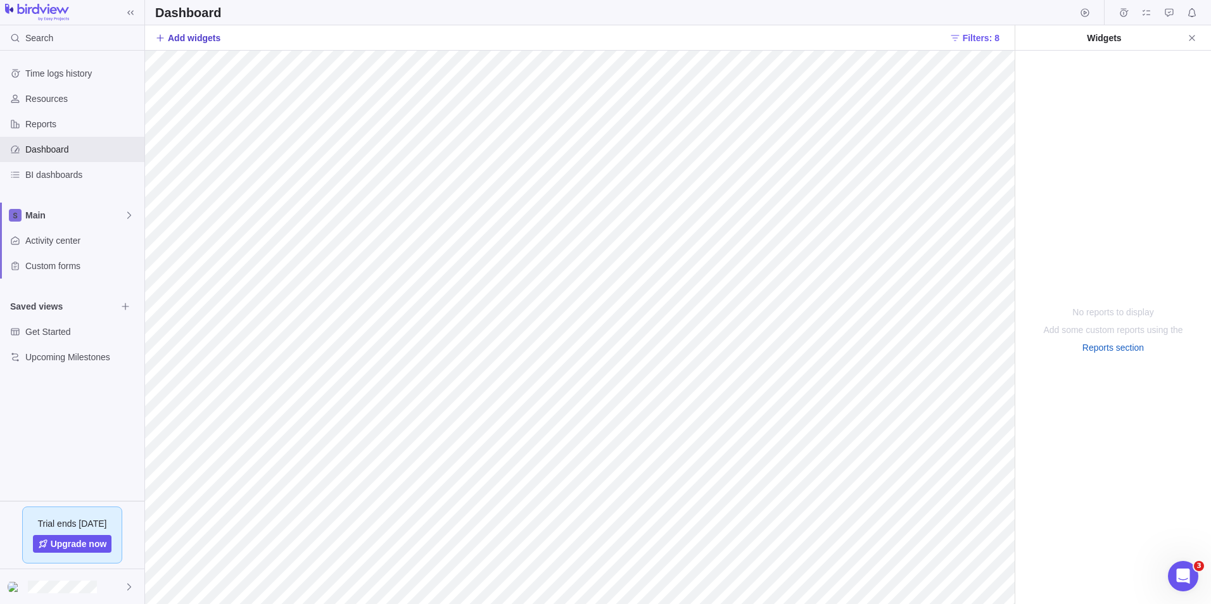
click at [158, 35] on icon at bounding box center [160, 38] width 10 height 10
click at [160, 37] on icon at bounding box center [160, 38] width 10 height 10
click at [1096, 35] on div "Widgets" at bounding box center [1105, 38] width 158 height 13
click at [1194, 36] on icon "Close" at bounding box center [1192, 38] width 6 height 6
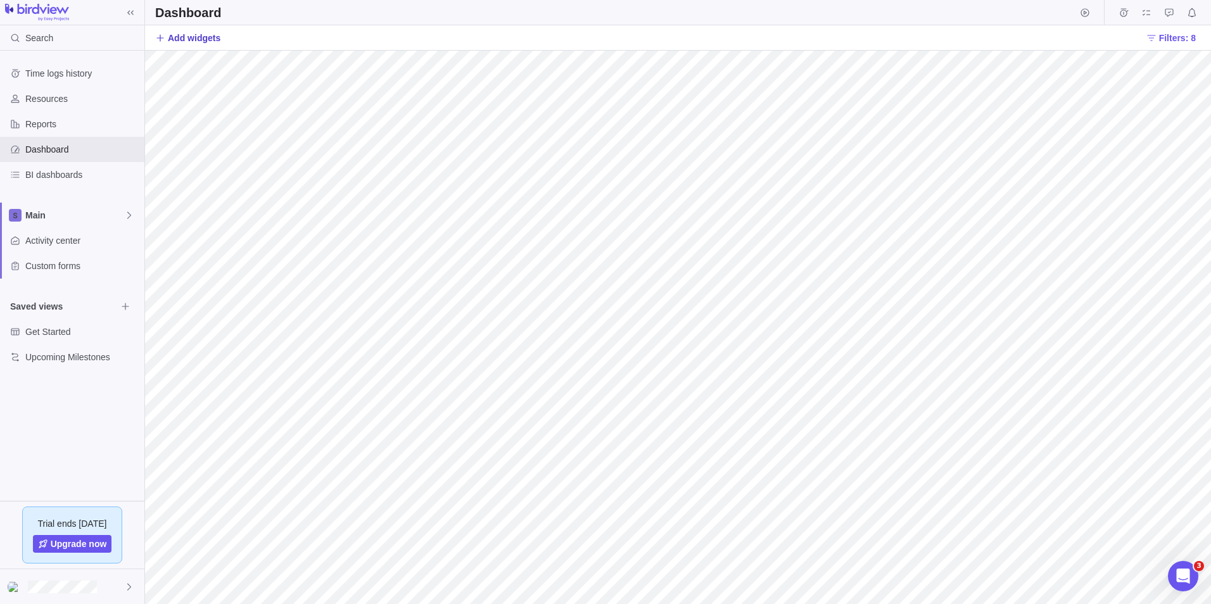
click at [203, 37] on span "Add widgets" at bounding box center [194, 38] width 53 height 13
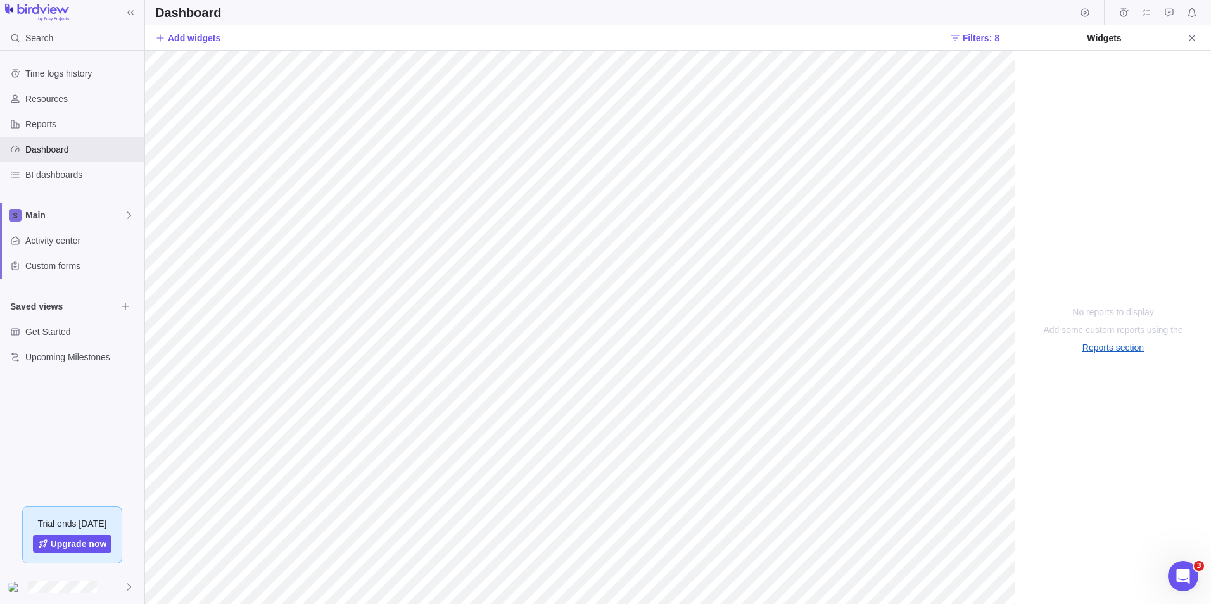
click at [1111, 351] on link "Reports section" at bounding box center [1113, 347] width 61 height 13
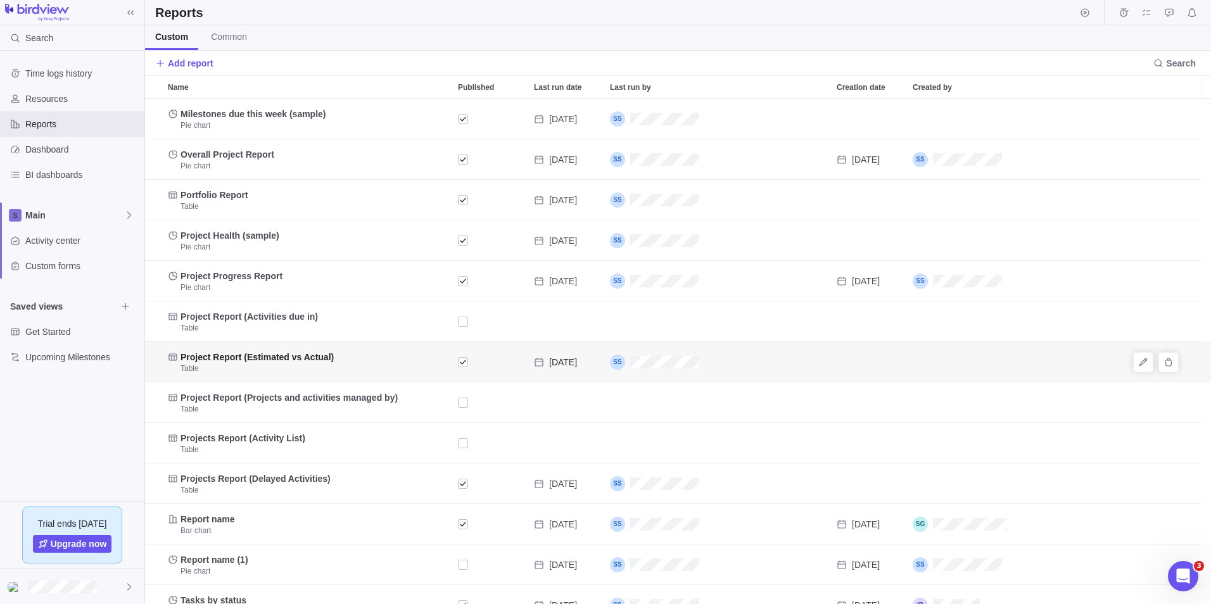
scroll to position [496, 1057]
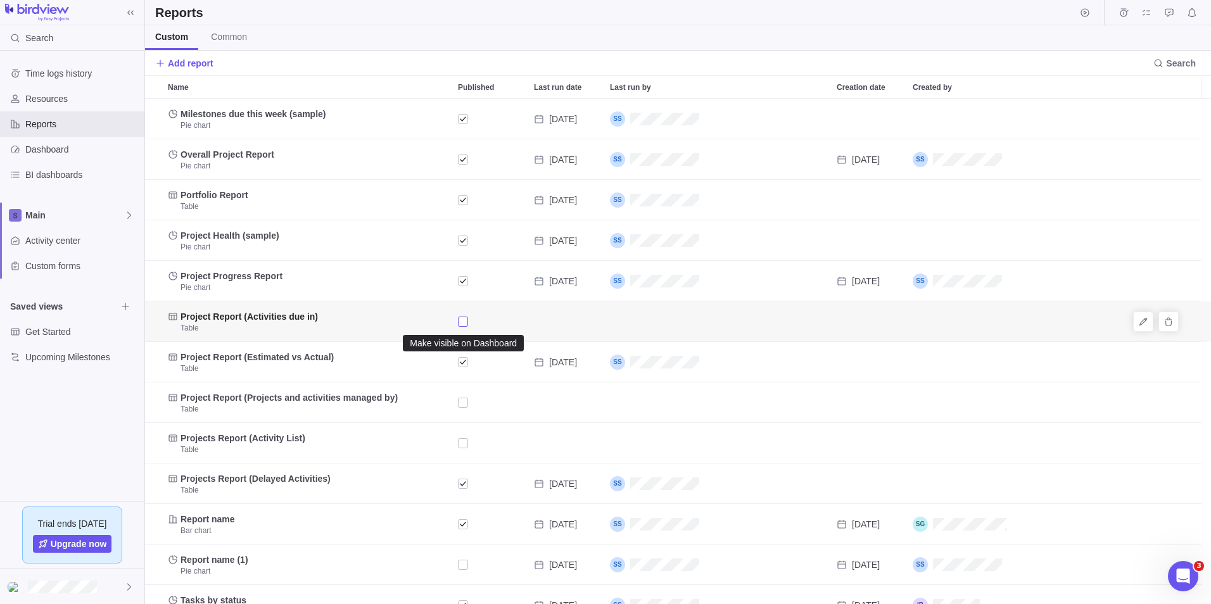
click at [459, 321] on div "Published" at bounding box center [463, 322] width 10 height 18
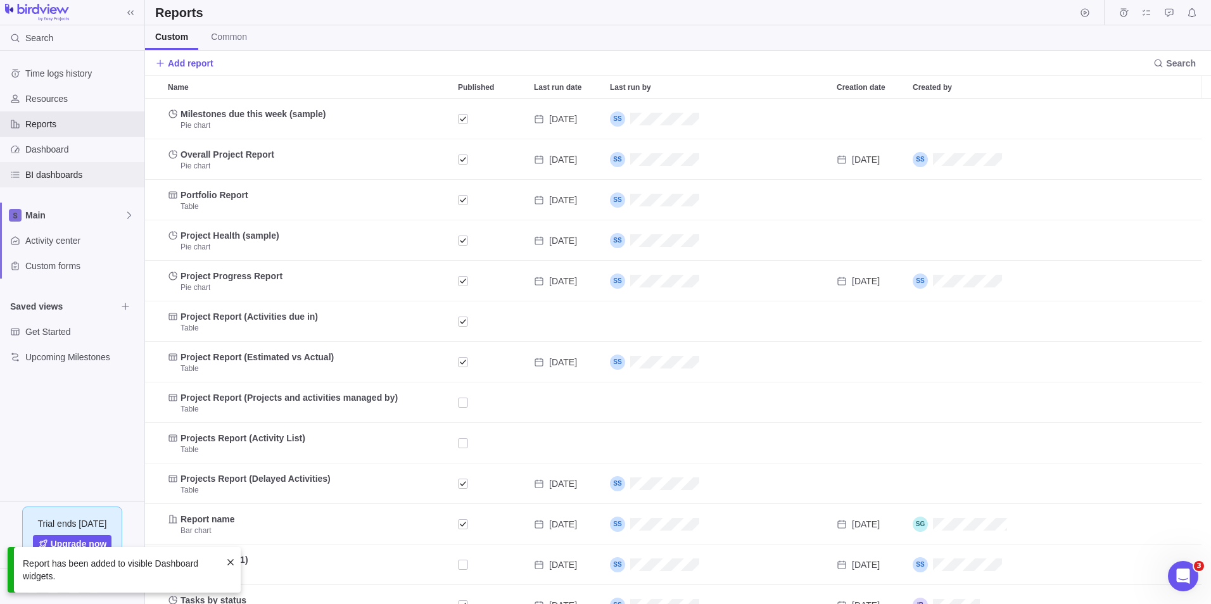
click at [46, 179] on span "BI dashboards" at bounding box center [82, 175] width 114 height 13
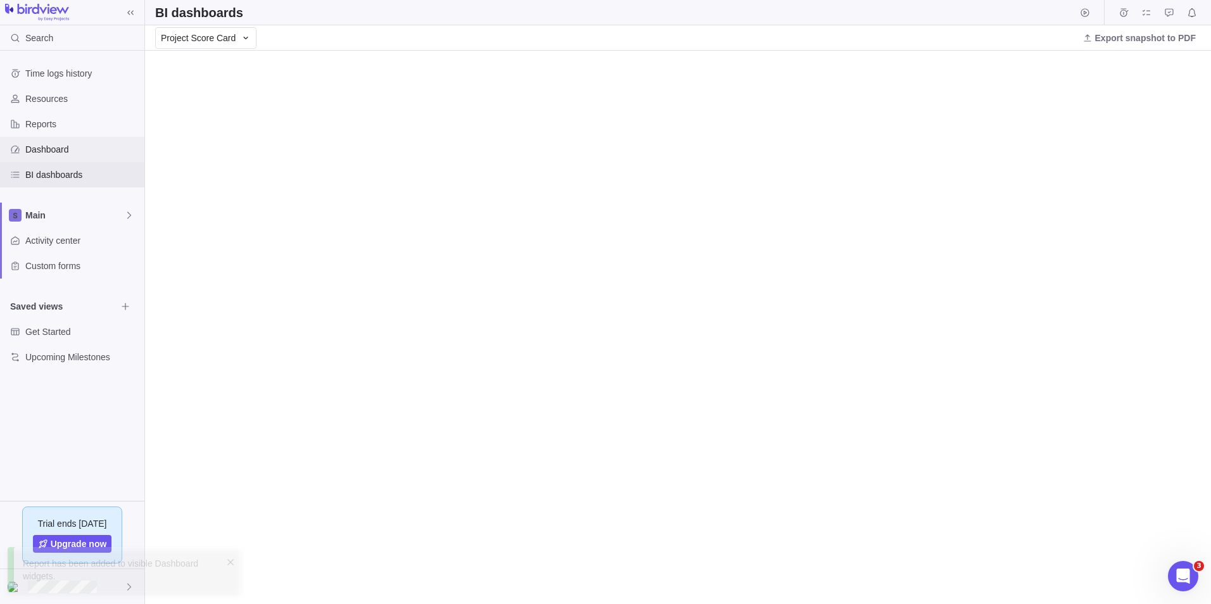
click at [49, 152] on span "Dashboard" at bounding box center [82, 149] width 114 height 13
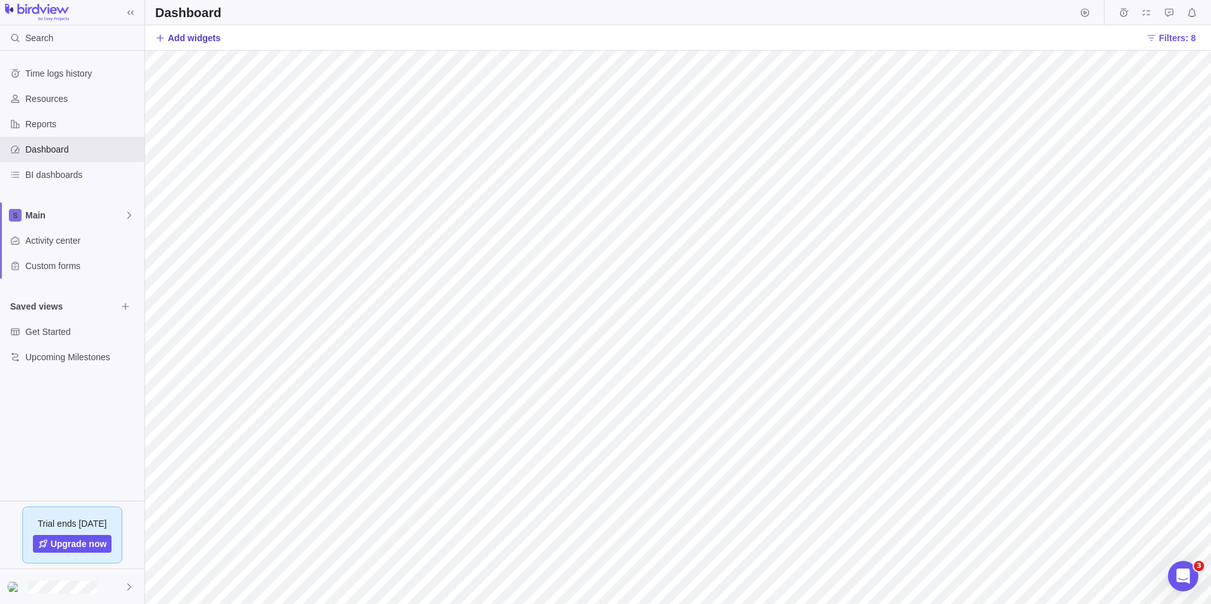
click at [176, 40] on span "Add widgets" at bounding box center [194, 38] width 53 height 13
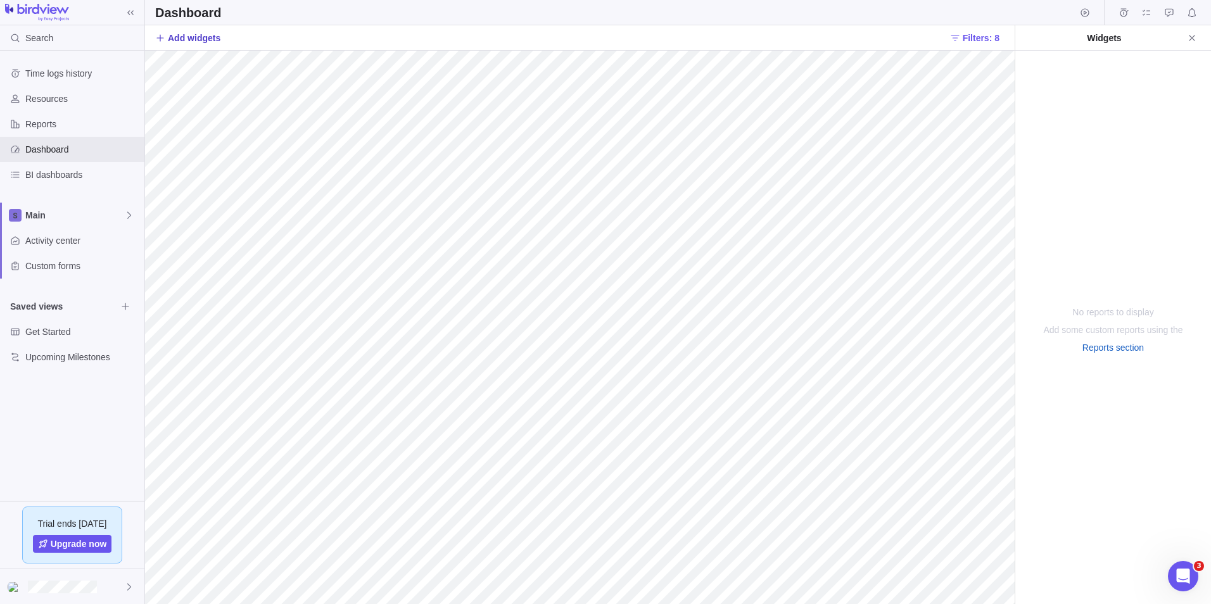
click at [181, 37] on span "Add widgets" at bounding box center [194, 38] width 53 height 13
click at [1082, 14] on icon "Start timer" at bounding box center [1085, 12] width 8 height 8
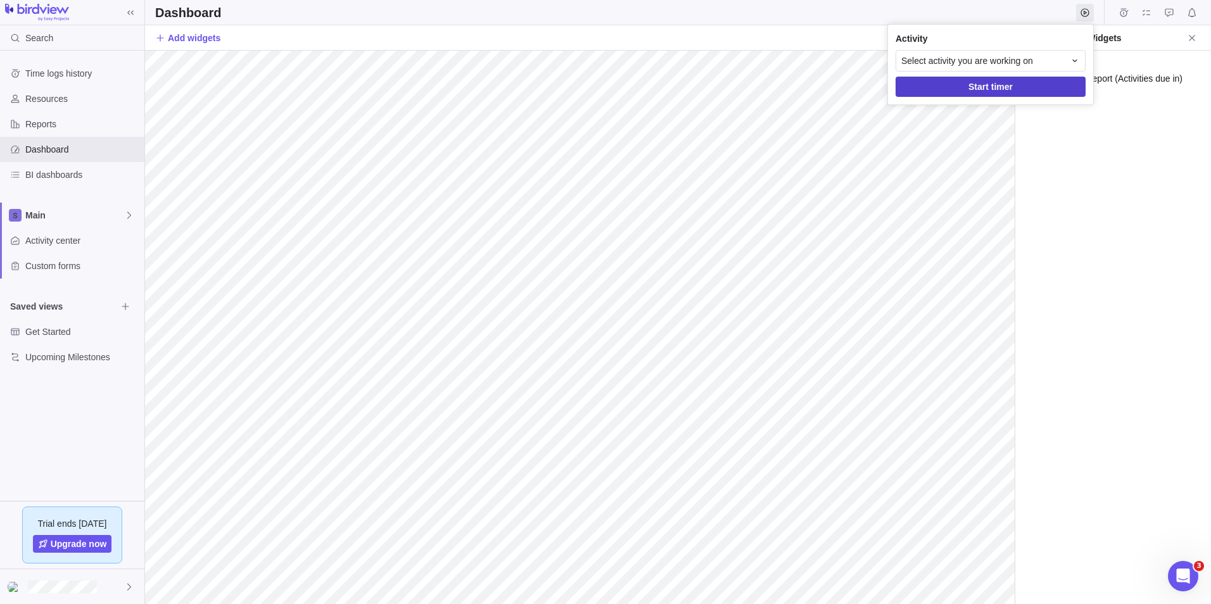
click at [1035, 83] on span "Start timer" at bounding box center [991, 87] width 190 height 20
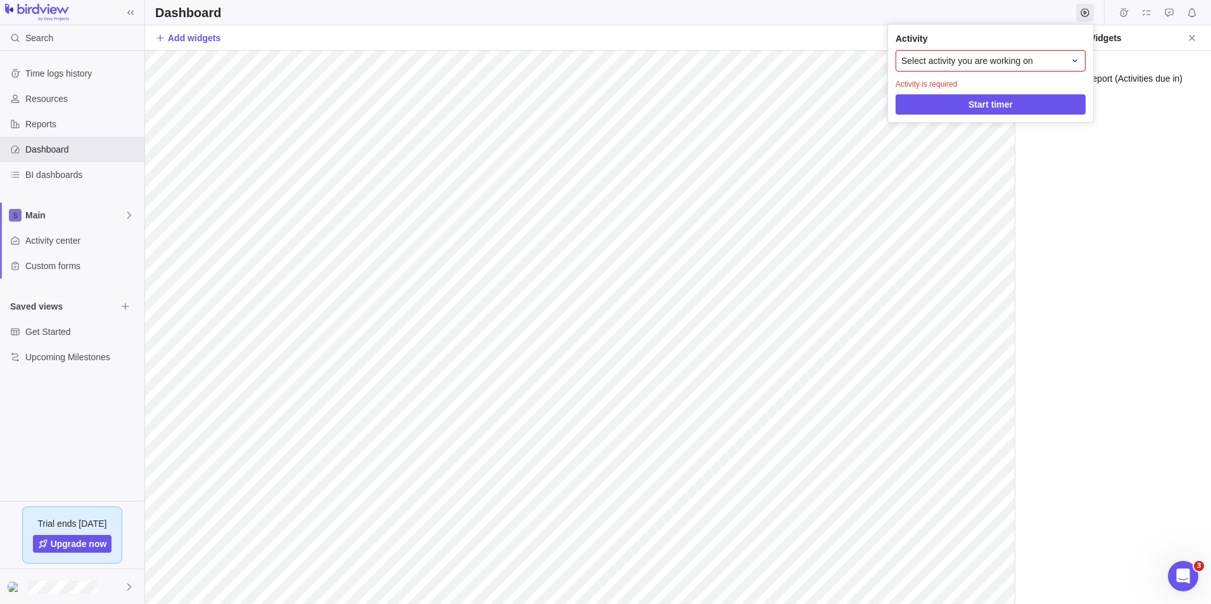
click at [1029, 60] on span "Select activity you are working on" at bounding box center [968, 60] width 132 height 13
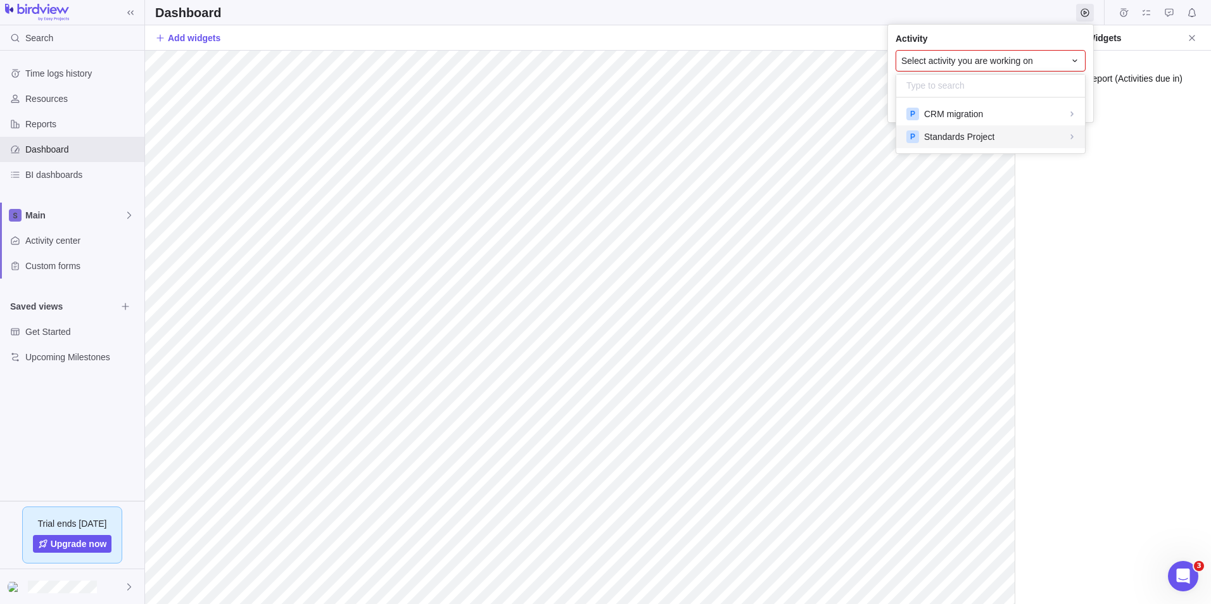
click at [1005, 131] on div "P Standards Project" at bounding box center [991, 136] width 169 height 13
click at [747, 124] on body "Search Time logs history Resources Reports Dashboard BI dashboards Main Activit…" at bounding box center [605, 302] width 1211 height 604
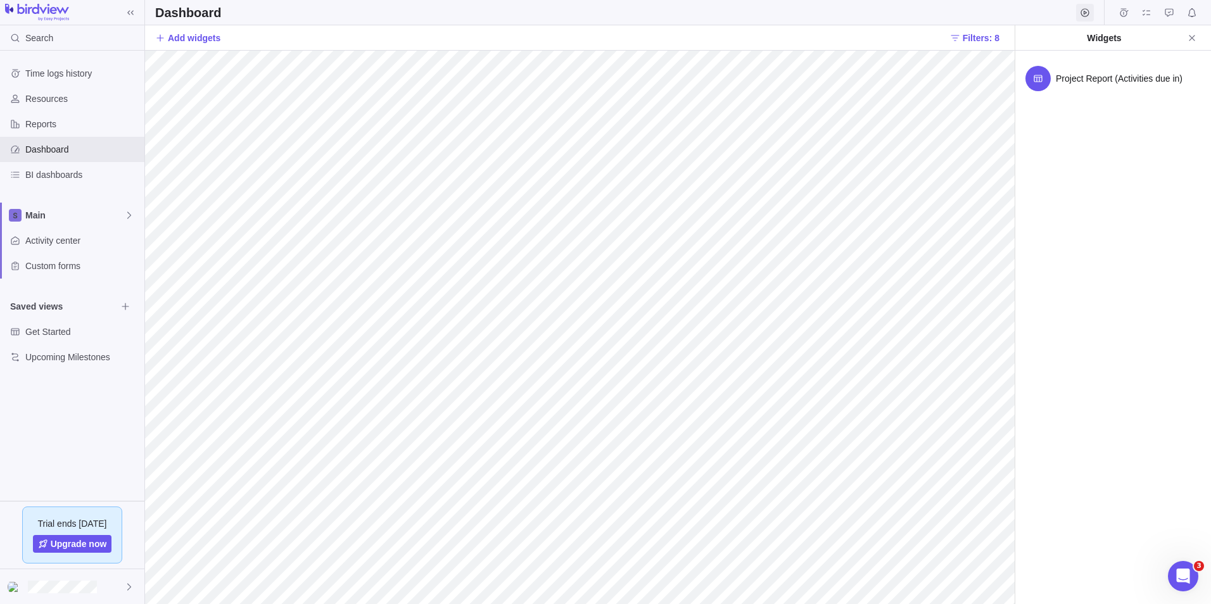
click at [1082, 11] on icon "Start timer" at bounding box center [1085, 13] width 10 height 10
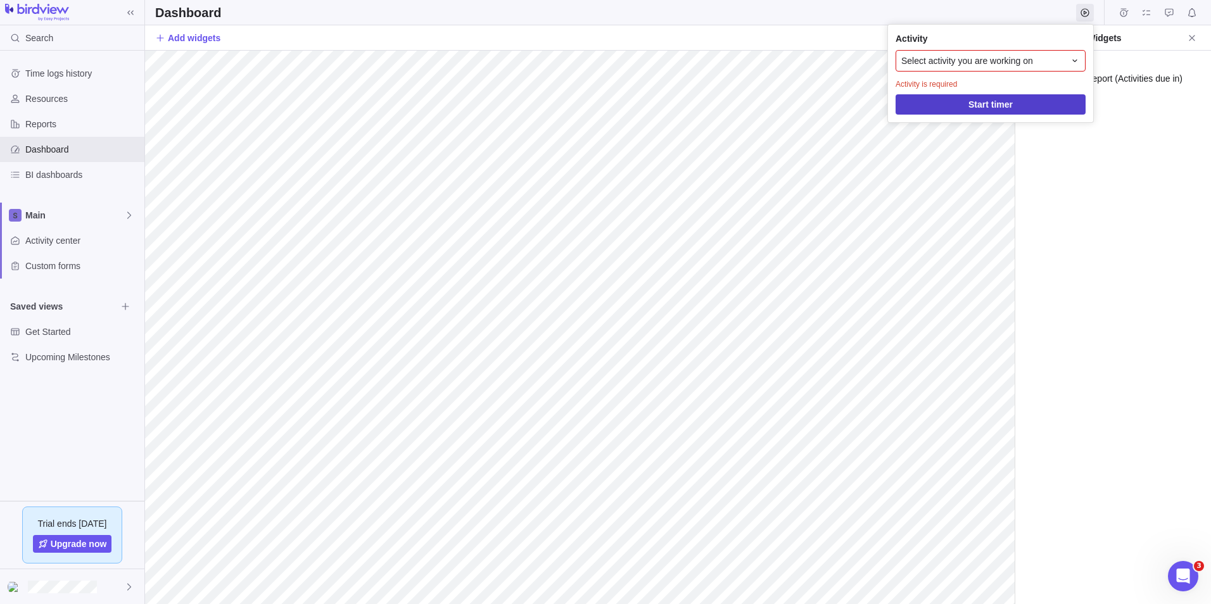
click at [964, 103] on span "Start timer" at bounding box center [991, 104] width 190 height 20
click at [969, 62] on span "Select activity you are working on" at bounding box center [968, 60] width 132 height 13
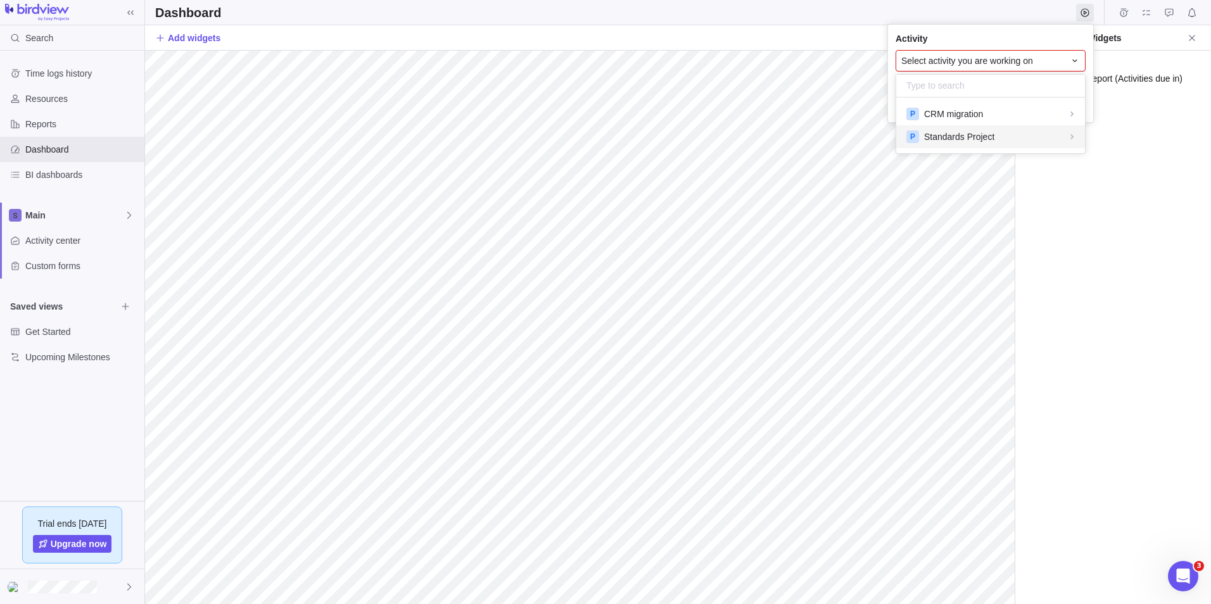
click at [947, 134] on span "Standards Project" at bounding box center [959, 137] width 70 height 13
click at [957, 114] on span "Standards Project" at bounding box center [969, 114] width 76 height 13
click at [947, 132] on span "Standards Project" at bounding box center [959, 137] width 70 height 13
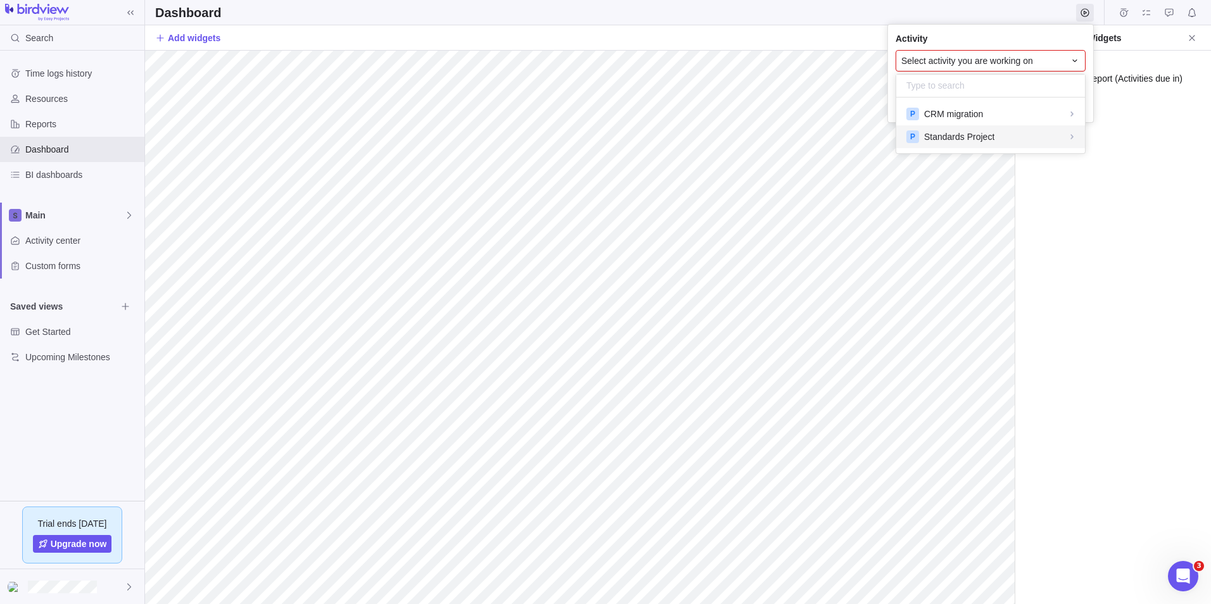
scroll to position [69, 179]
click at [958, 141] on span "Standards Development" at bounding box center [971, 142] width 95 height 13
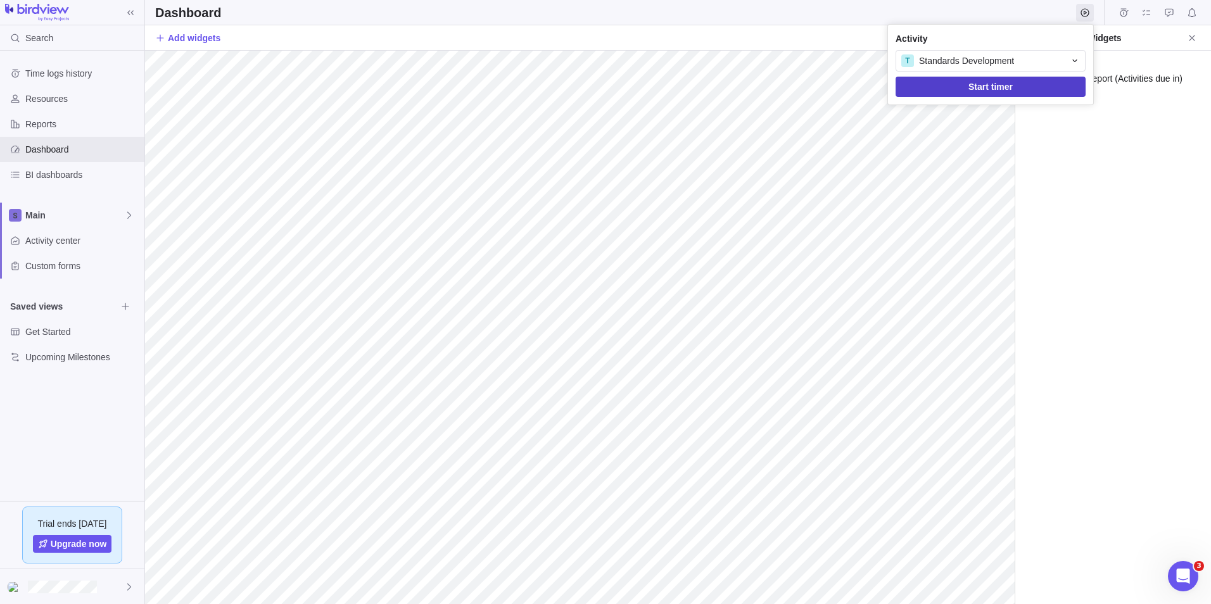
click at [969, 86] on span "Start timer" at bounding box center [991, 87] width 190 height 20
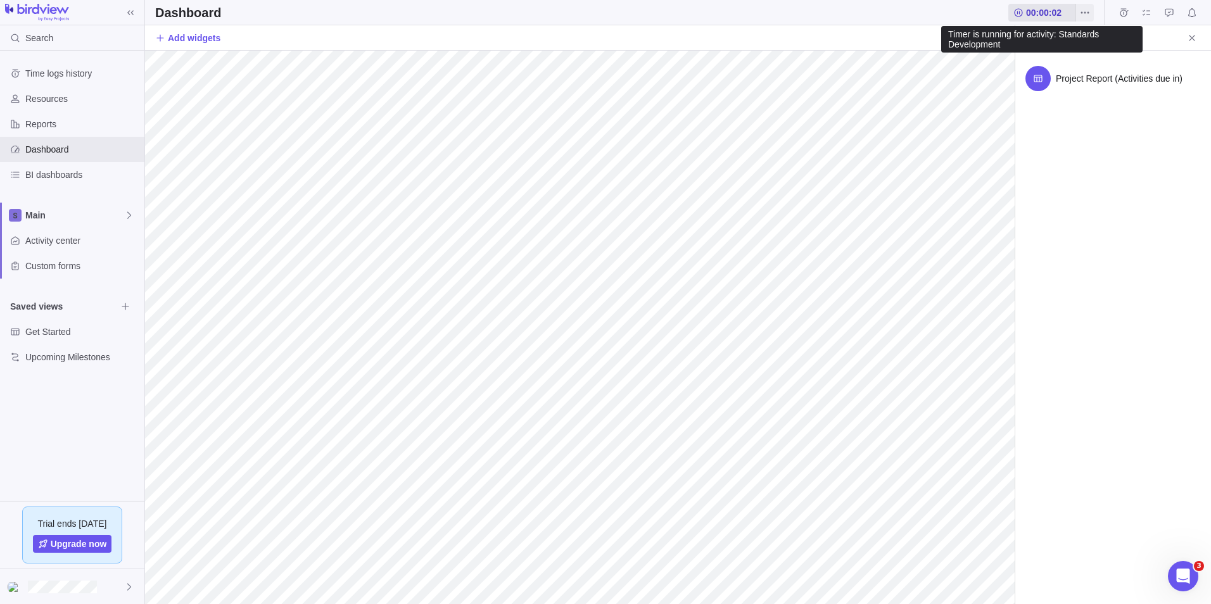
click at [1024, 11] on span "00:00:02" at bounding box center [1042, 13] width 67 height 18
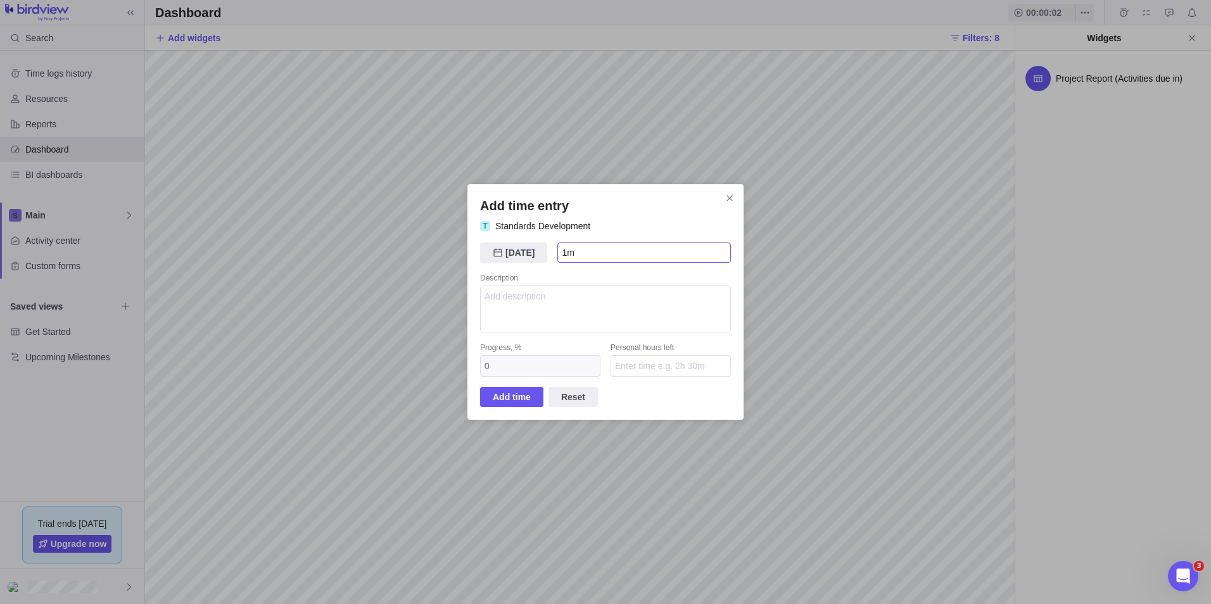
click at [572, 253] on input "1m" at bounding box center [645, 253] width 174 height 20
type input "1"
type input "30h"
click at [521, 401] on span "Add time" at bounding box center [512, 397] width 38 height 15
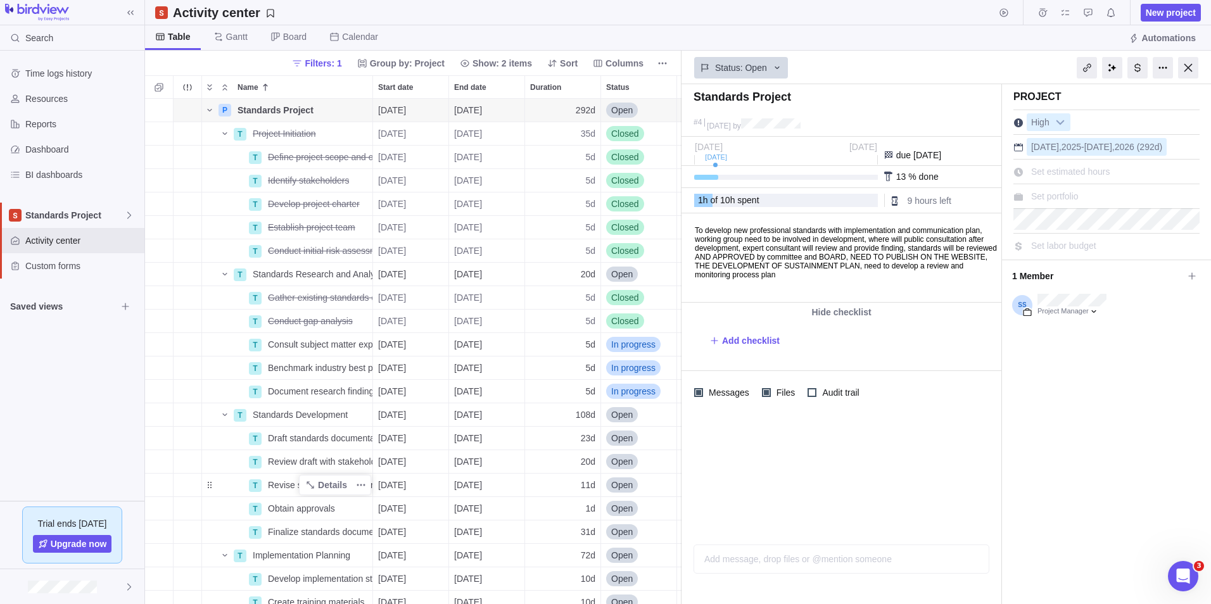
scroll to position [496, 527]
